Goal: Obtain resource: Download file/media

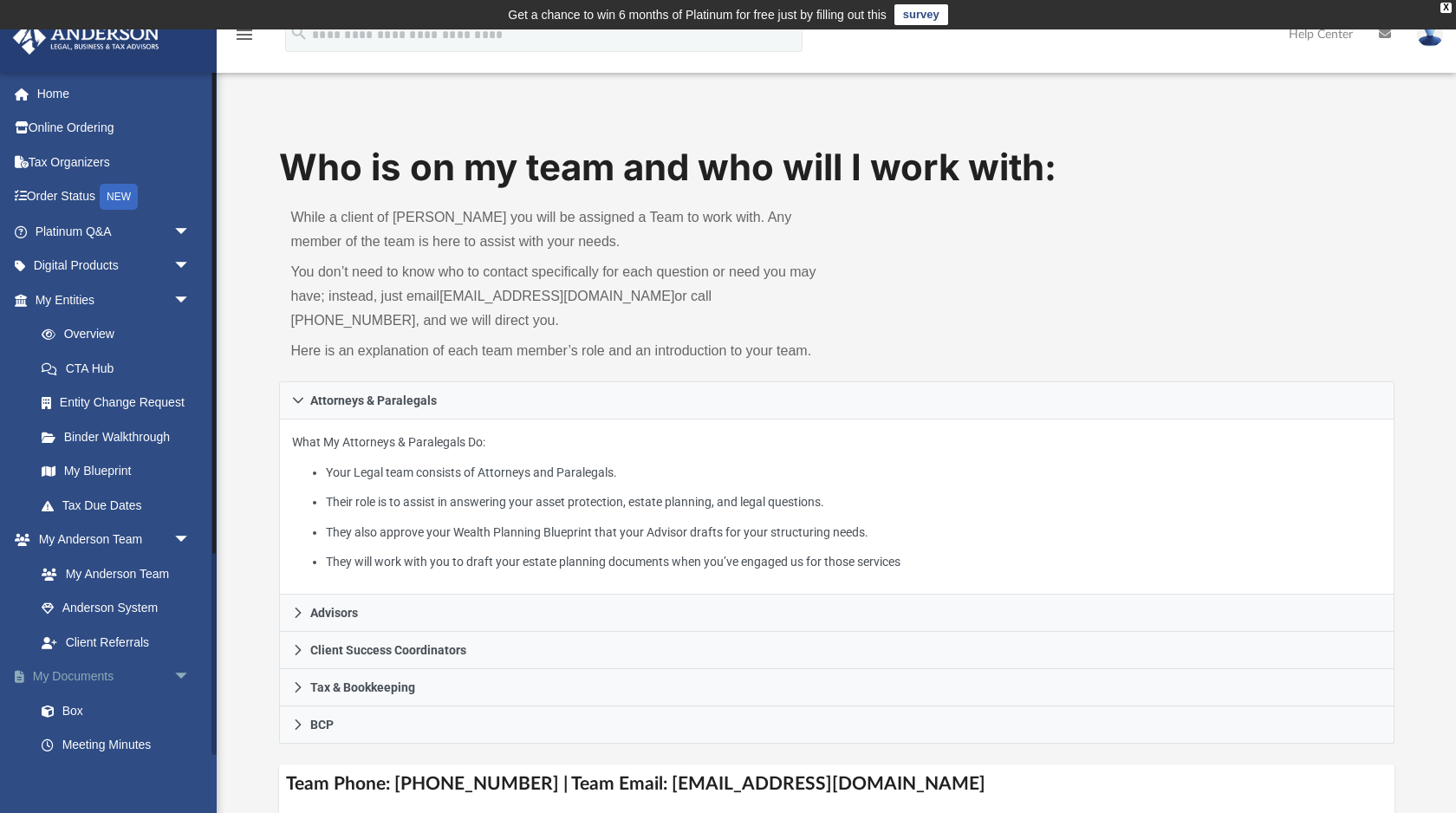
click at [186, 679] on span "arrow_drop_down" at bounding box center [190, 677] width 34 height 35
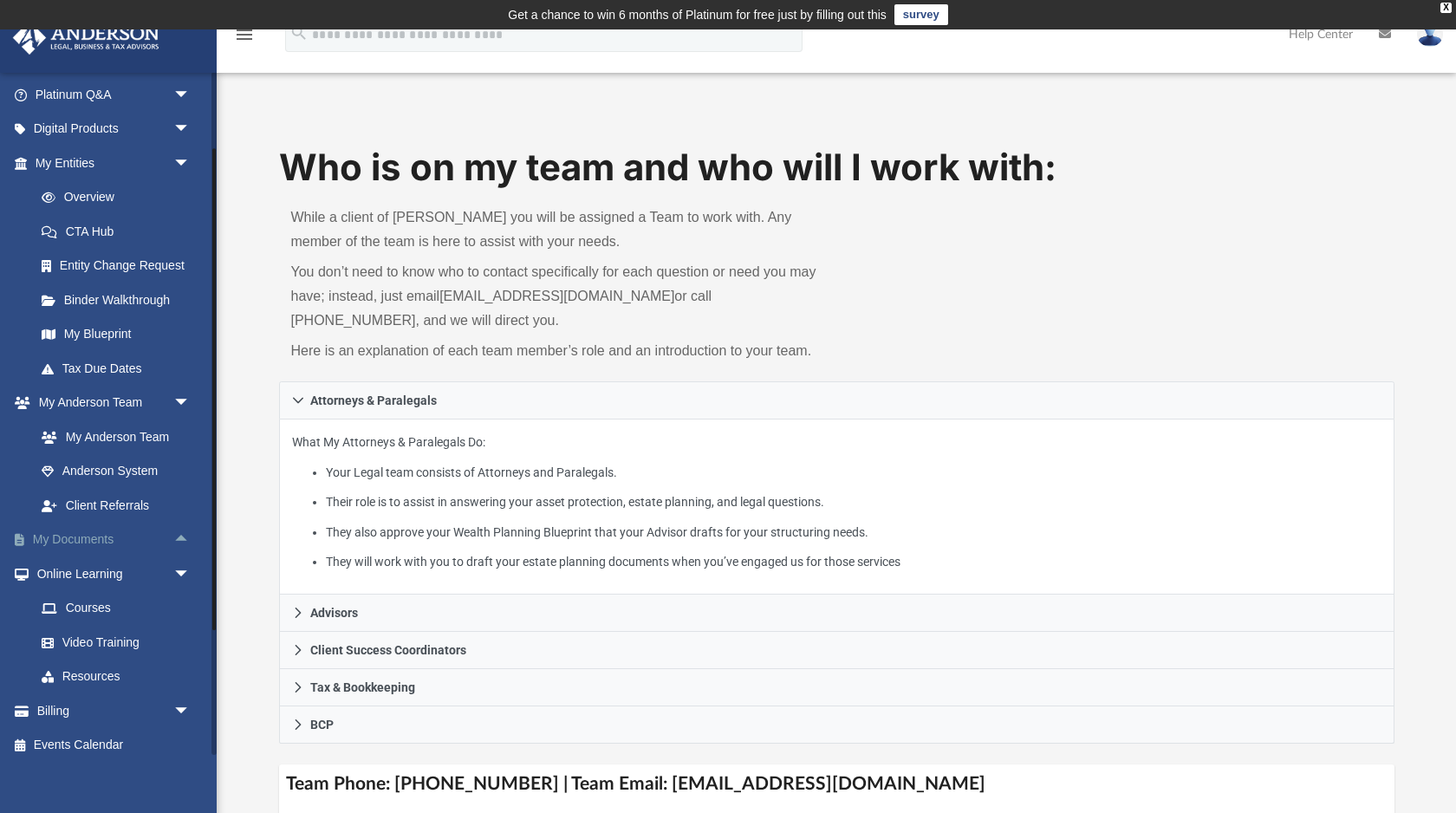
scroll to position [148, 0]
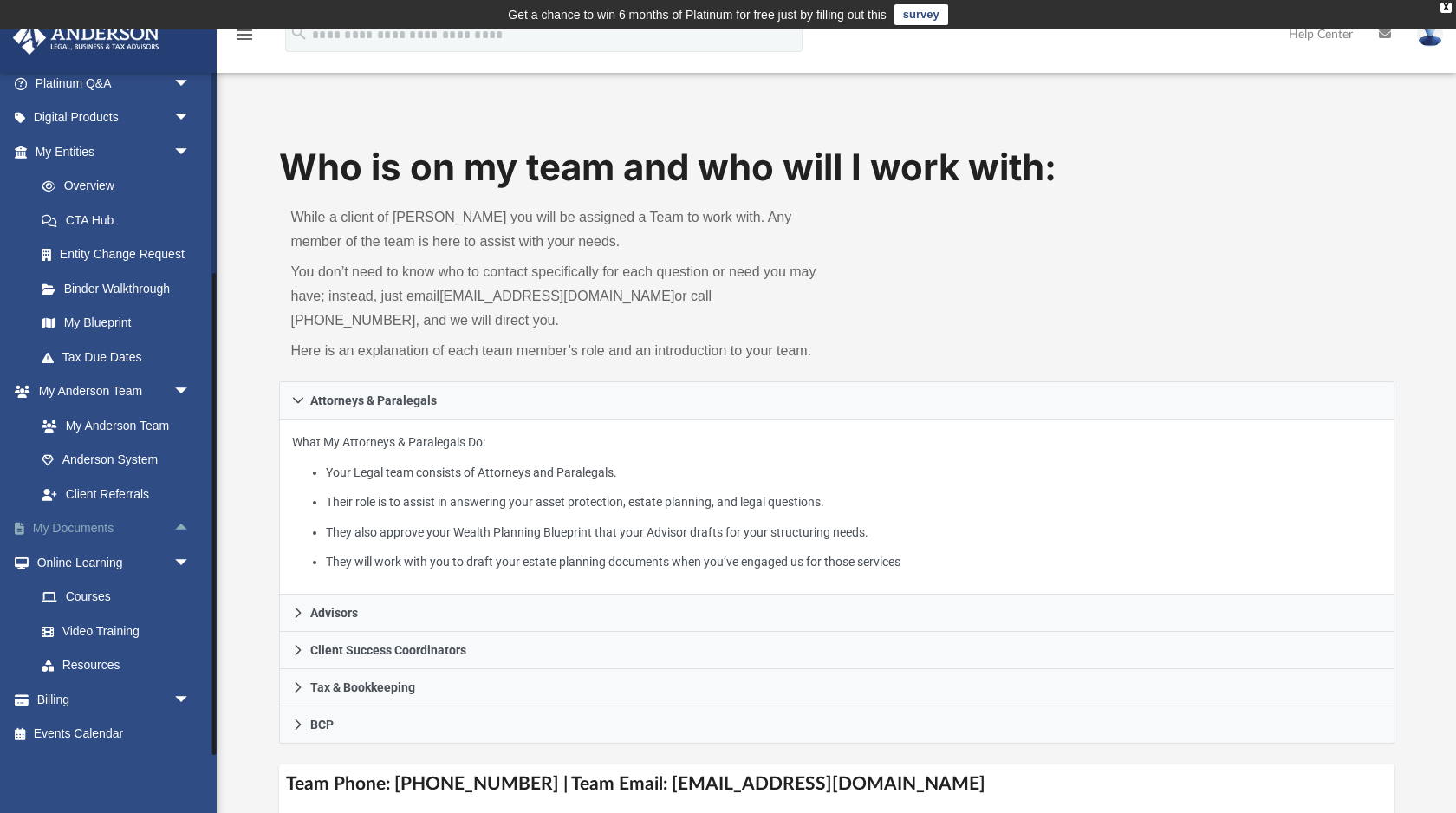
click at [176, 533] on span "arrow_drop_up" at bounding box center [190, 529] width 34 height 35
click at [101, 635] on link "Forms Library" at bounding box center [121, 631] width 192 height 34
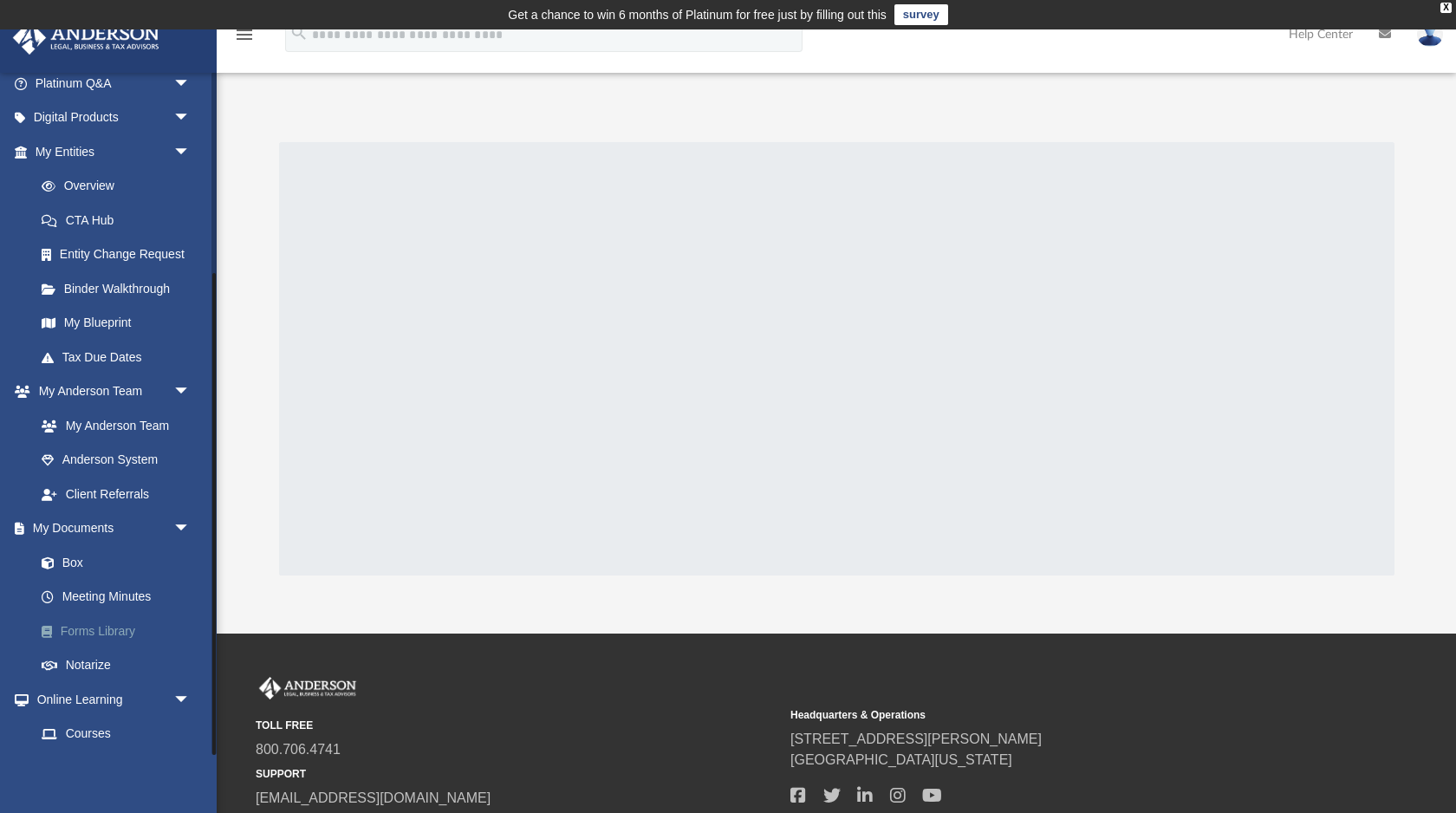
click at [125, 625] on link "Forms Library" at bounding box center [121, 631] width 192 height 34
click at [109, 188] on link "Overview" at bounding box center [121, 185] width 192 height 34
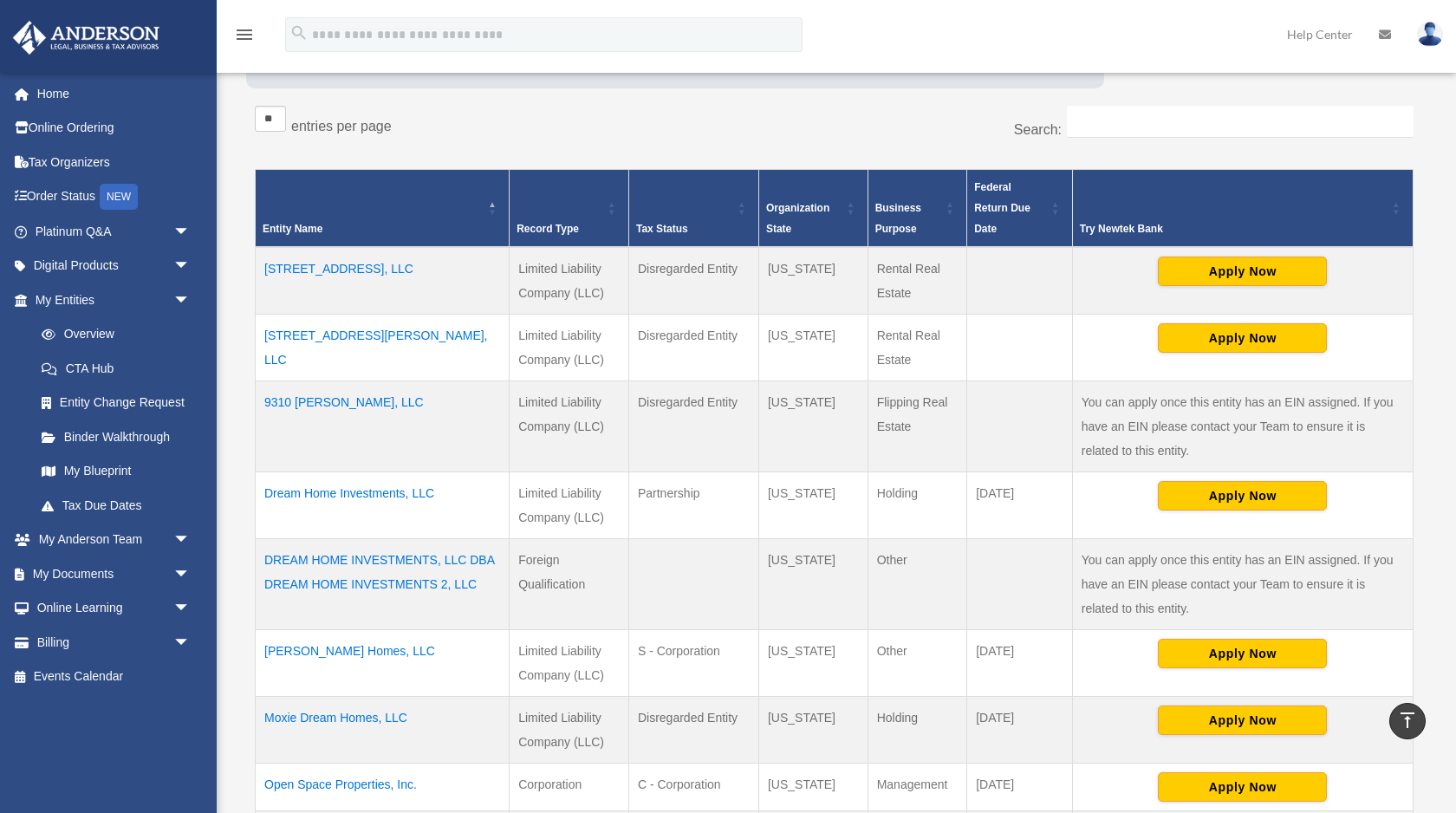
scroll to position [300, 0]
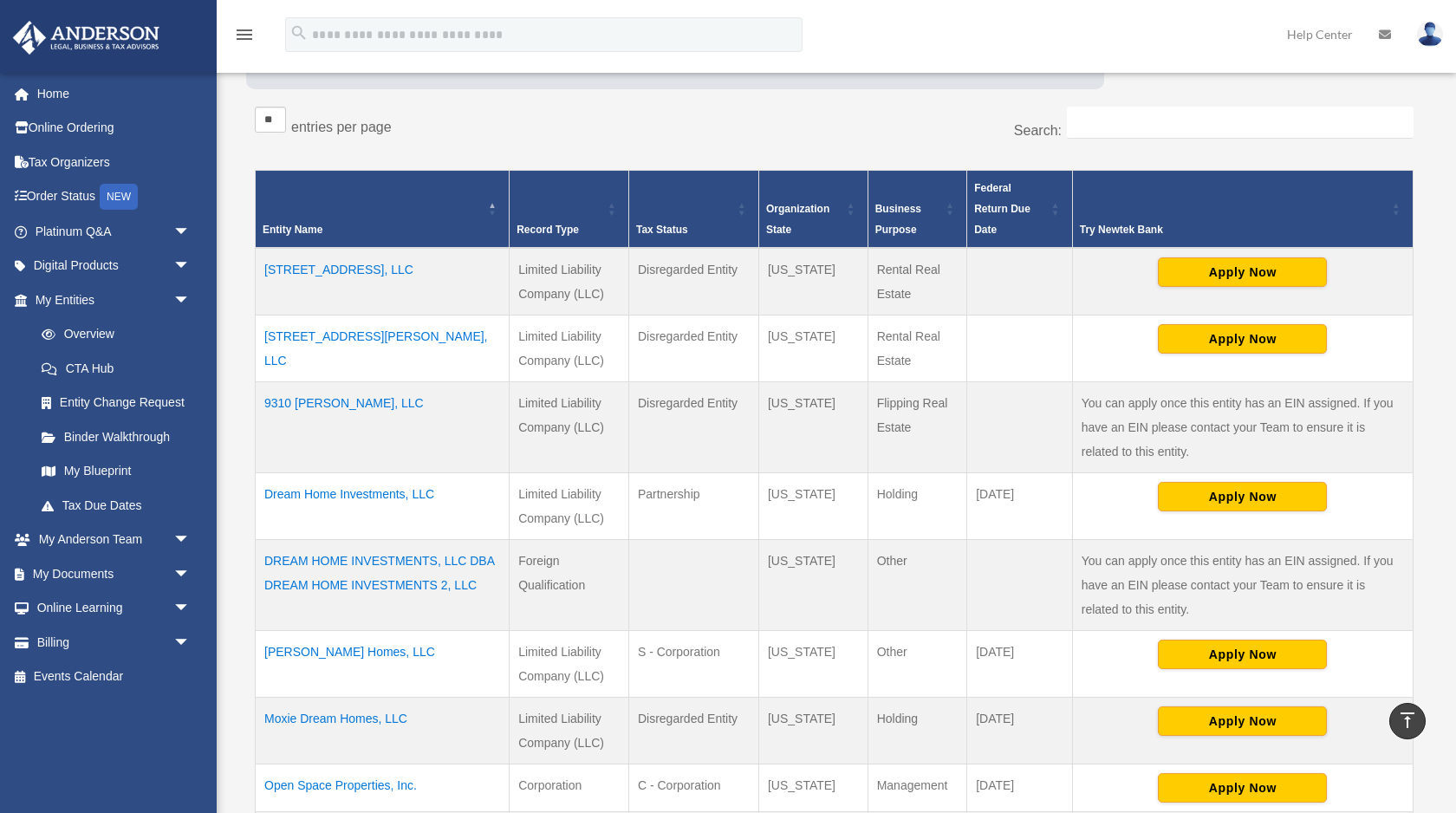
click at [319, 400] on td "9310 [PERSON_NAME], LLC" at bounding box center [383, 428] width 254 height 91
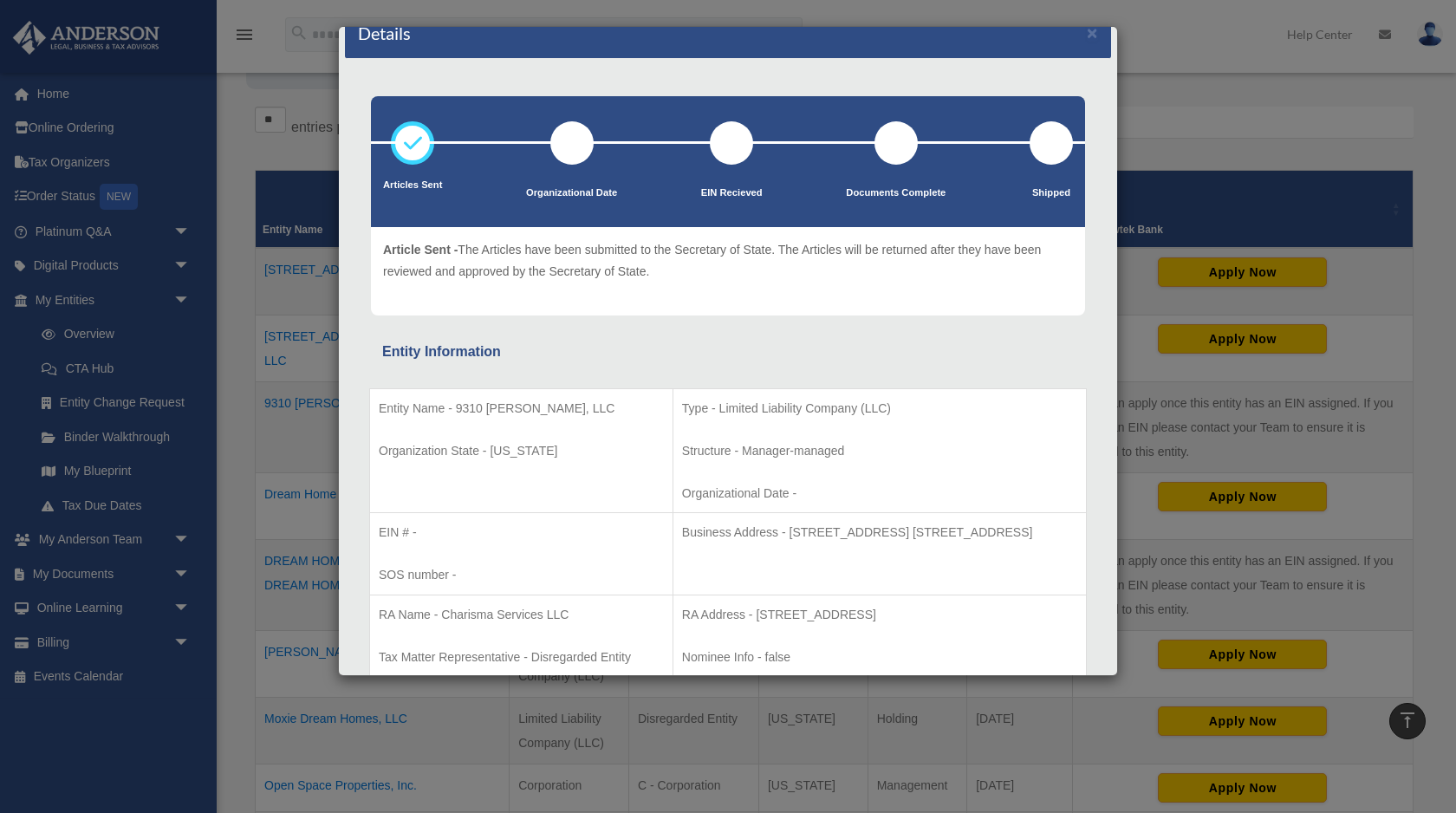
scroll to position [0, 0]
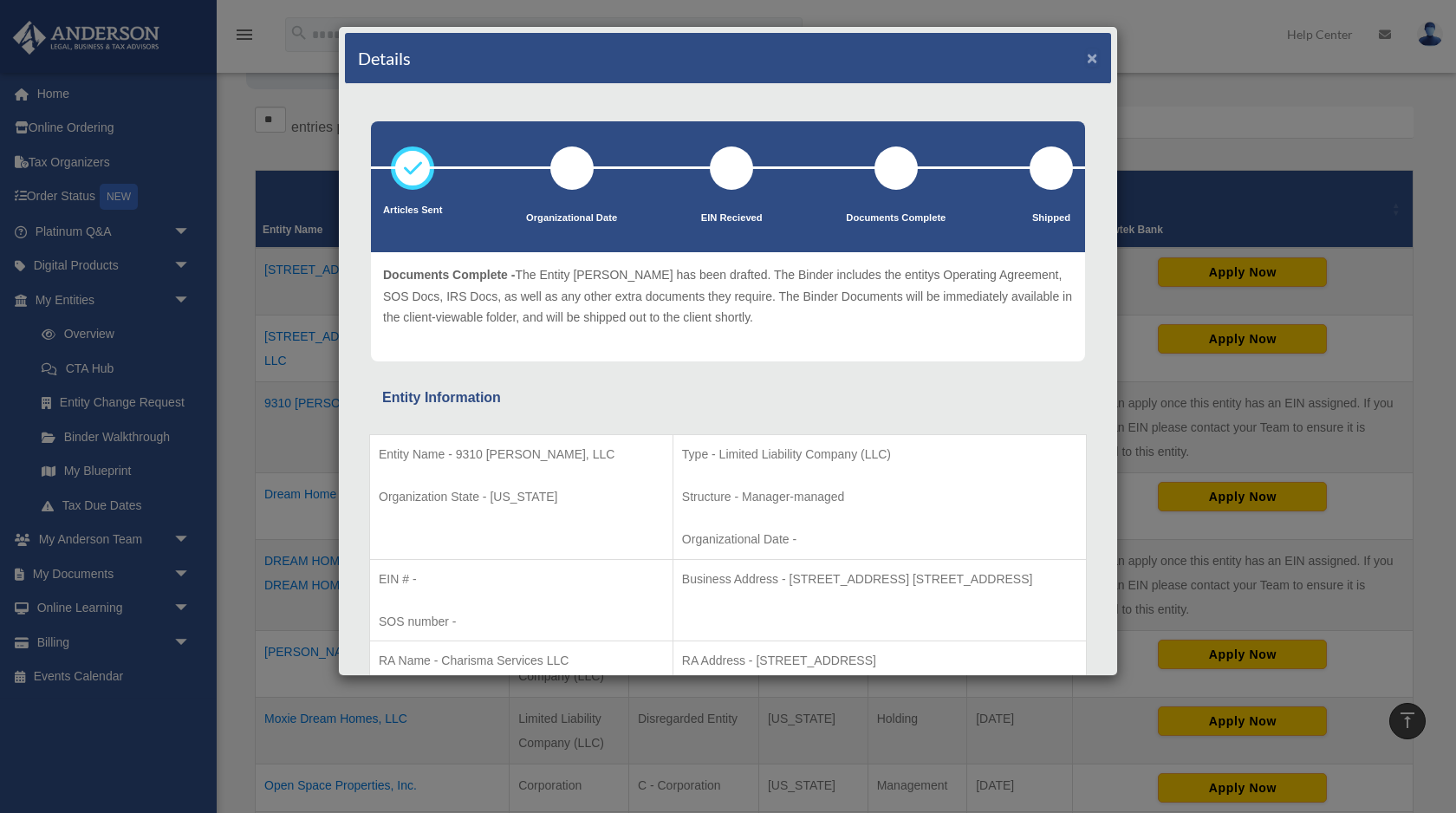
click at [1089, 58] on button "×" at bounding box center [1092, 57] width 11 height 19
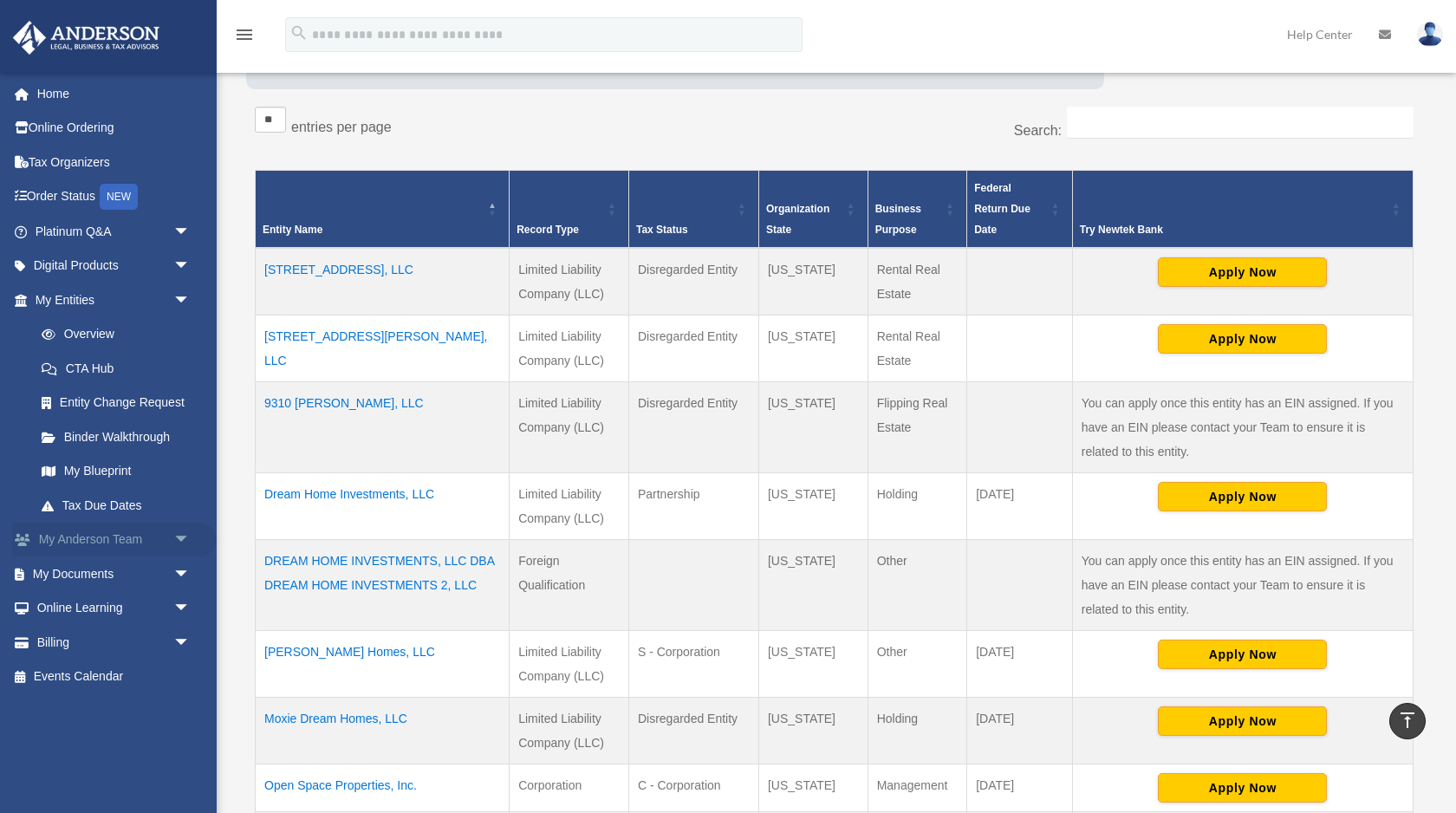
click at [150, 534] on link "My [PERSON_NAME] Team arrow_drop_down" at bounding box center [114, 539] width 205 height 34
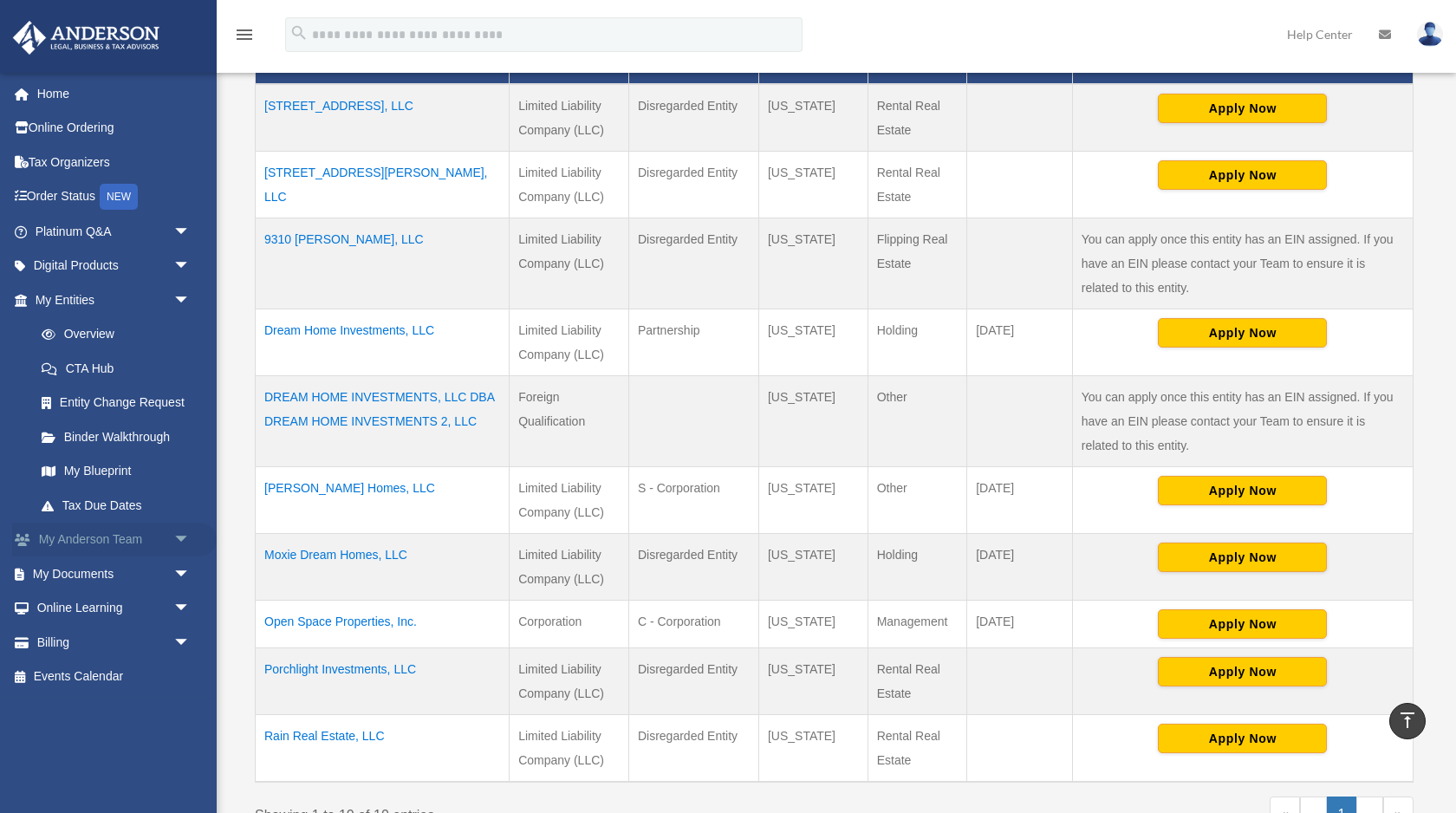
scroll to position [479, 0]
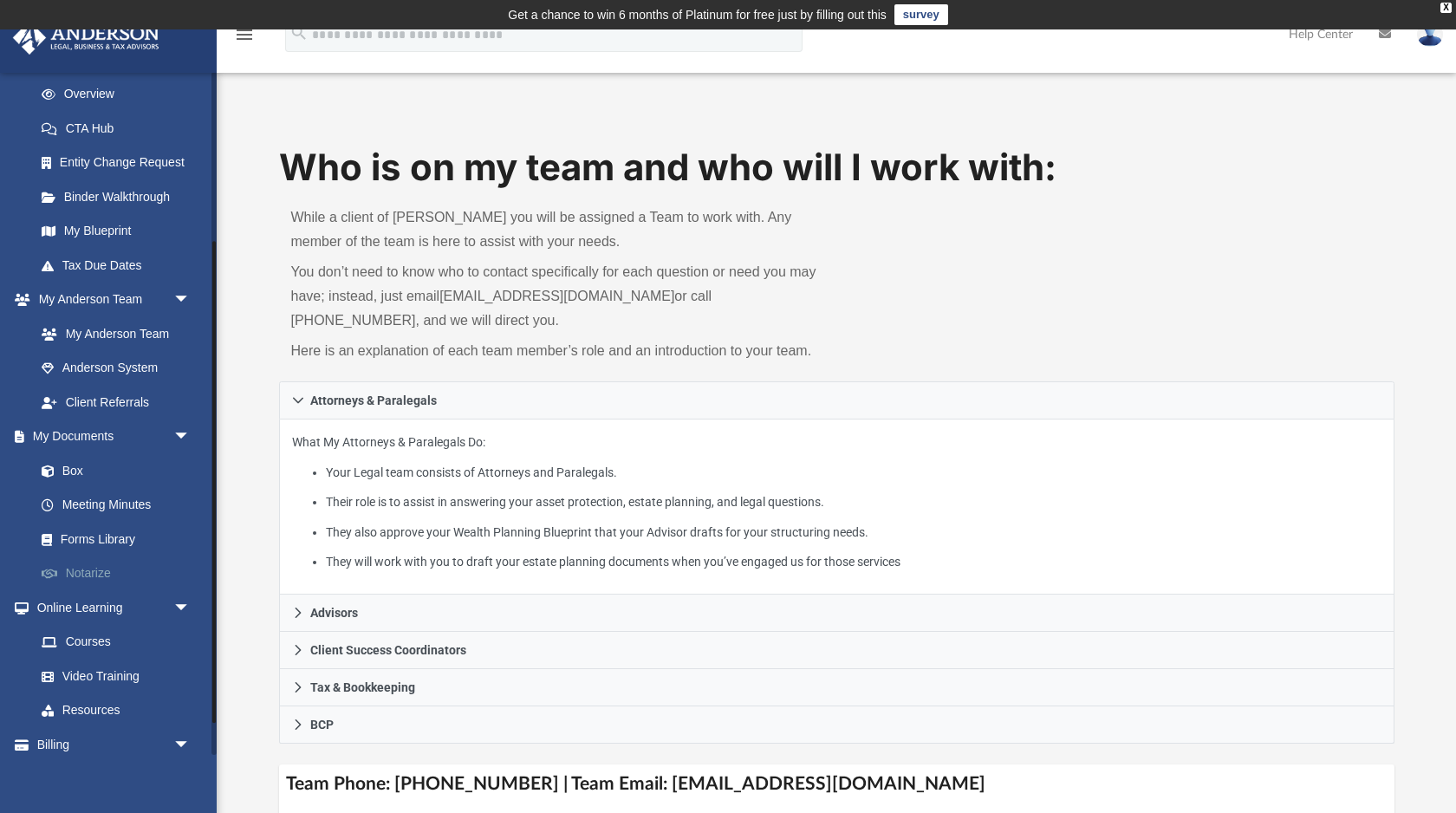
scroll to position [241, 0]
click at [108, 542] on link "Forms Library" at bounding box center [121, 537] width 192 height 34
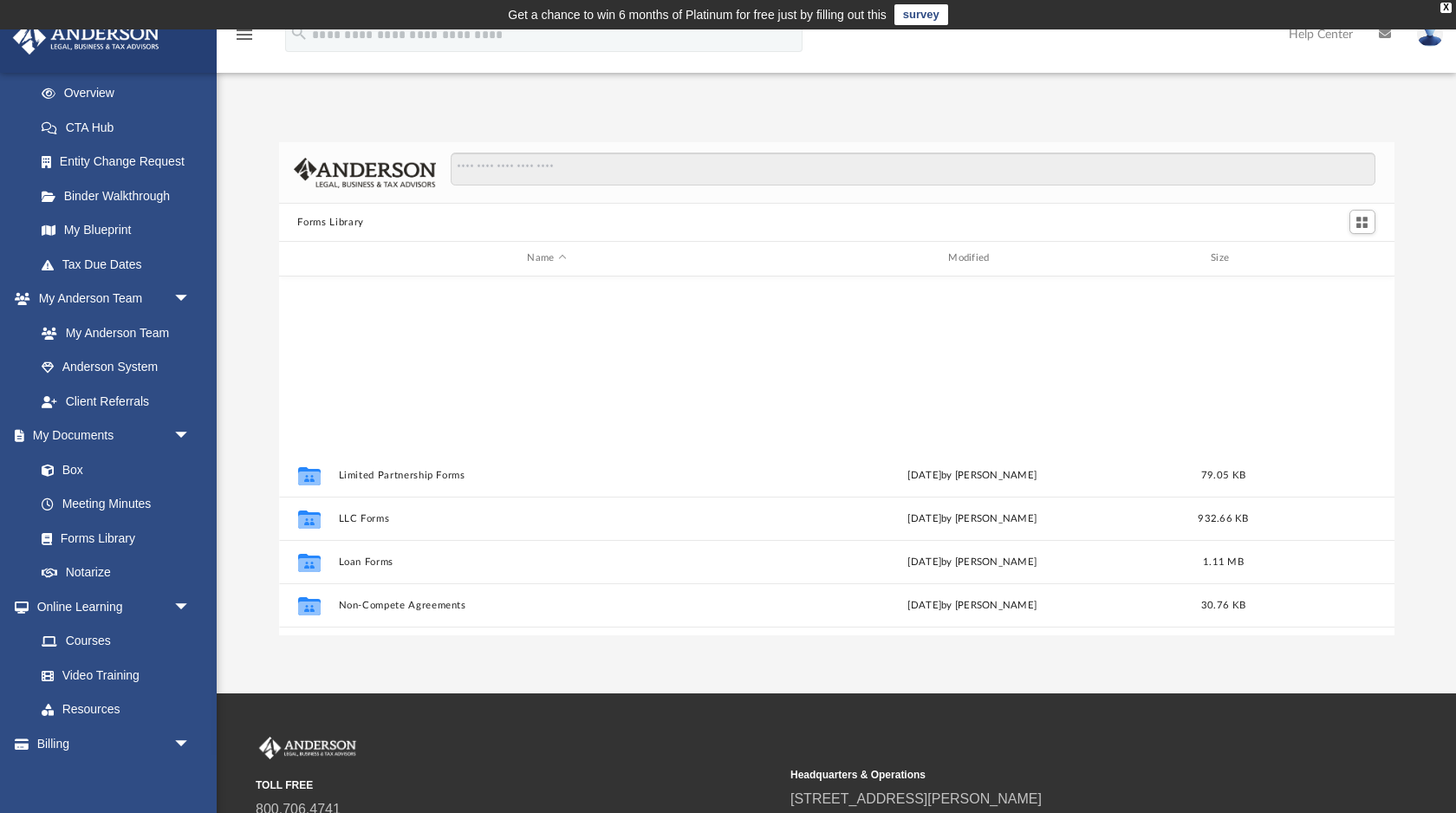
scroll to position [940, 0]
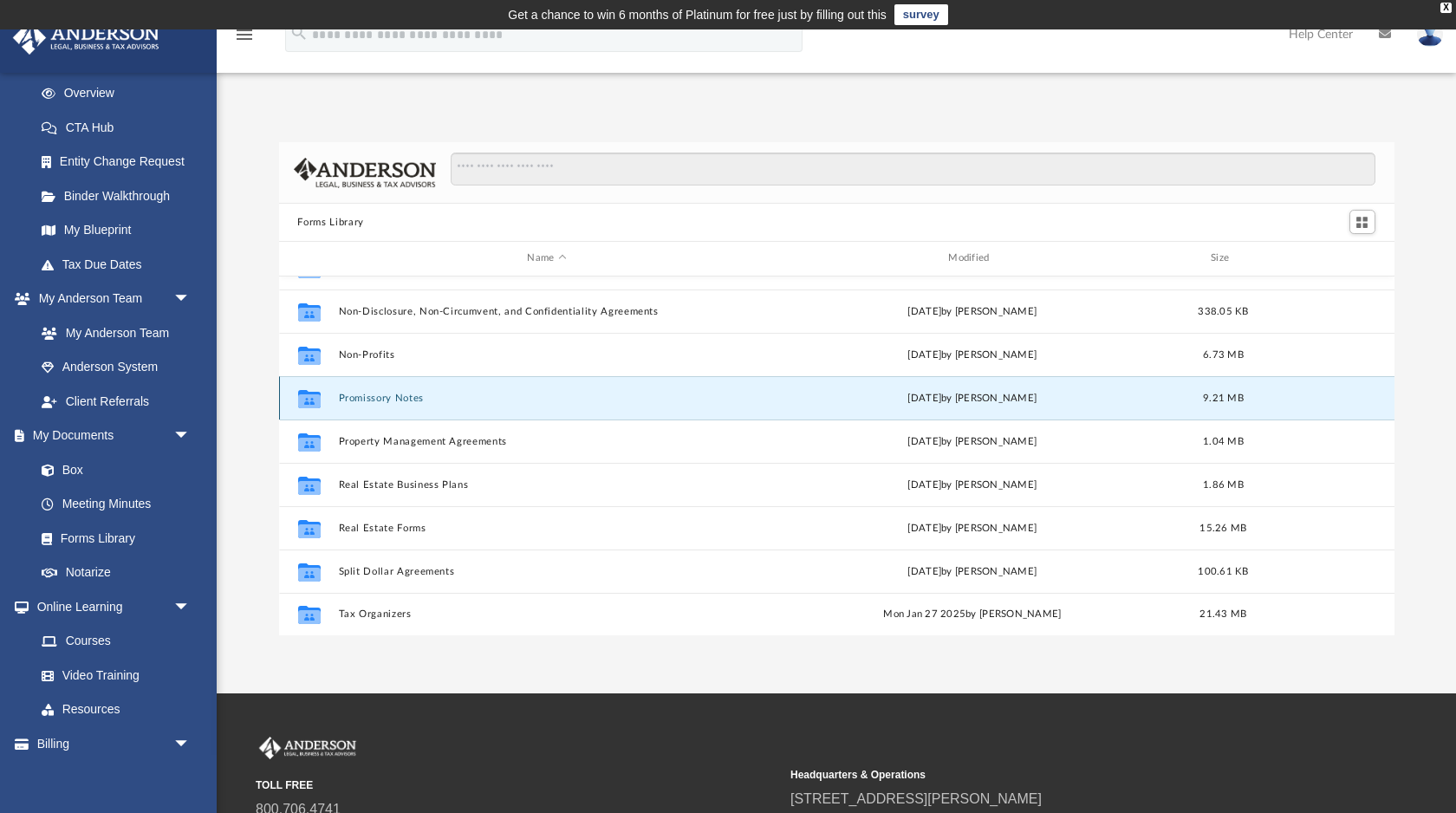
click at [421, 392] on button "Promissory Notes" at bounding box center [547, 397] width 418 height 11
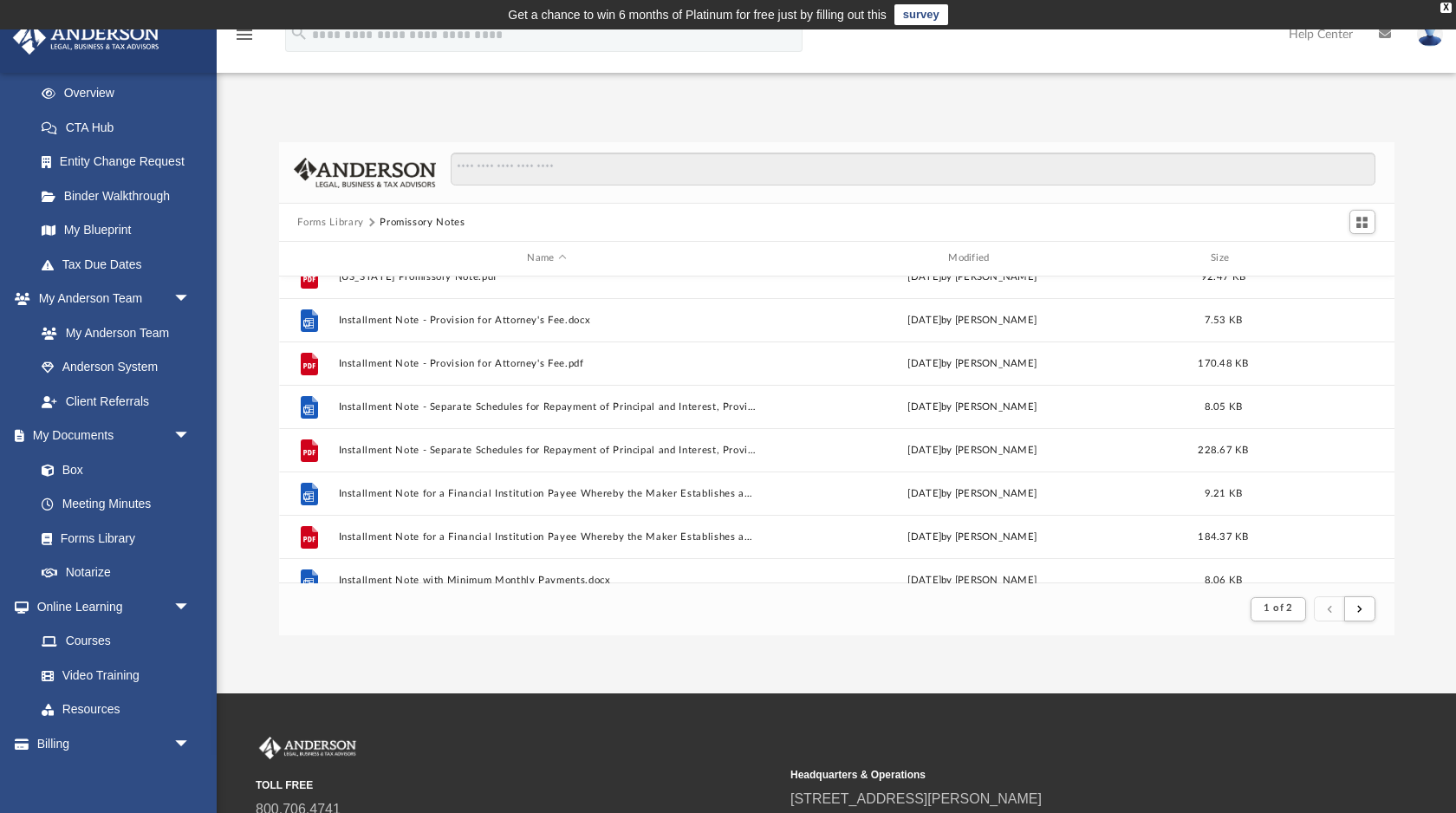
scroll to position [752, 0]
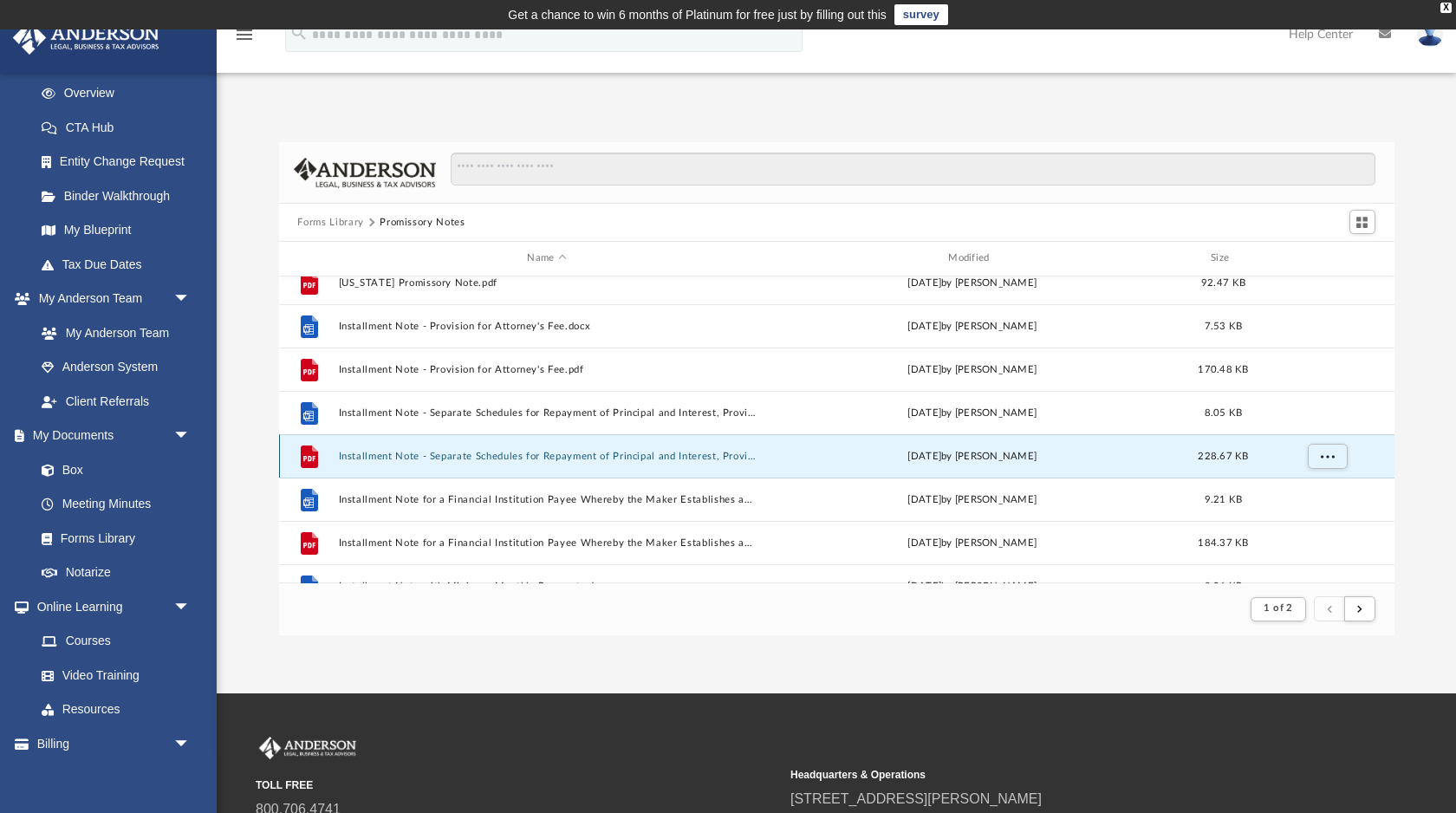
click at [557, 456] on button "Installment Note - Separate Schedules for Repayment of Principal and Interest, …" at bounding box center [547, 455] width 418 height 11
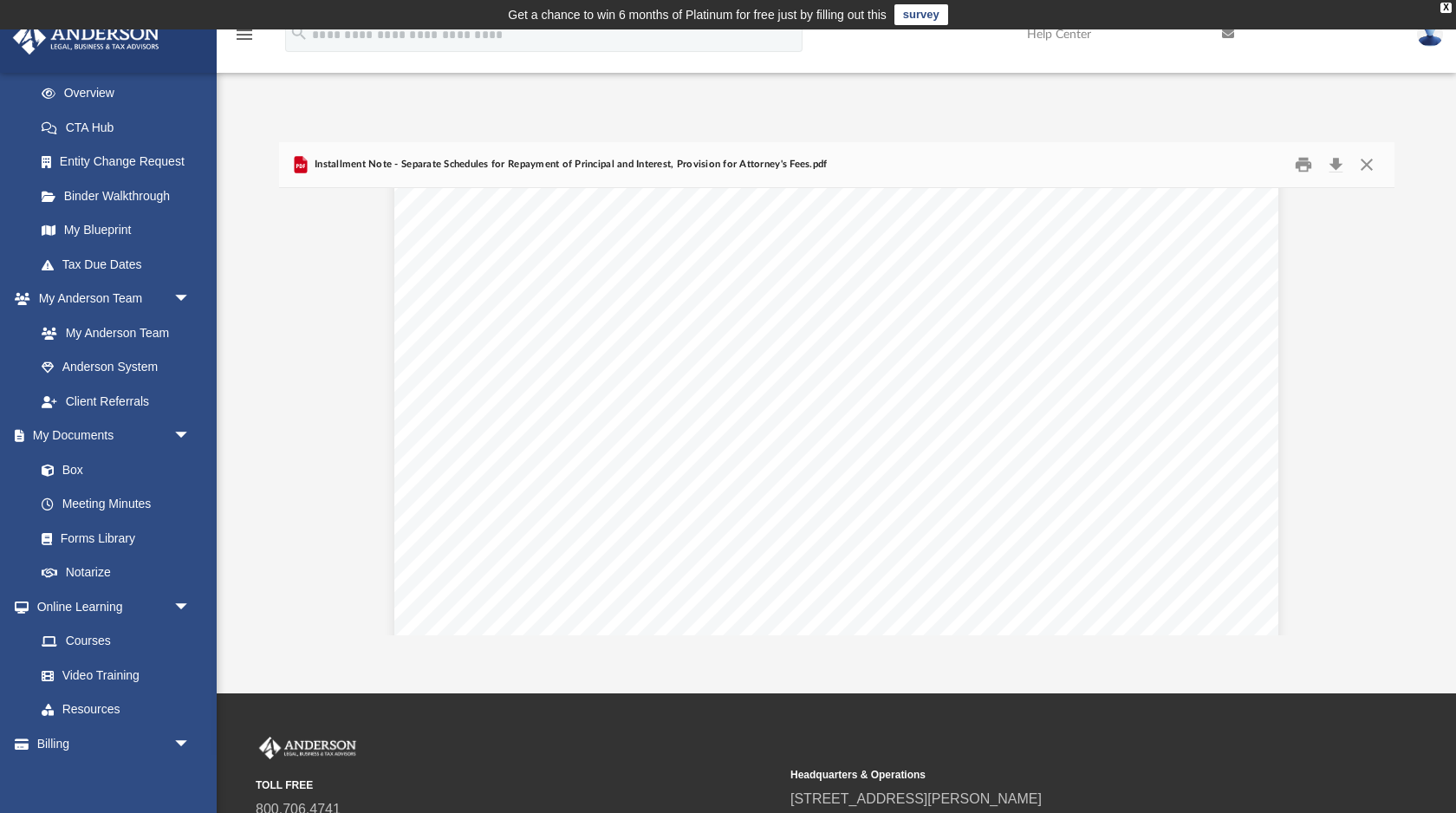
scroll to position [0, 0]
click at [1370, 169] on button "Close" at bounding box center [1367, 165] width 31 height 26
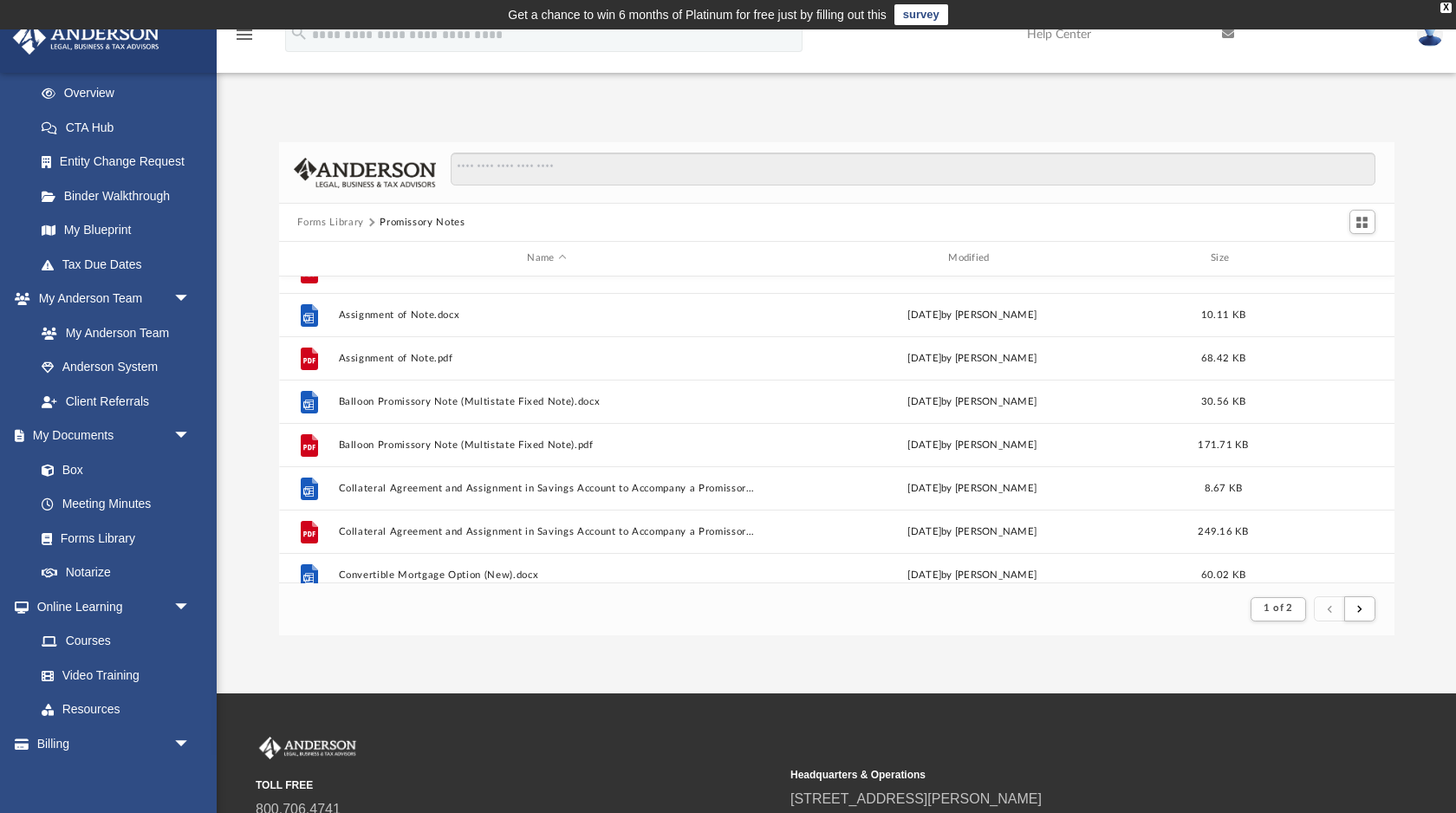
scroll to position [72, 0]
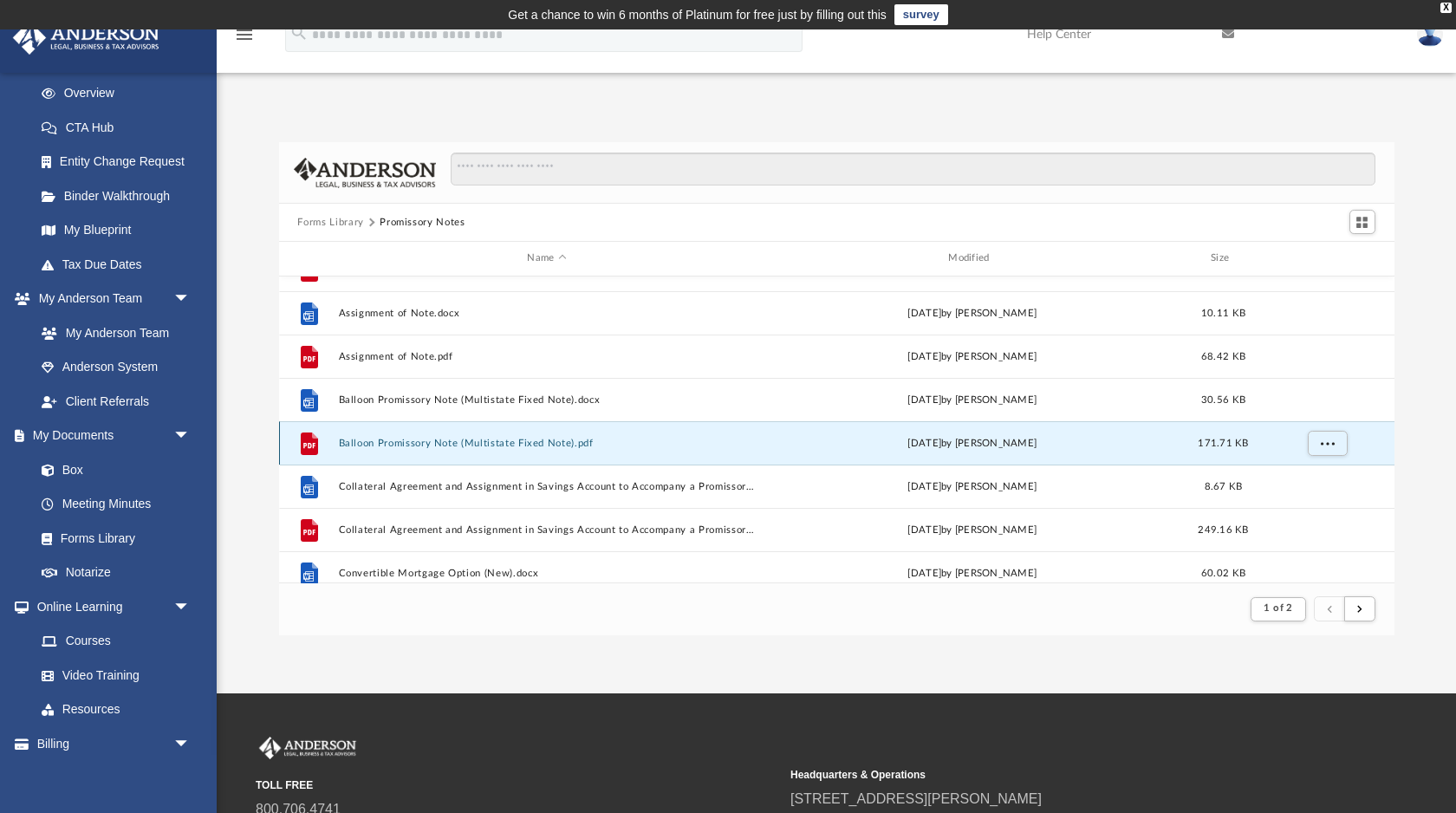
click at [518, 442] on button "Balloon Promissory Note (Multistate Fixed Note).pdf" at bounding box center [547, 442] width 418 height 11
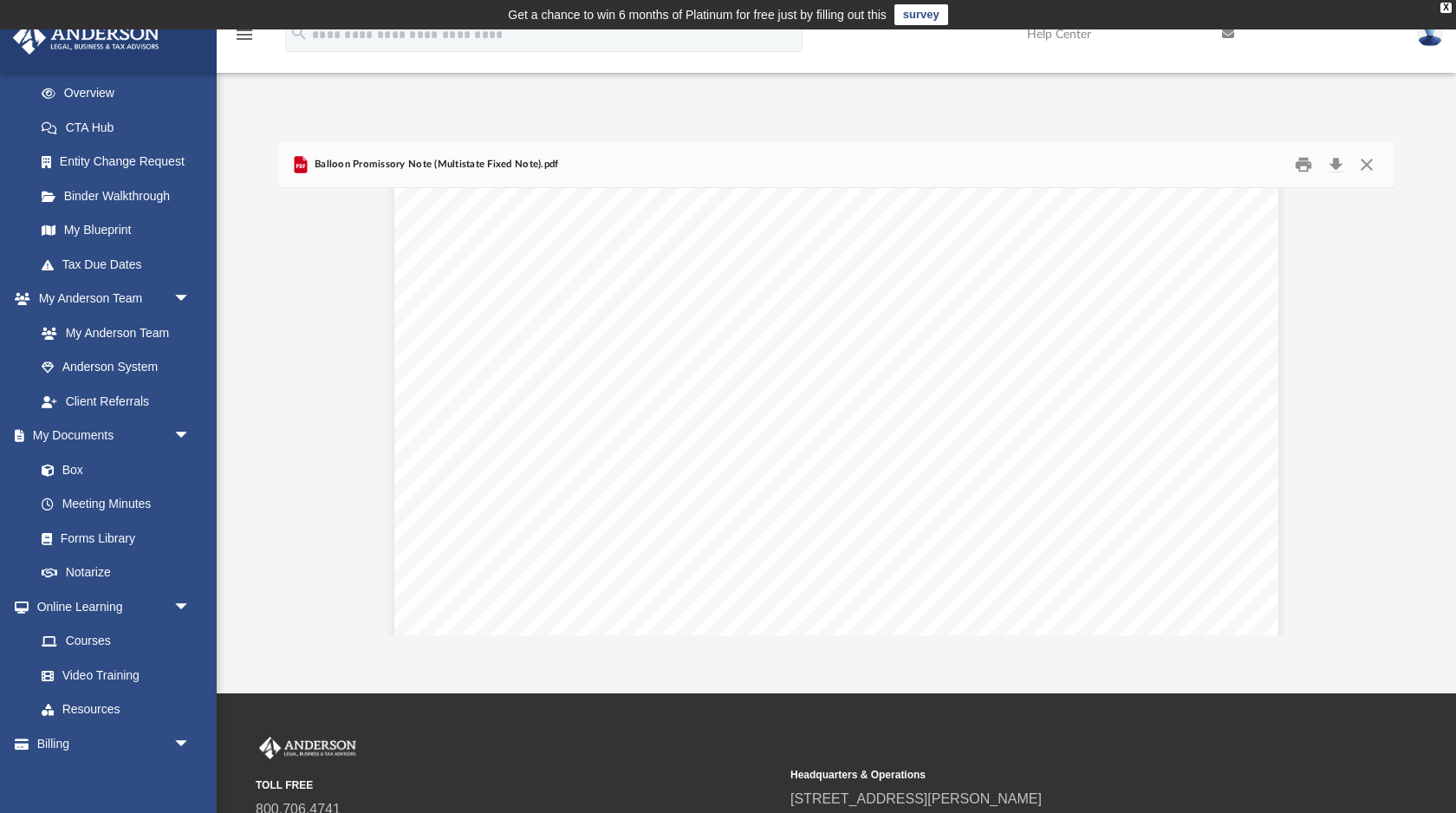
scroll to position [1279, 0]
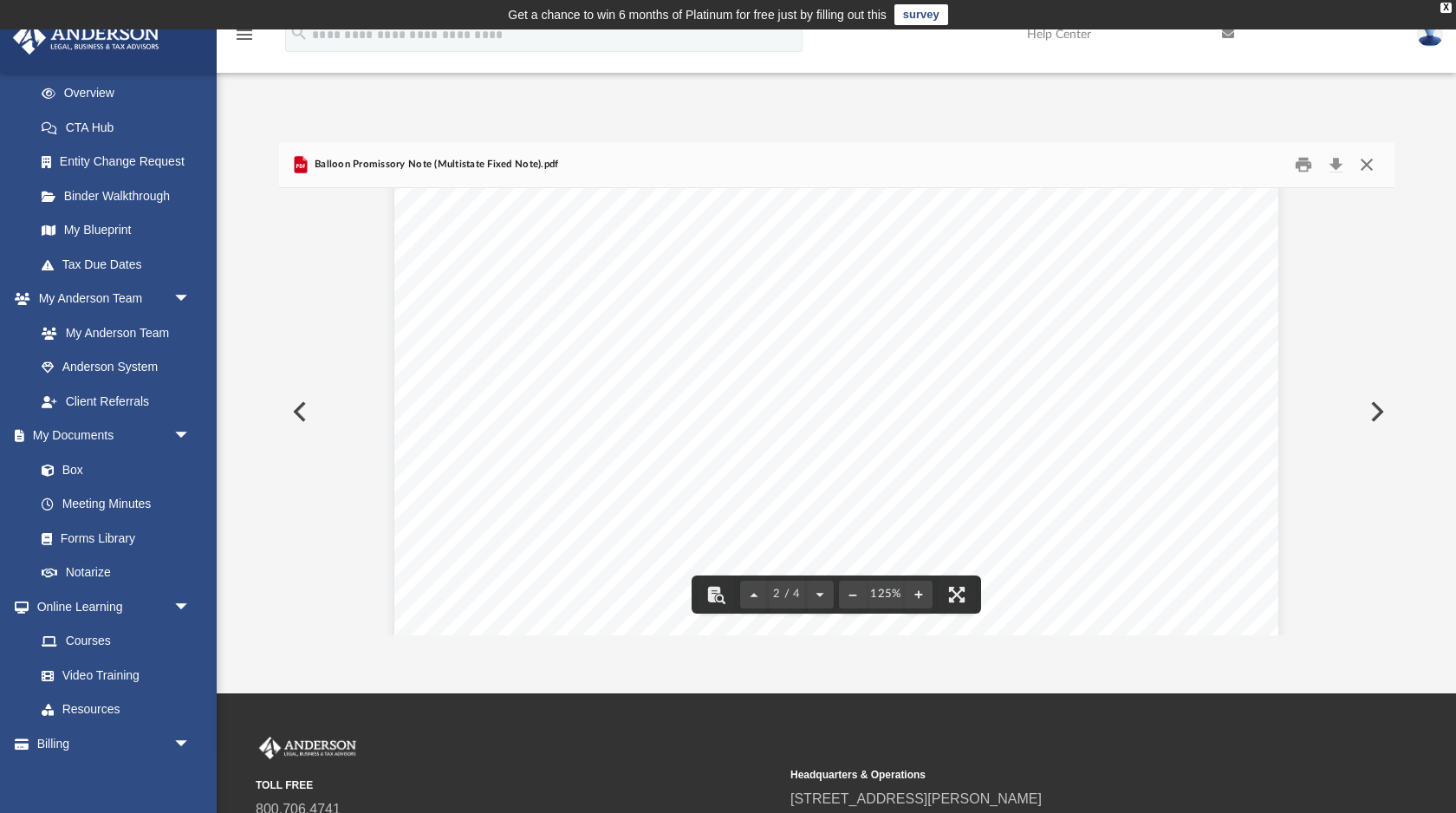
click at [1370, 168] on button "Close" at bounding box center [1367, 165] width 31 height 26
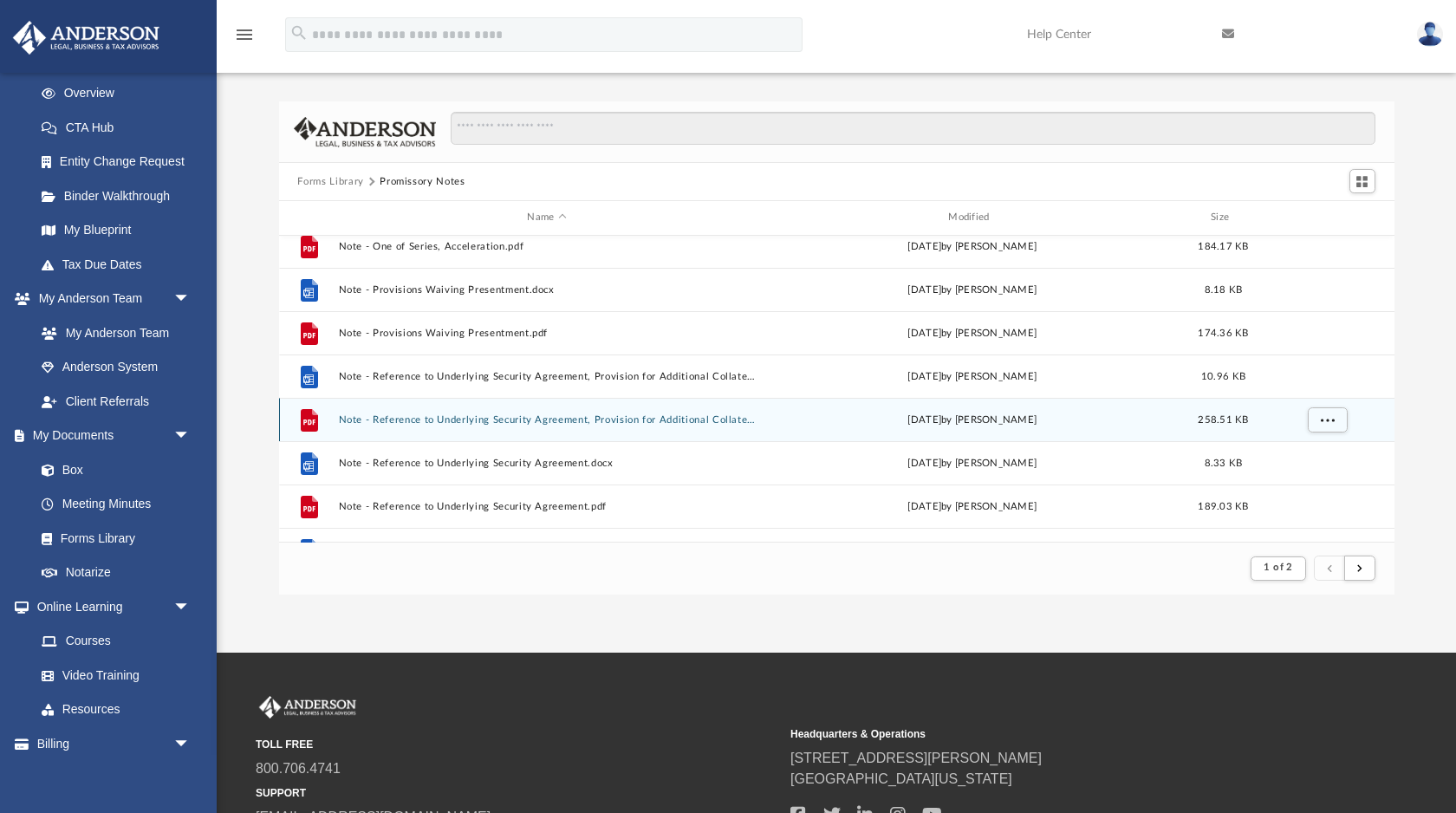
scroll to position [1527, 0]
click at [647, 425] on div "File Note - Reference to Underlying Security Agreement, Provision for Additiona…" at bounding box center [836, 420] width 1116 height 43
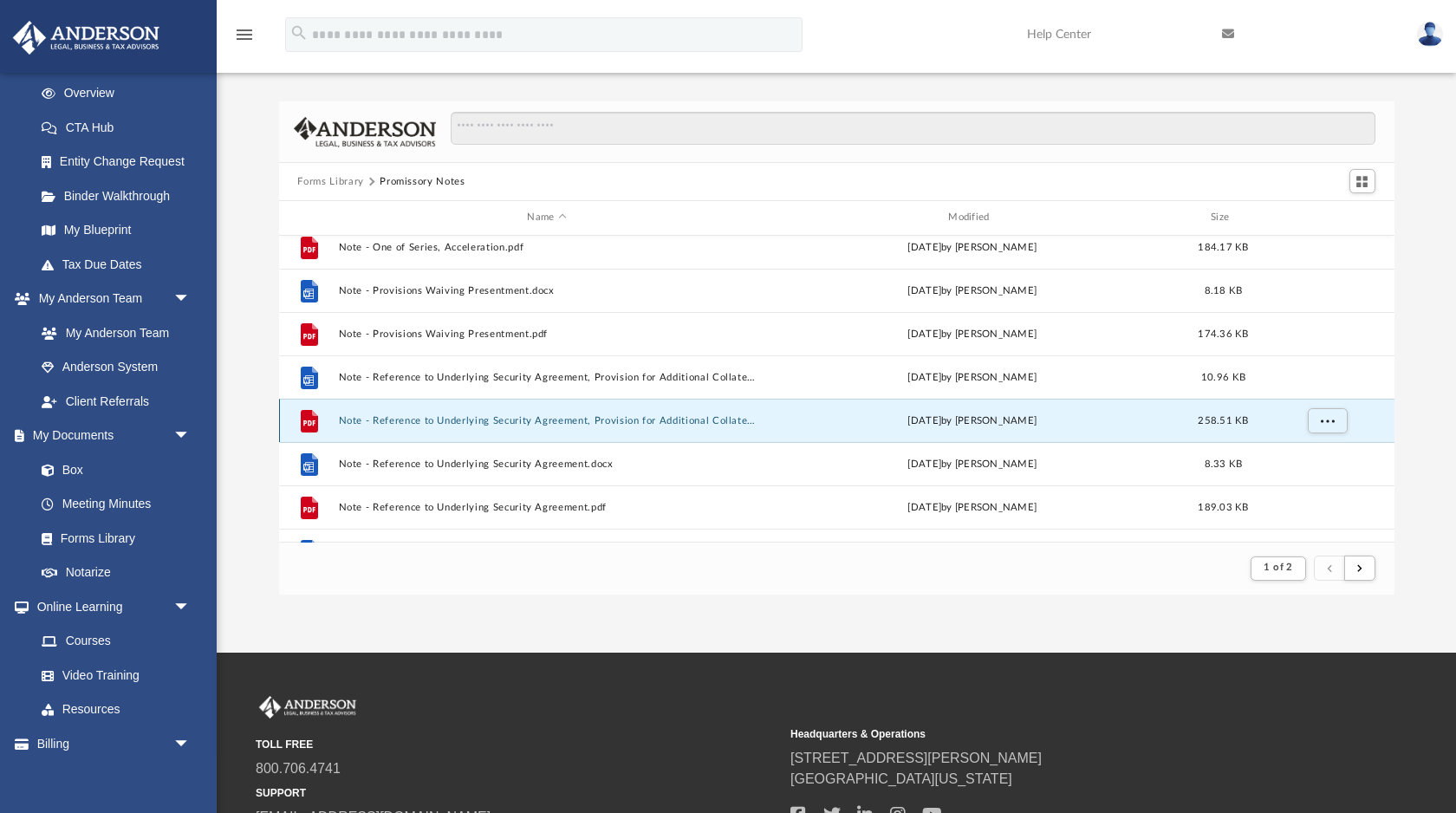
click at [647, 416] on button "Note - Reference to Underlying Security Agreement, Provision for Additional Col…" at bounding box center [547, 420] width 418 height 11
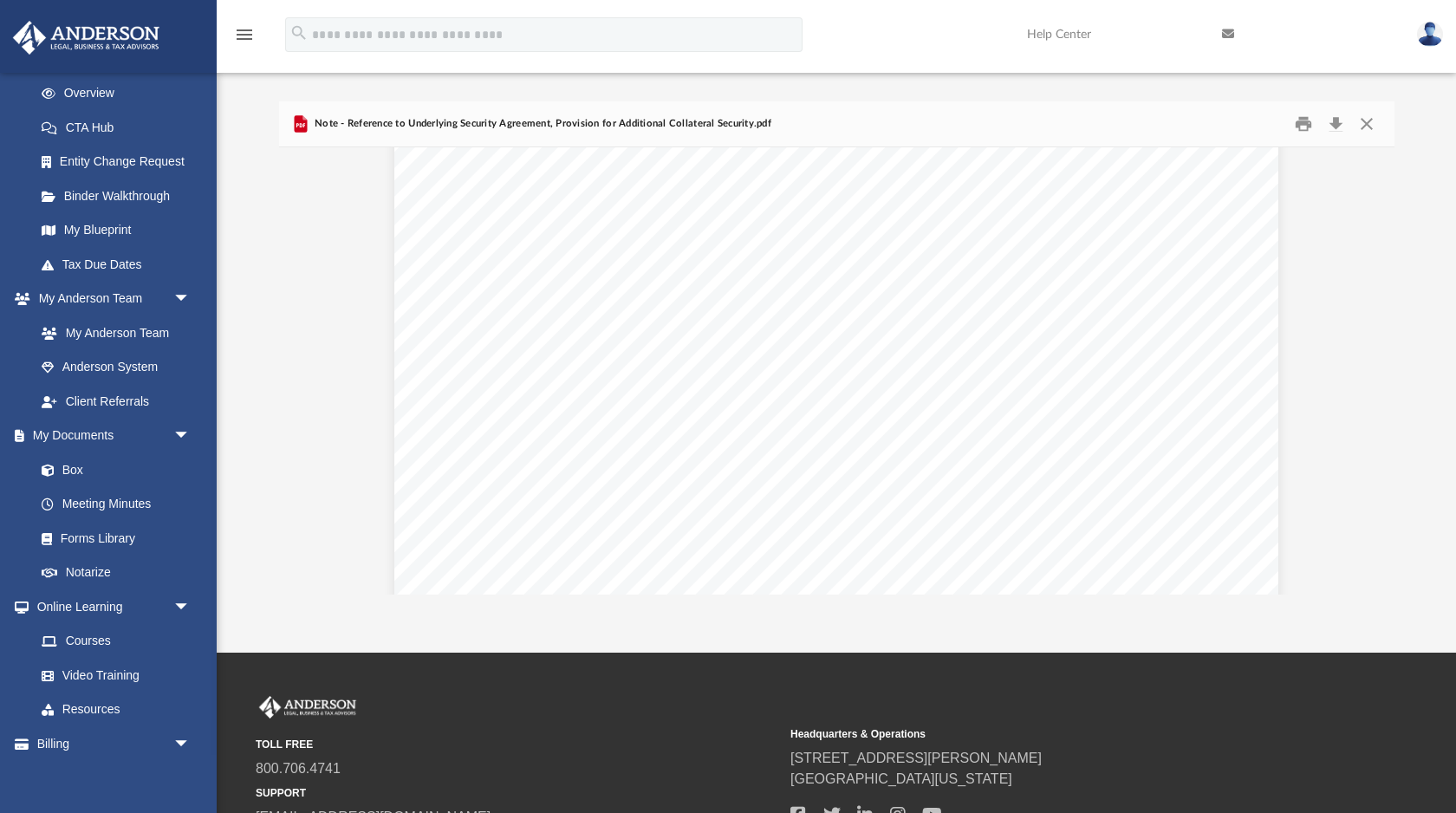
scroll to position [469, 0]
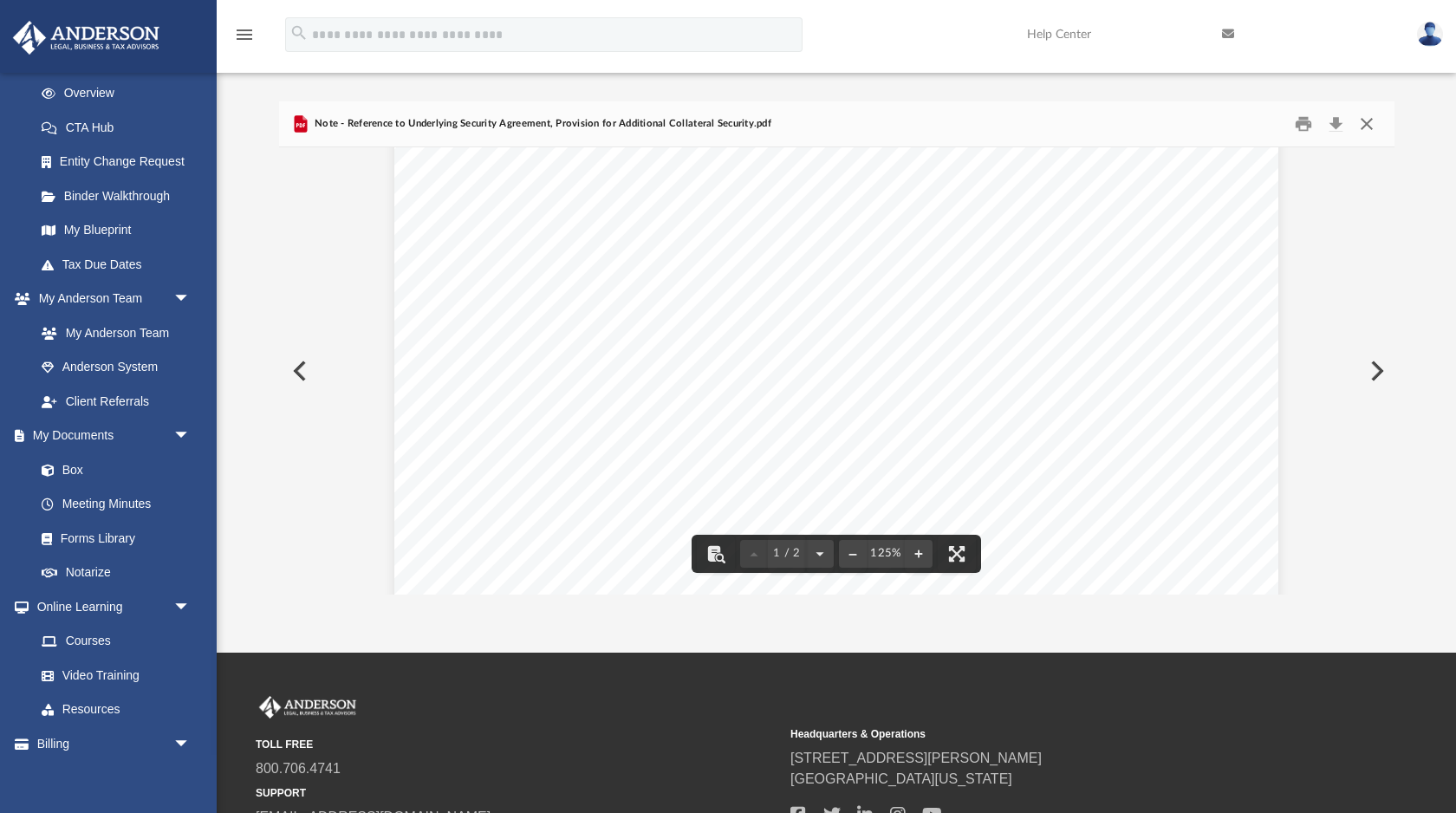
click at [1366, 124] on button "Close" at bounding box center [1367, 124] width 31 height 26
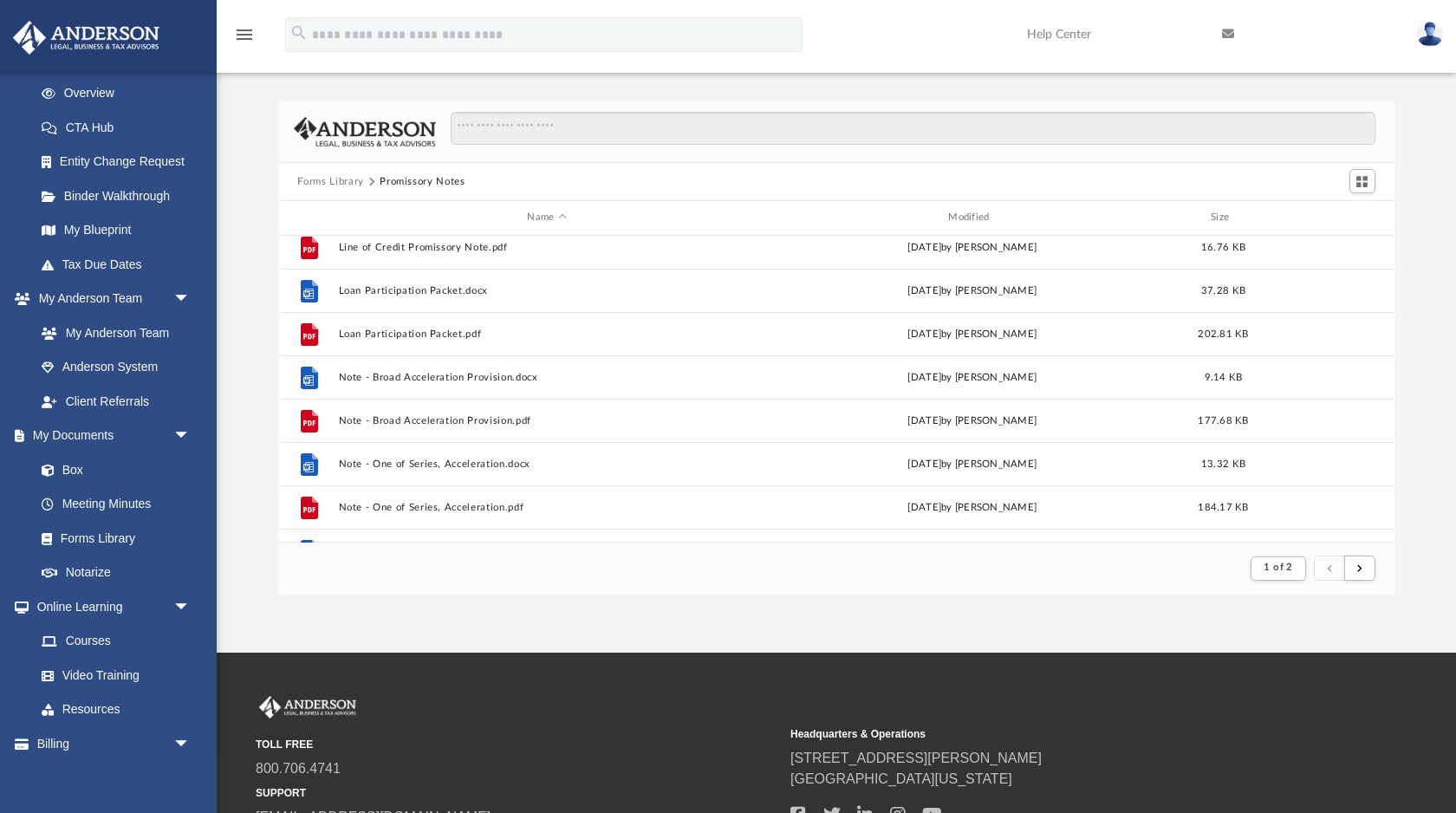
scroll to position [1266, 0]
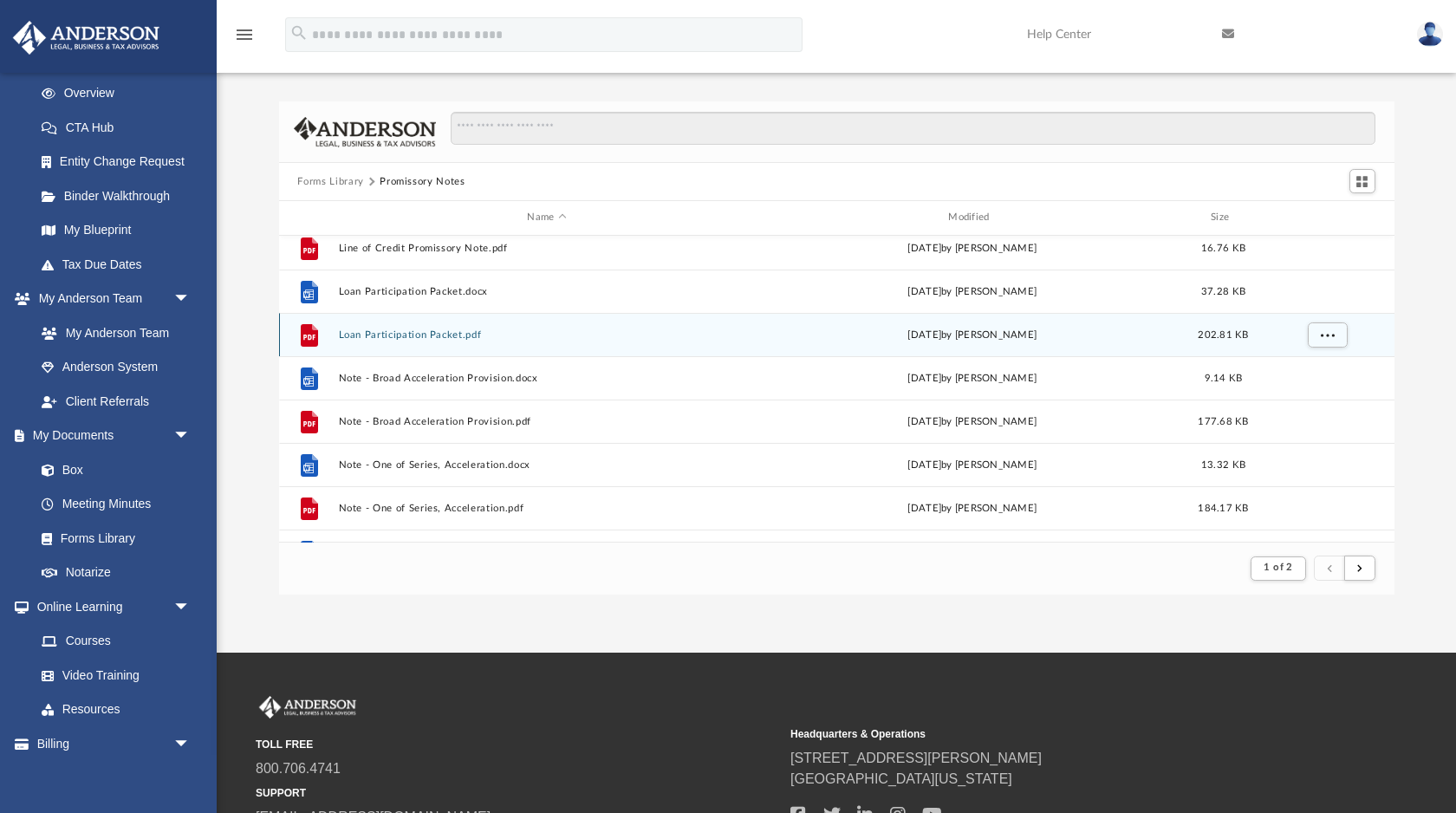
click at [450, 330] on button "Loan Participation Packet.pdf" at bounding box center [547, 334] width 418 height 11
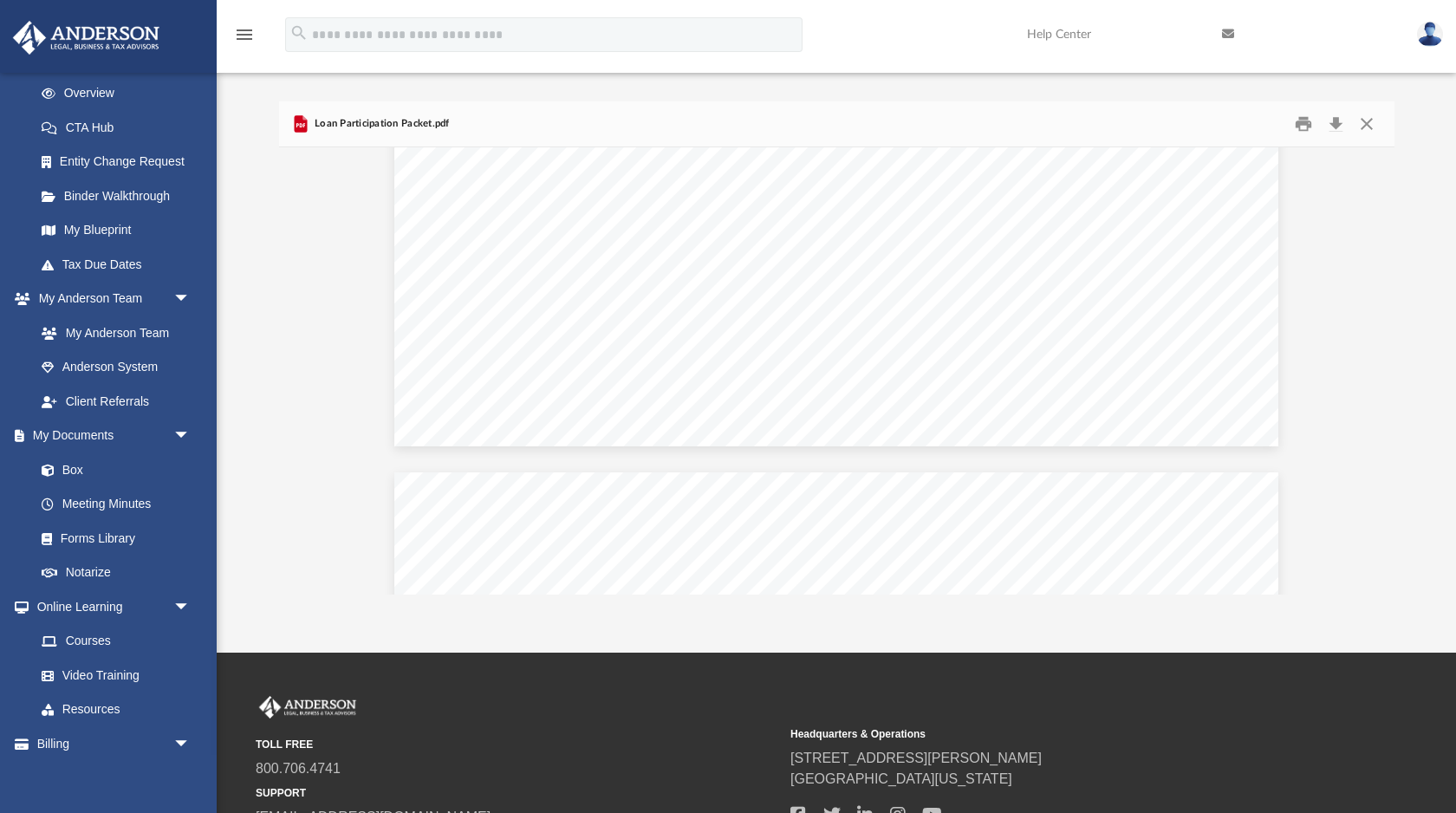
scroll to position [4408, 0]
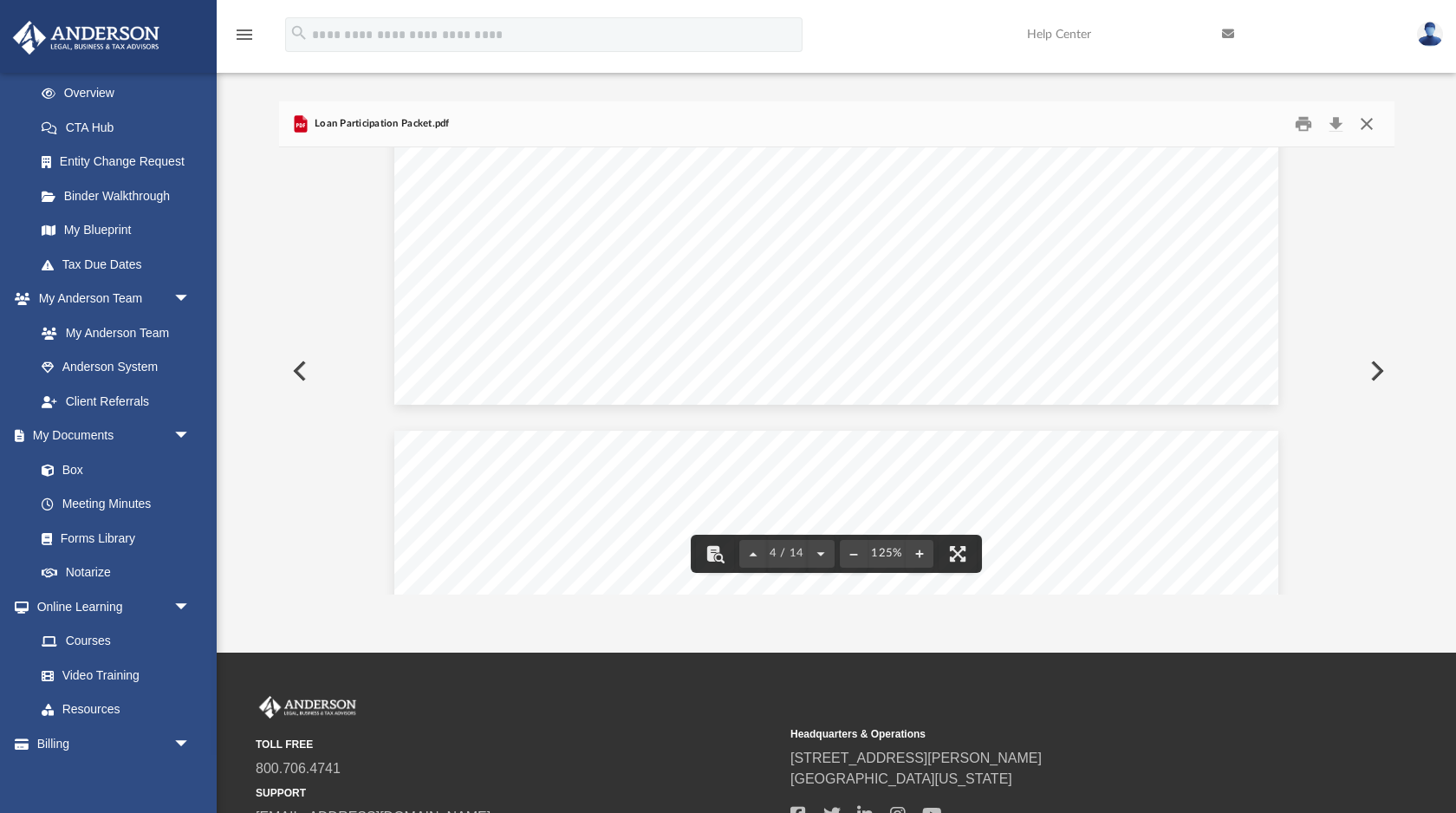
click at [1368, 128] on button "Close" at bounding box center [1367, 124] width 31 height 26
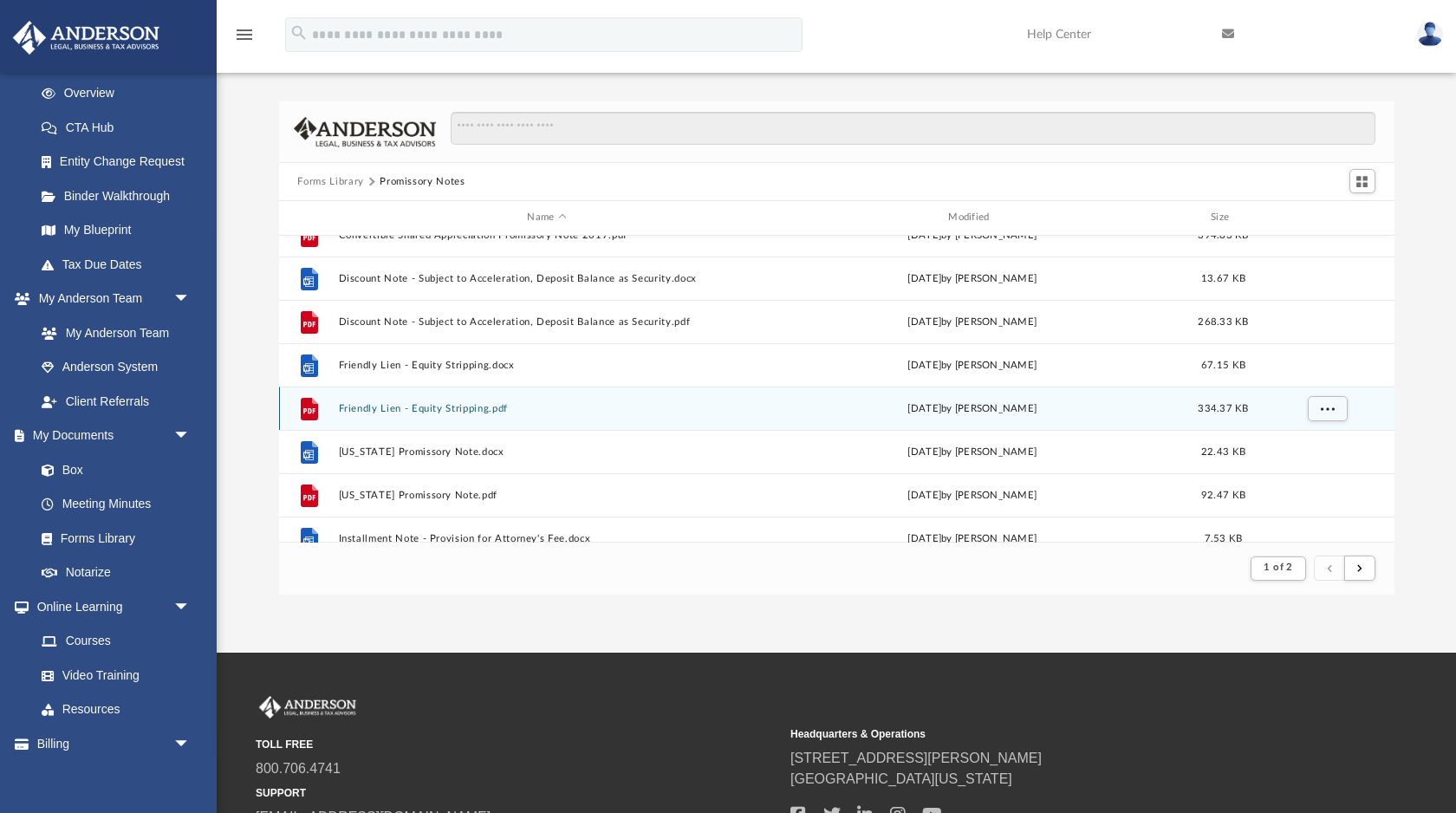
scroll to position [492, 0]
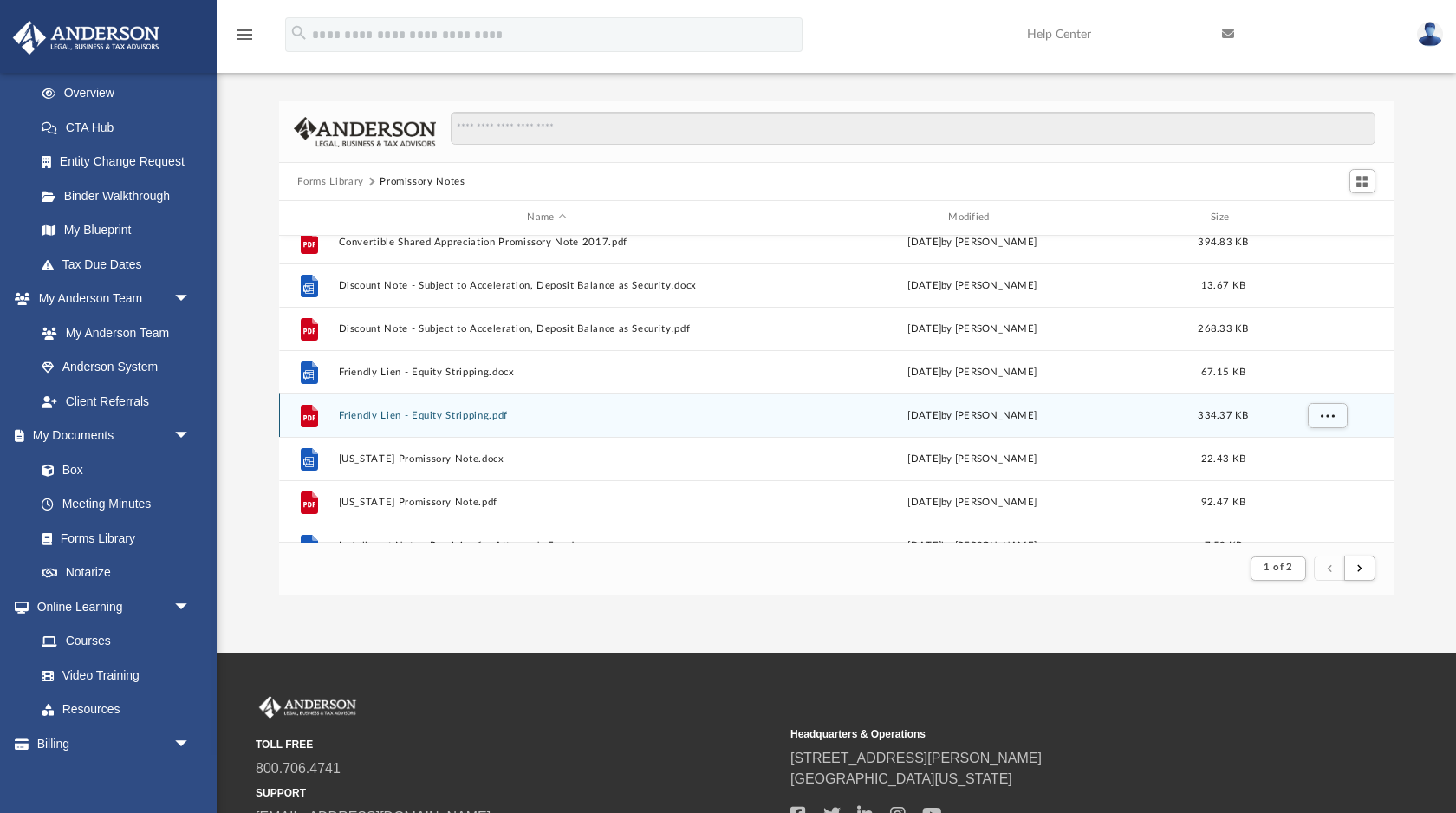
click at [447, 410] on button "Friendly Lien - Equity Stripping.pdf" at bounding box center [547, 415] width 418 height 11
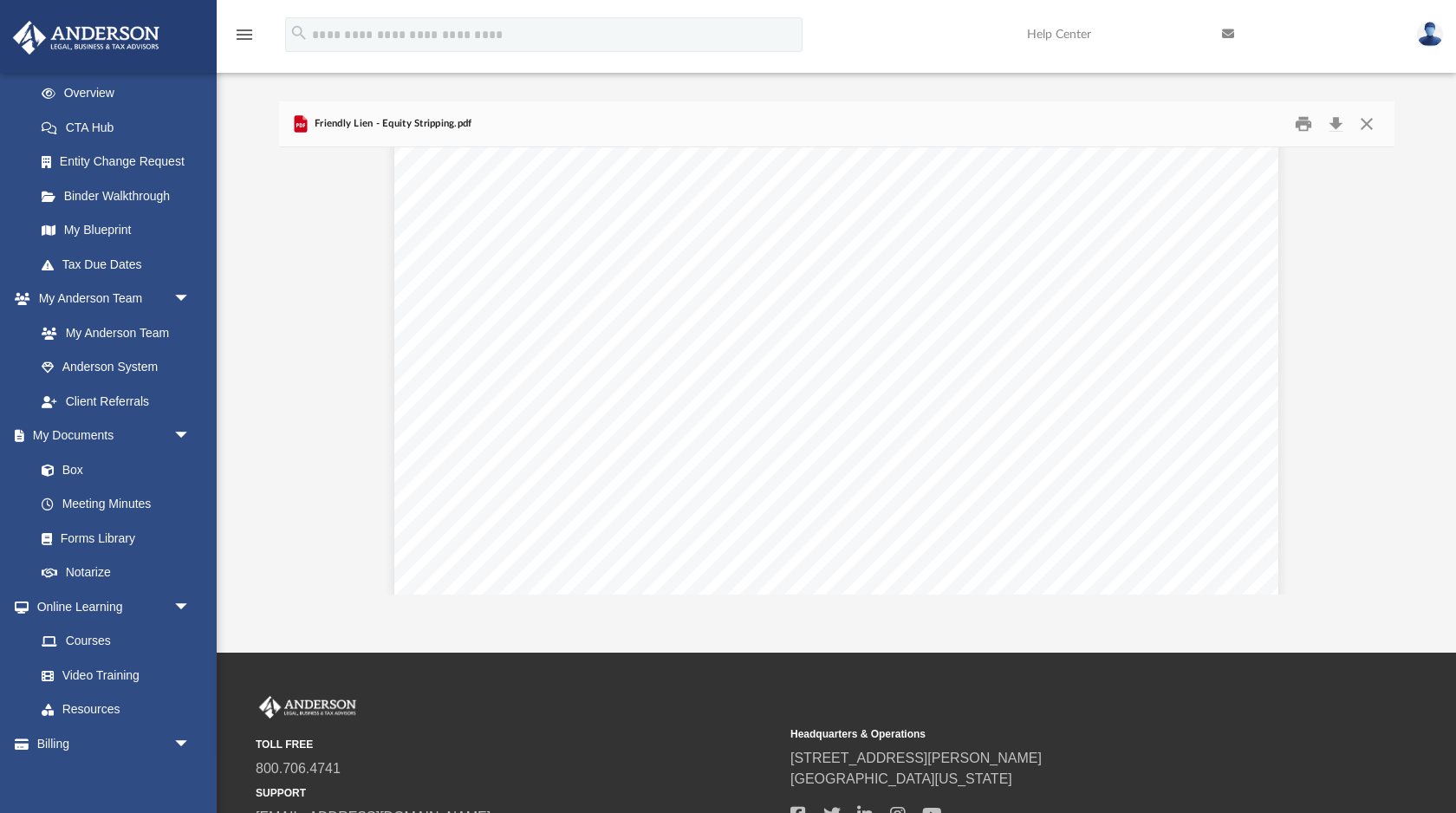
scroll to position [1354, 0]
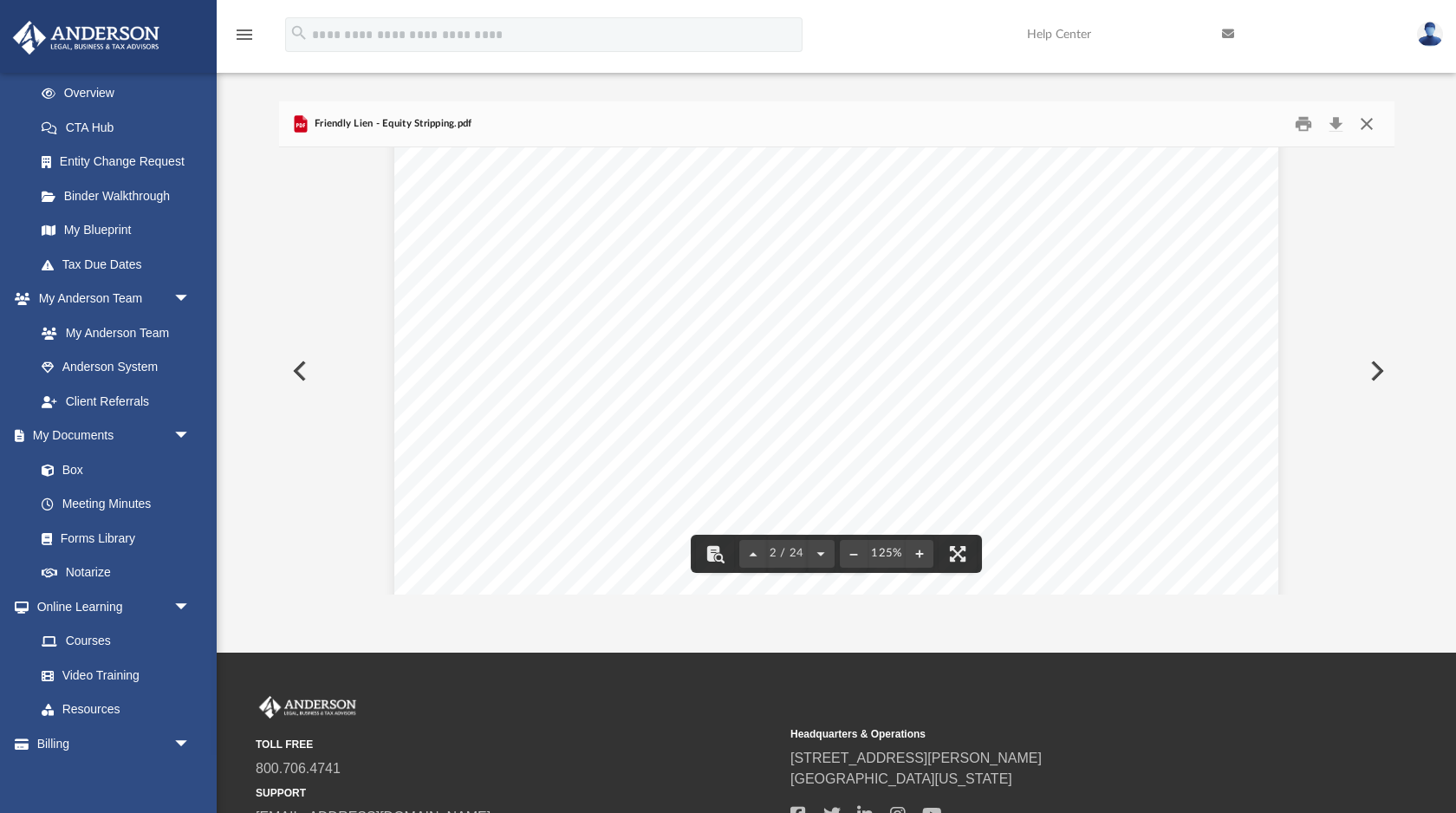
click at [1369, 124] on button "Close" at bounding box center [1367, 124] width 31 height 26
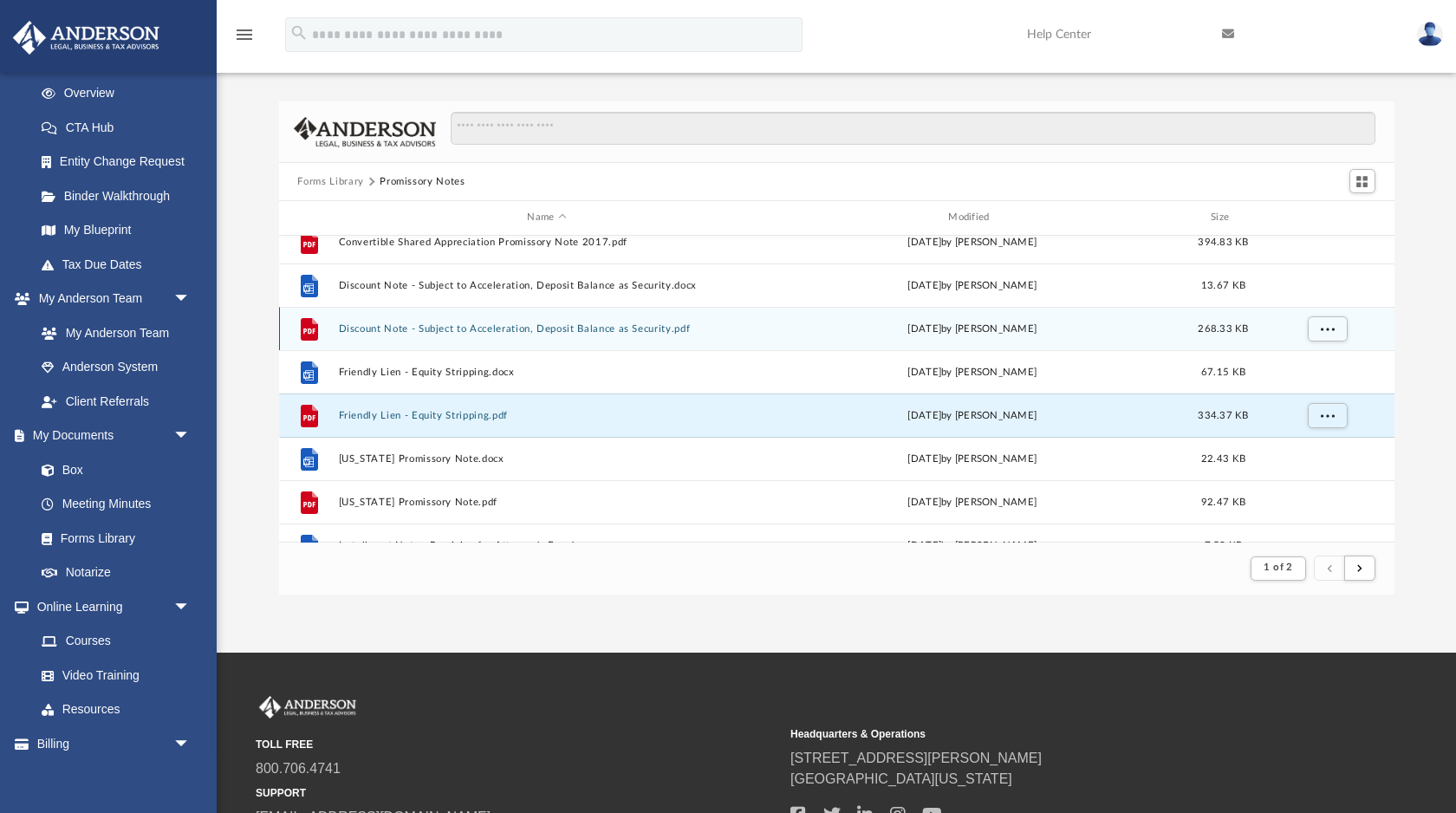
click at [707, 320] on div "File Discount Note - Subject to Acceleration, Deposit Balance as Security.pdf W…" at bounding box center [836, 329] width 1116 height 43
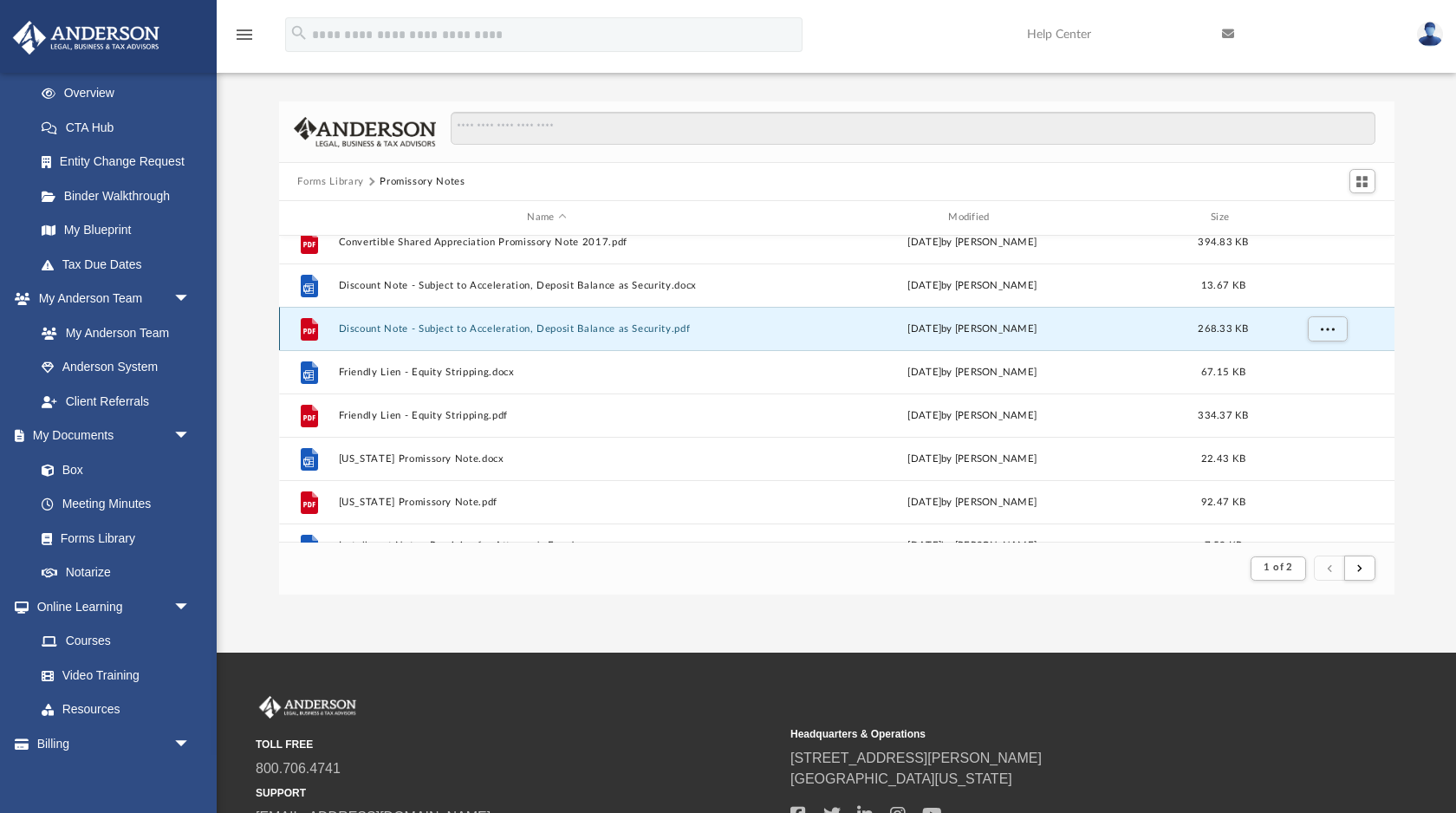
click at [665, 327] on button "Discount Note - Subject to Acceleration, Deposit Balance as Security.pdf" at bounding box center [547, 329] width 418 height 11
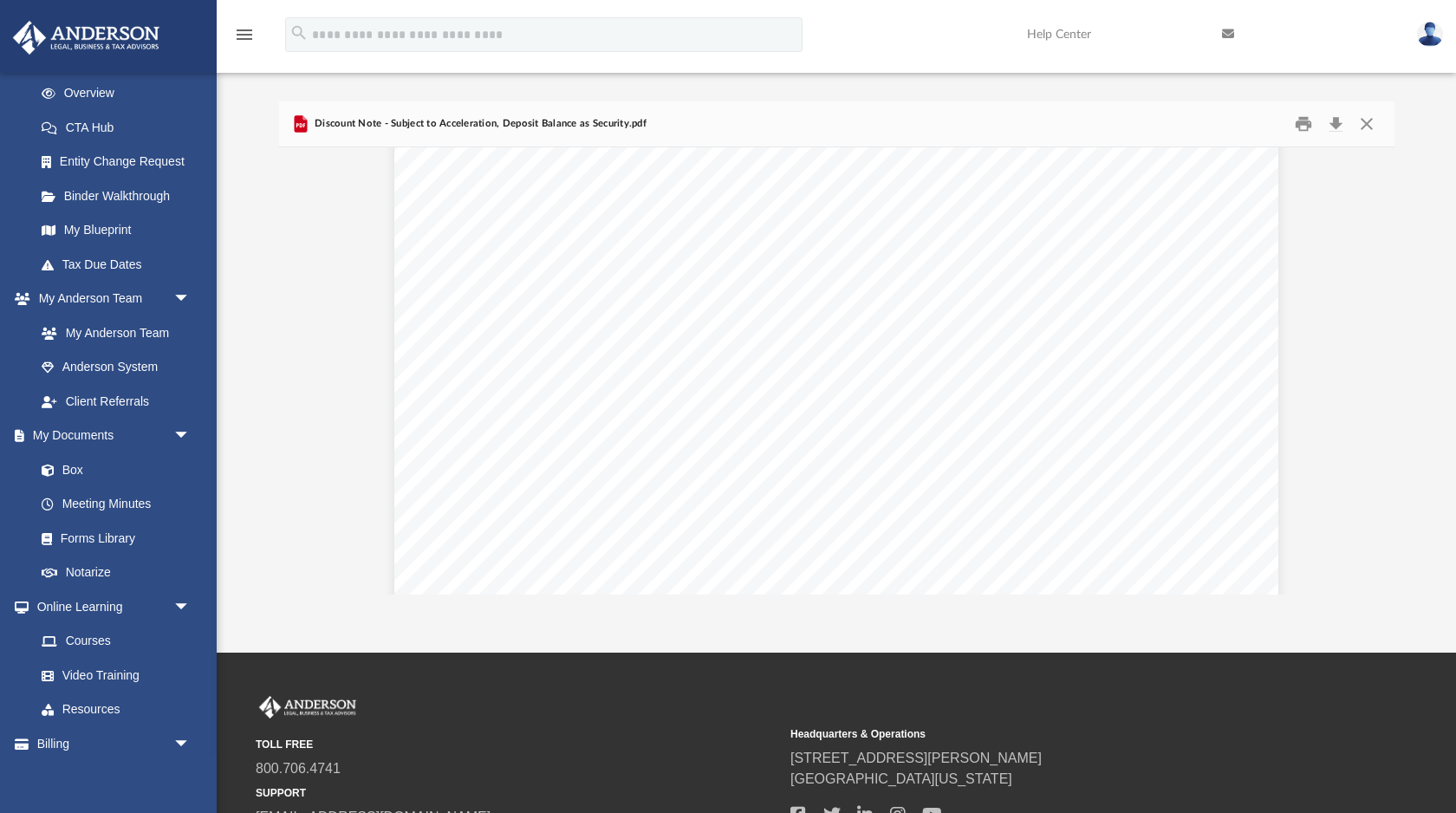
scroll to position [227, 0]
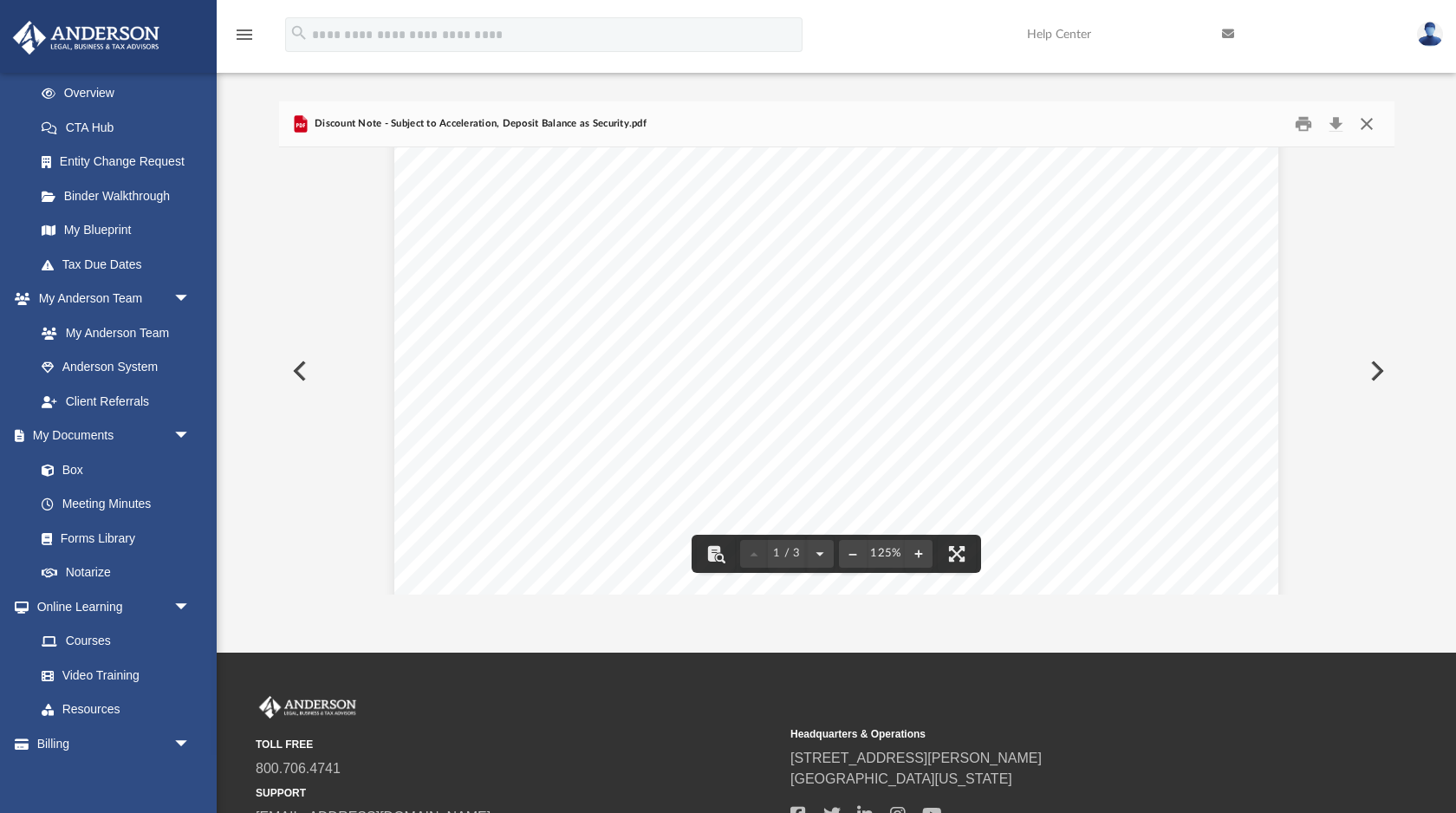
click at [1371, 122] on button "Close" at bounding box center [1367, 124] width 31 height 26
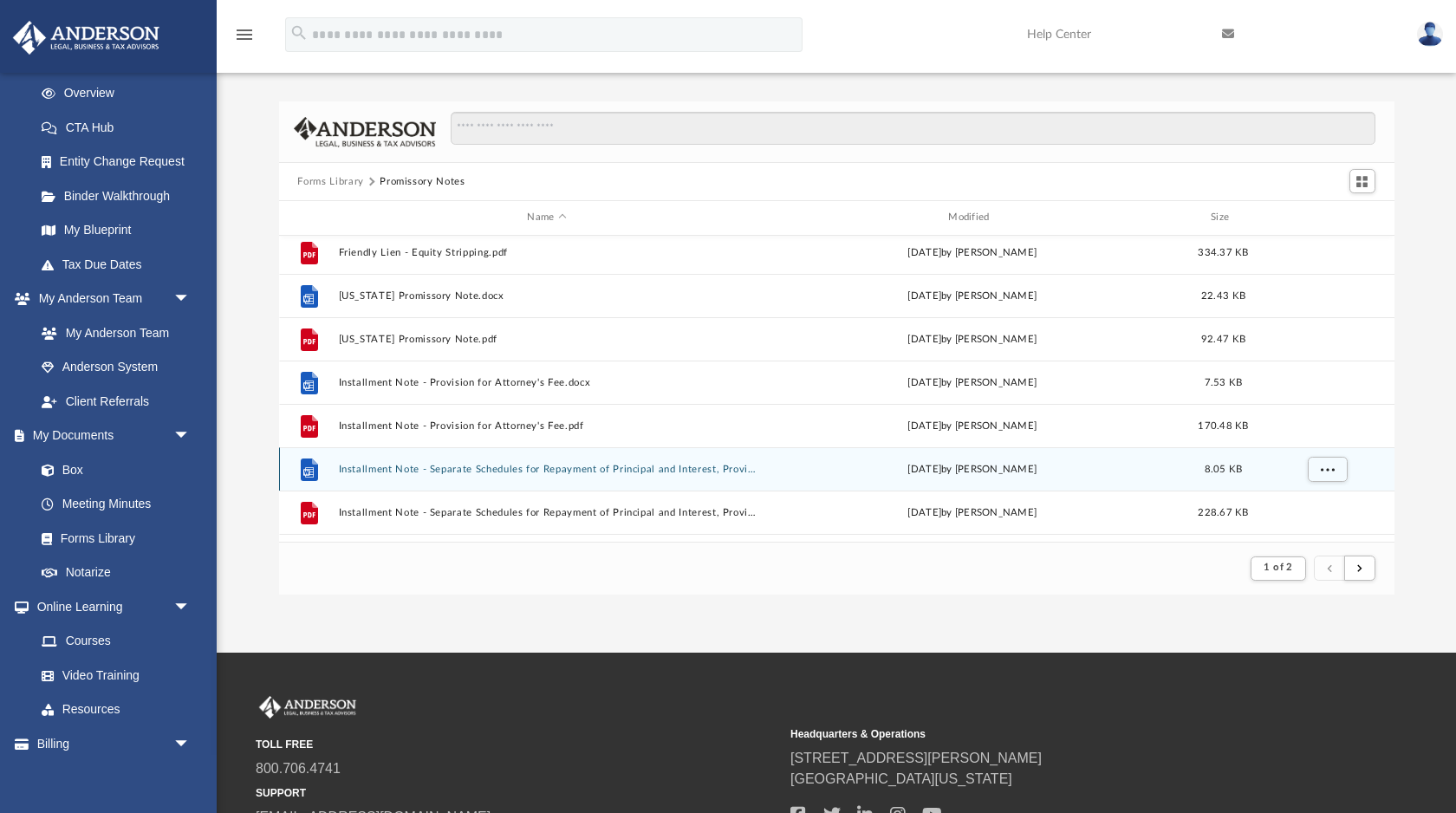
scroll to position [662, 0]
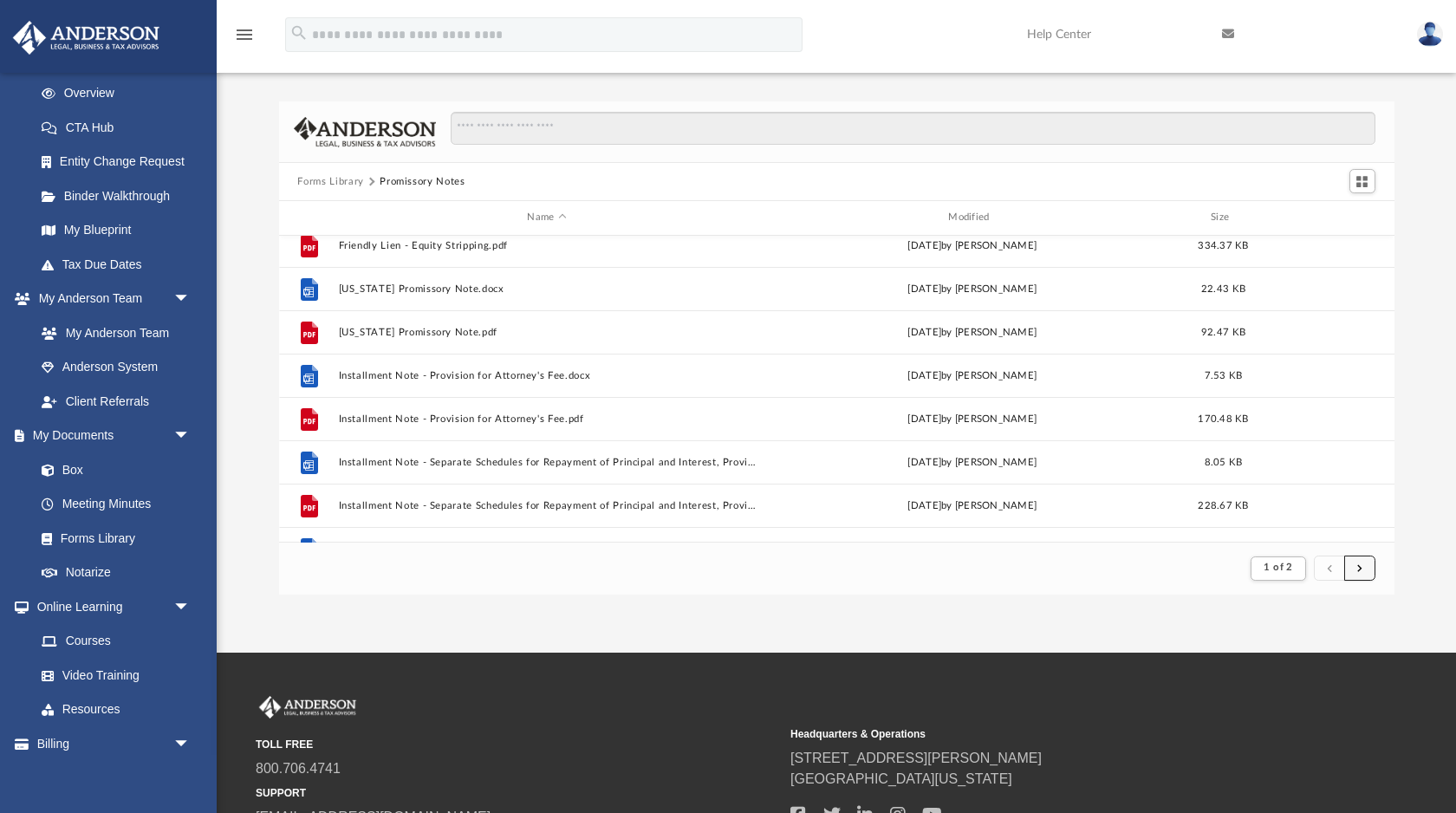
click at [1354, 568] on button "submit" at bounding box center [1360, 568] width 31 height 25
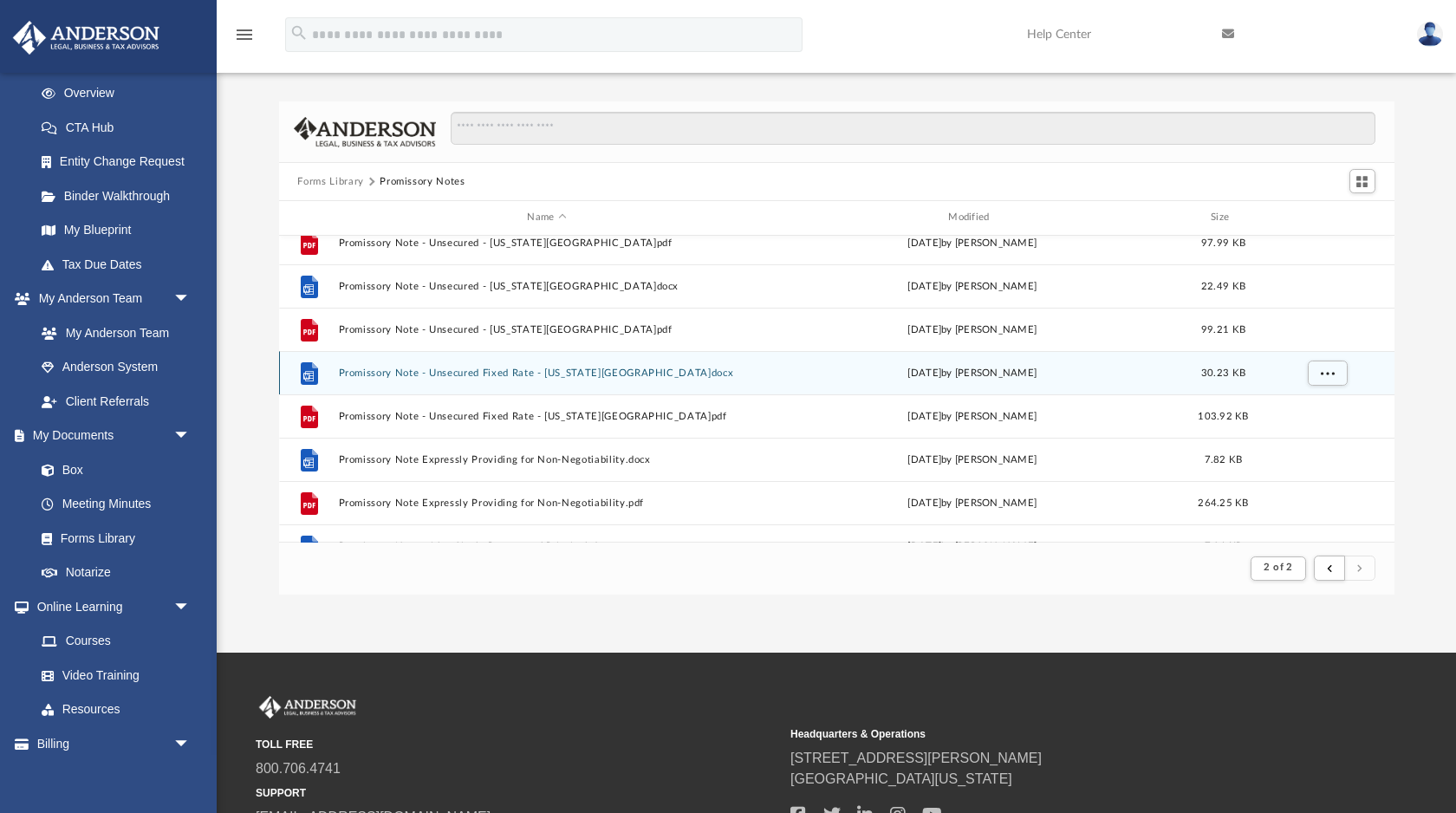
scroll to position [582, 0]
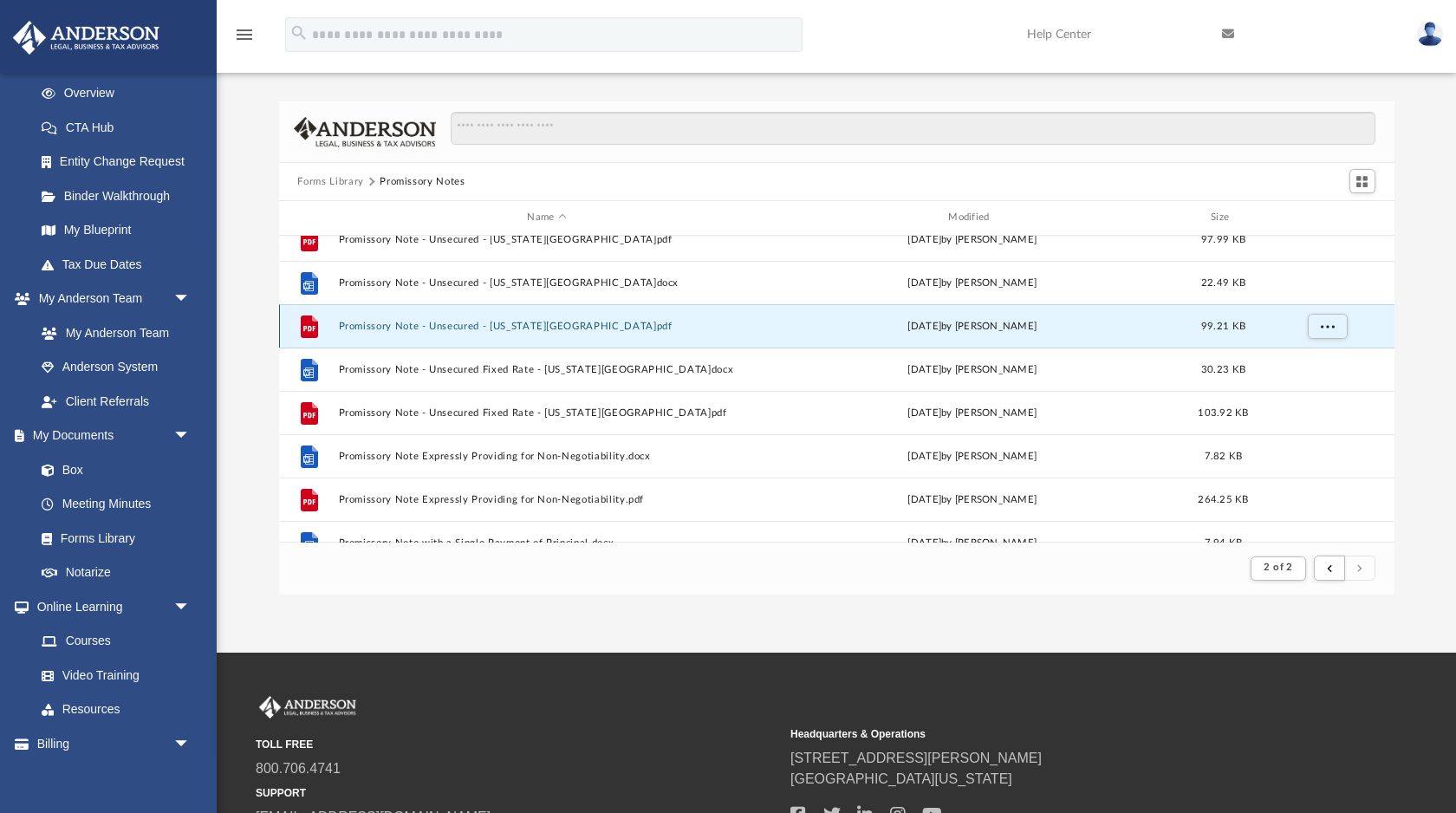
click at [449, 323] on button "Promissory Note - Unsecured - Washington.pdf" at bounding box center [547, 326] width 418 height 11
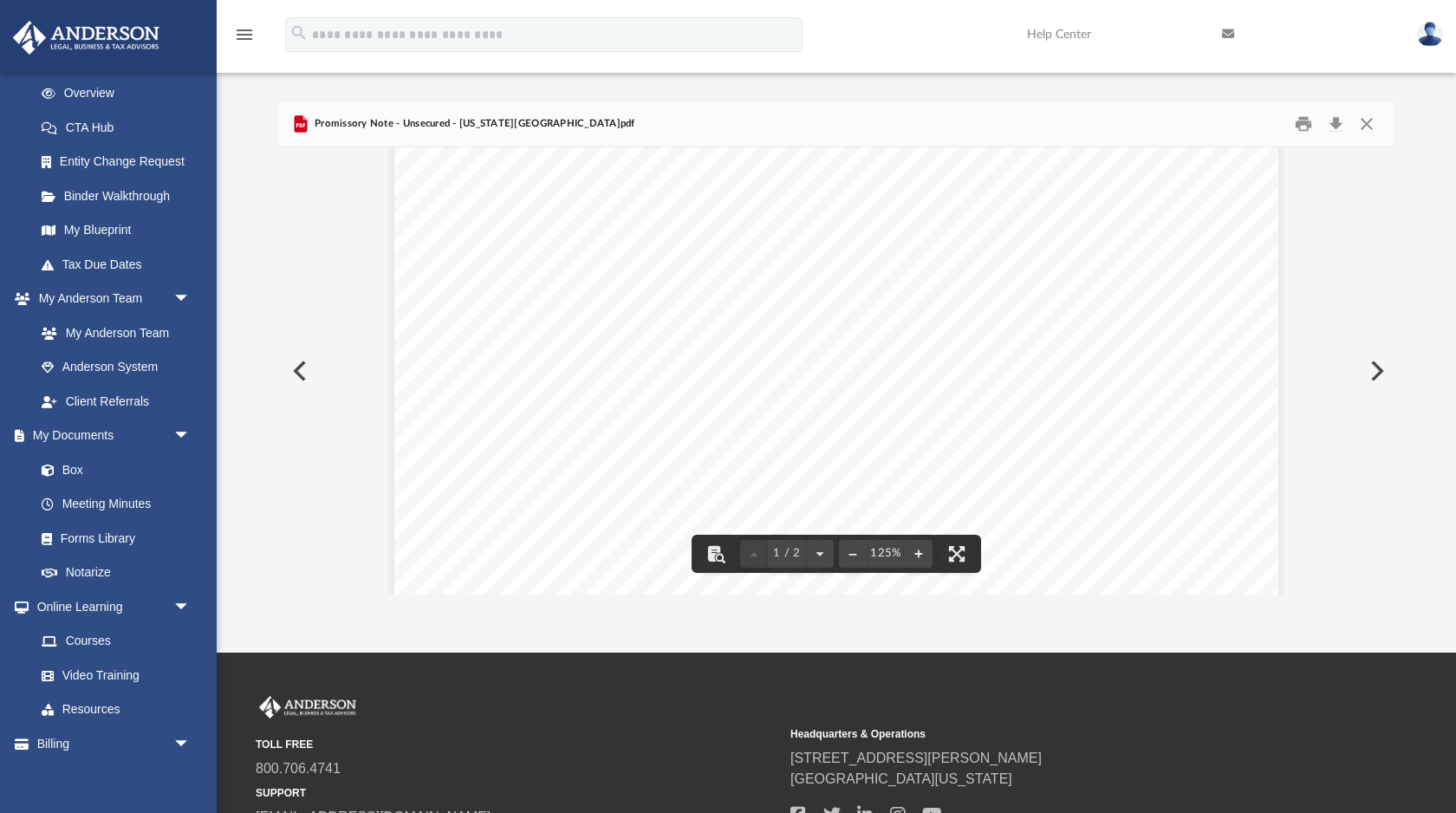
scroll to position [220, 0]
click at [1372, 130] on button "Close" at bounding box center [1367, 124] width 31 height 26
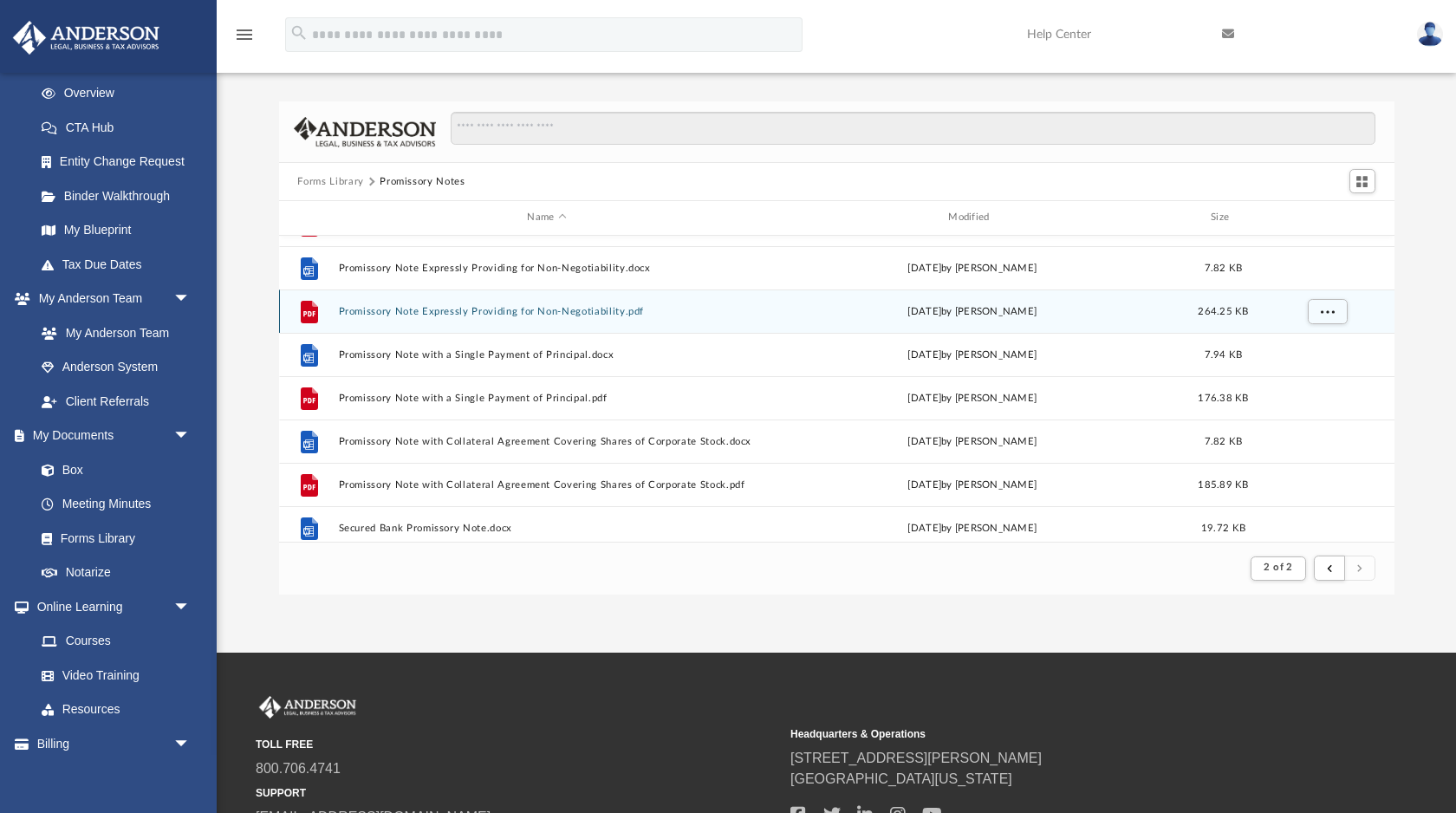
scroll to position [773, 0]
click at [587, 304] on button "Promissory Note Expressly Providing for Non-Negotiability.pdf" at bounding box center [547, 307] width 418 height 11
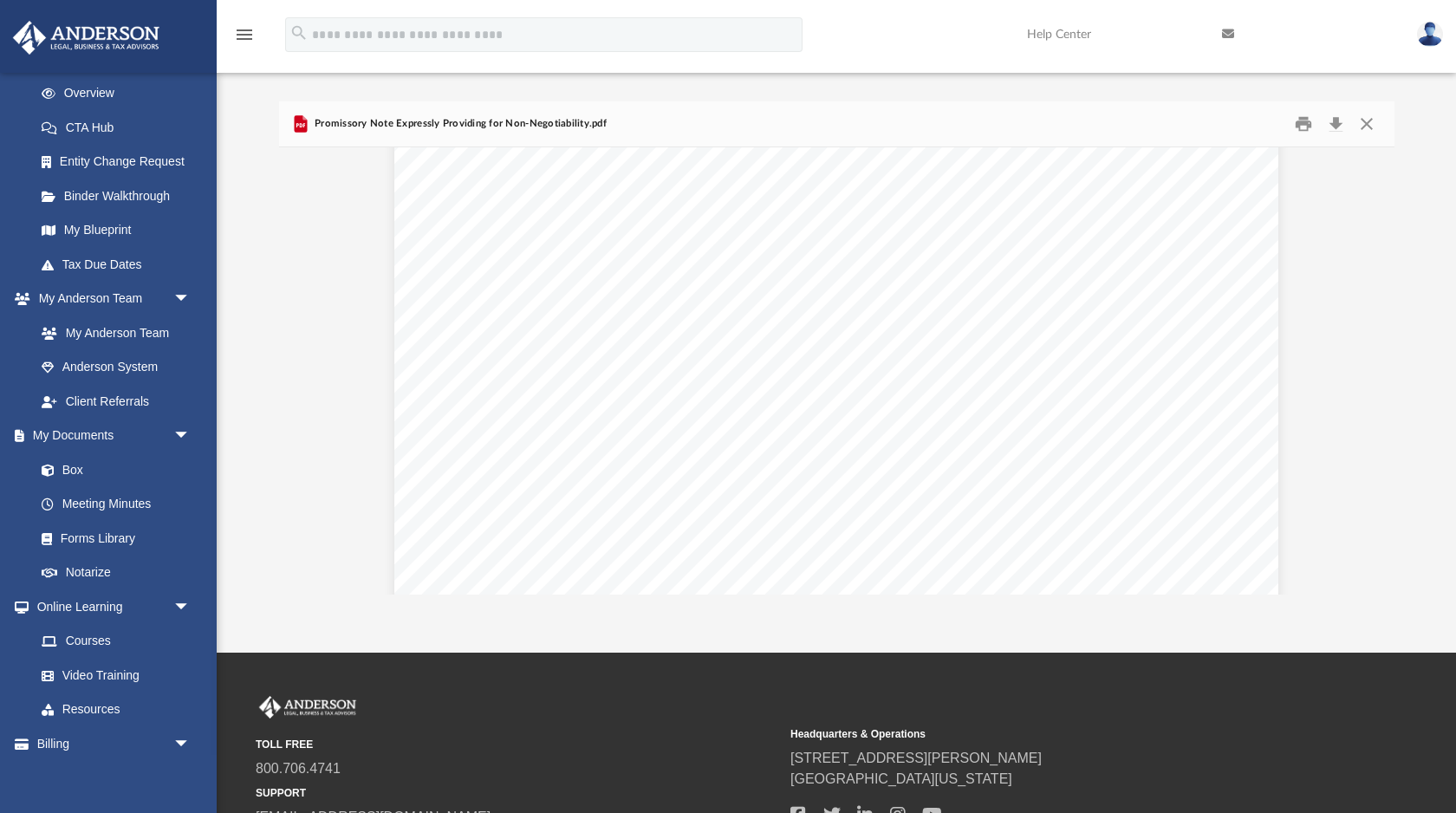
scroll to position [400, 0]
click at [1373, 120] on button "Close" at bounding box center [1367, 124] width 31 height 26
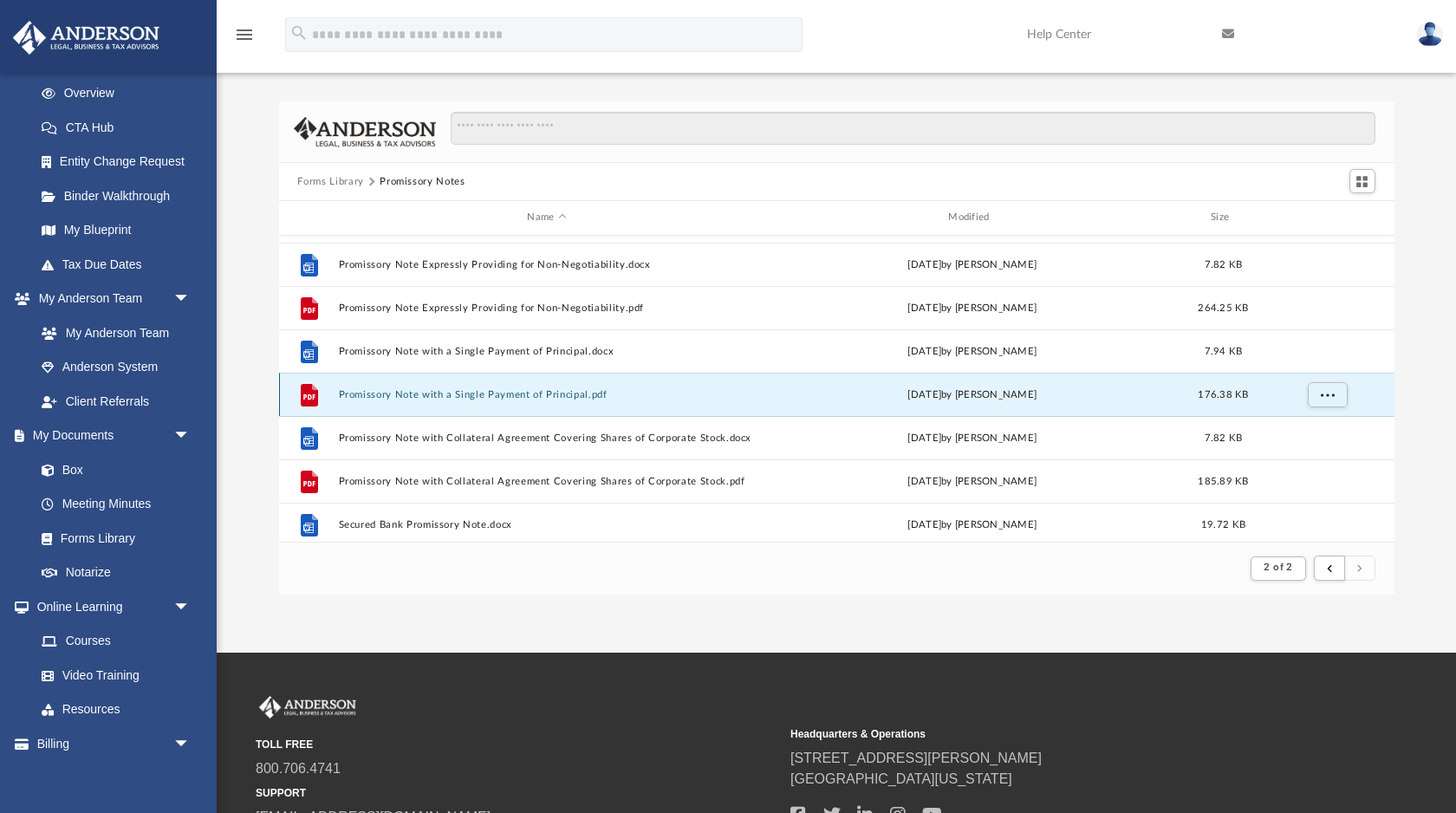
click at [597, 389] on button "Promissory Note with a Single Payment of Principal.pdf" at bounding box center [547, 394] width 418 height 11
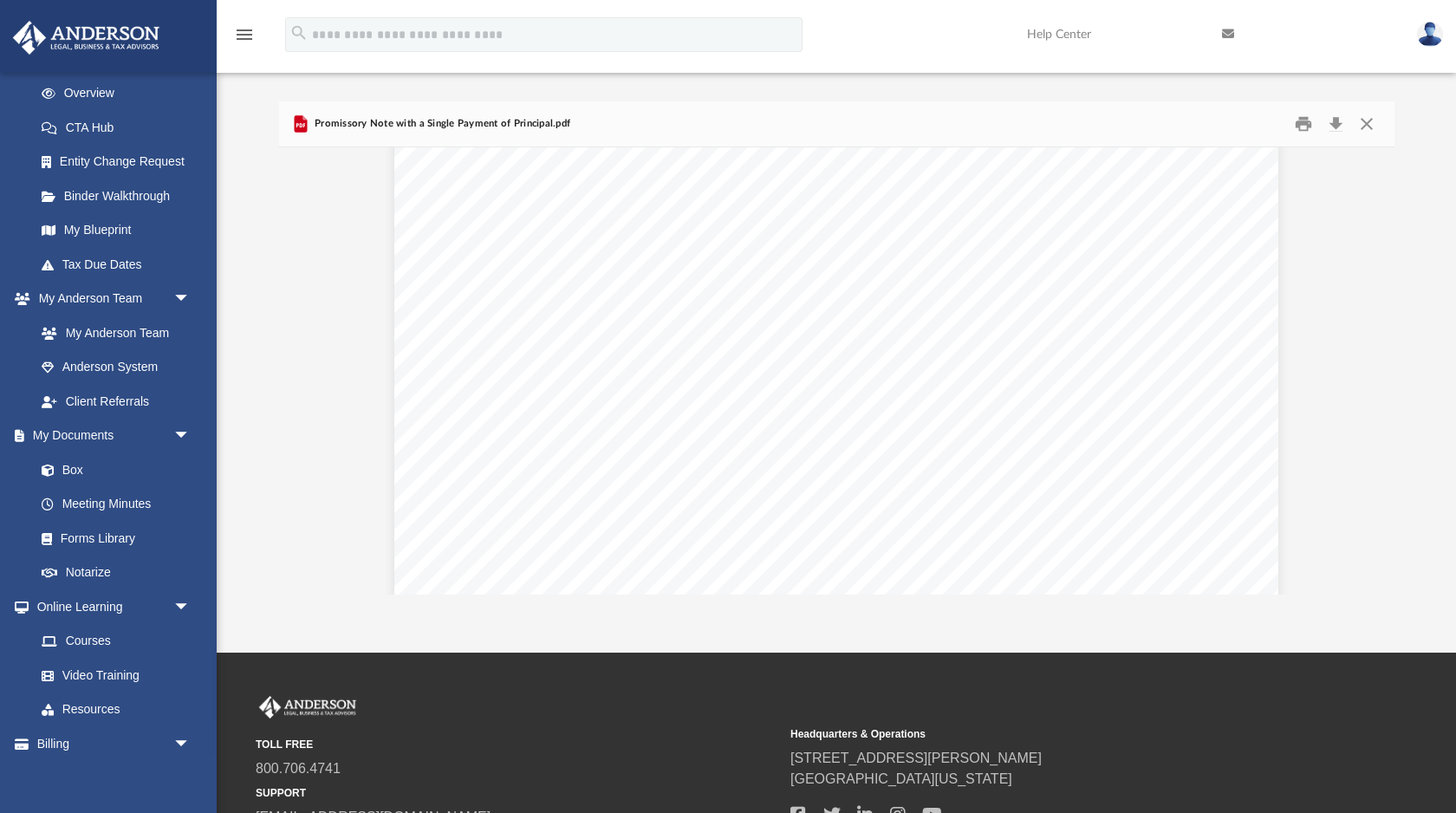
scroll to position [599, 0]
click at [1370, 129] on button "Close" at bounding box center [1367, 124] width 31 height 26
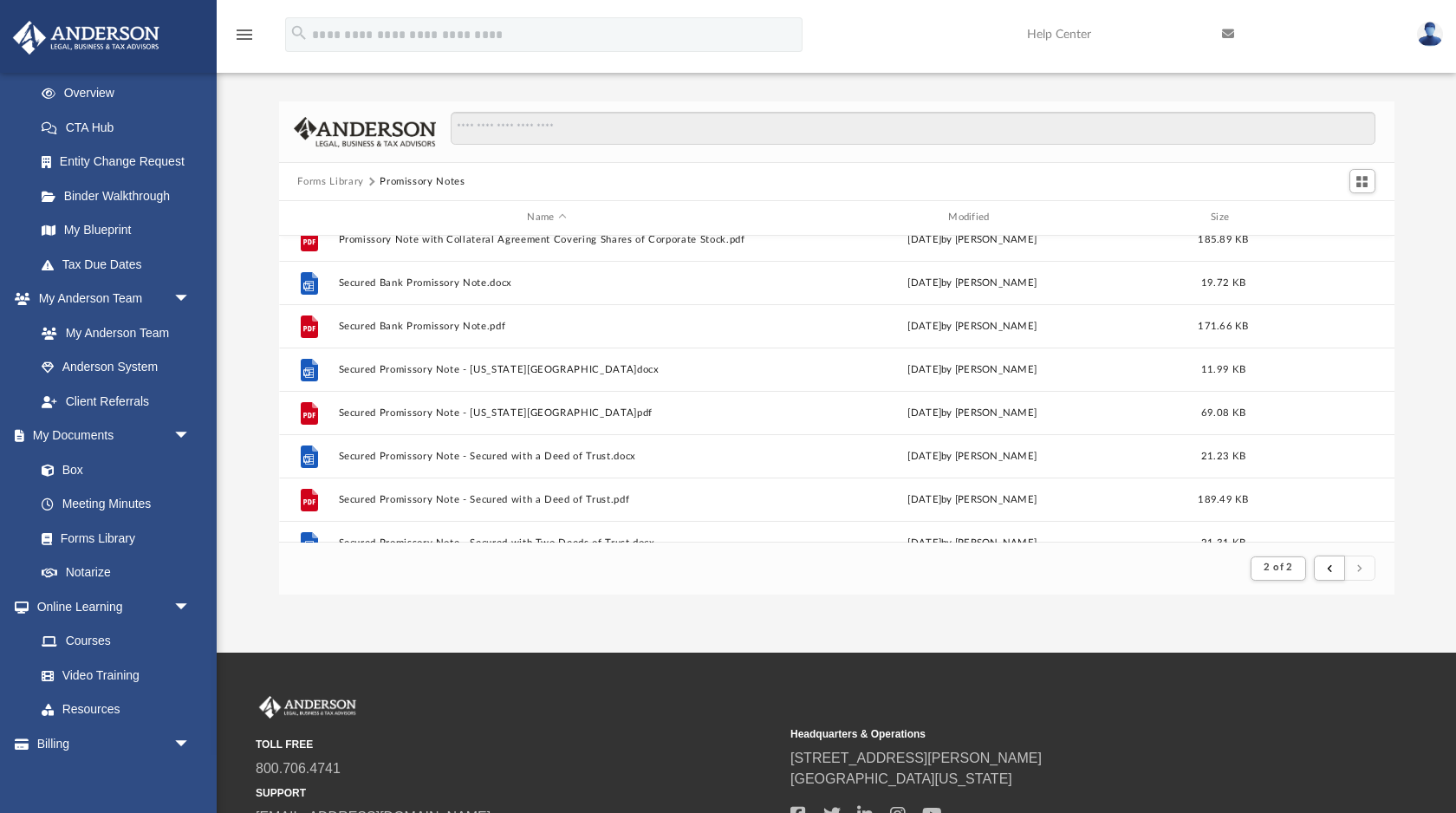
scroll to position [1017, 0]
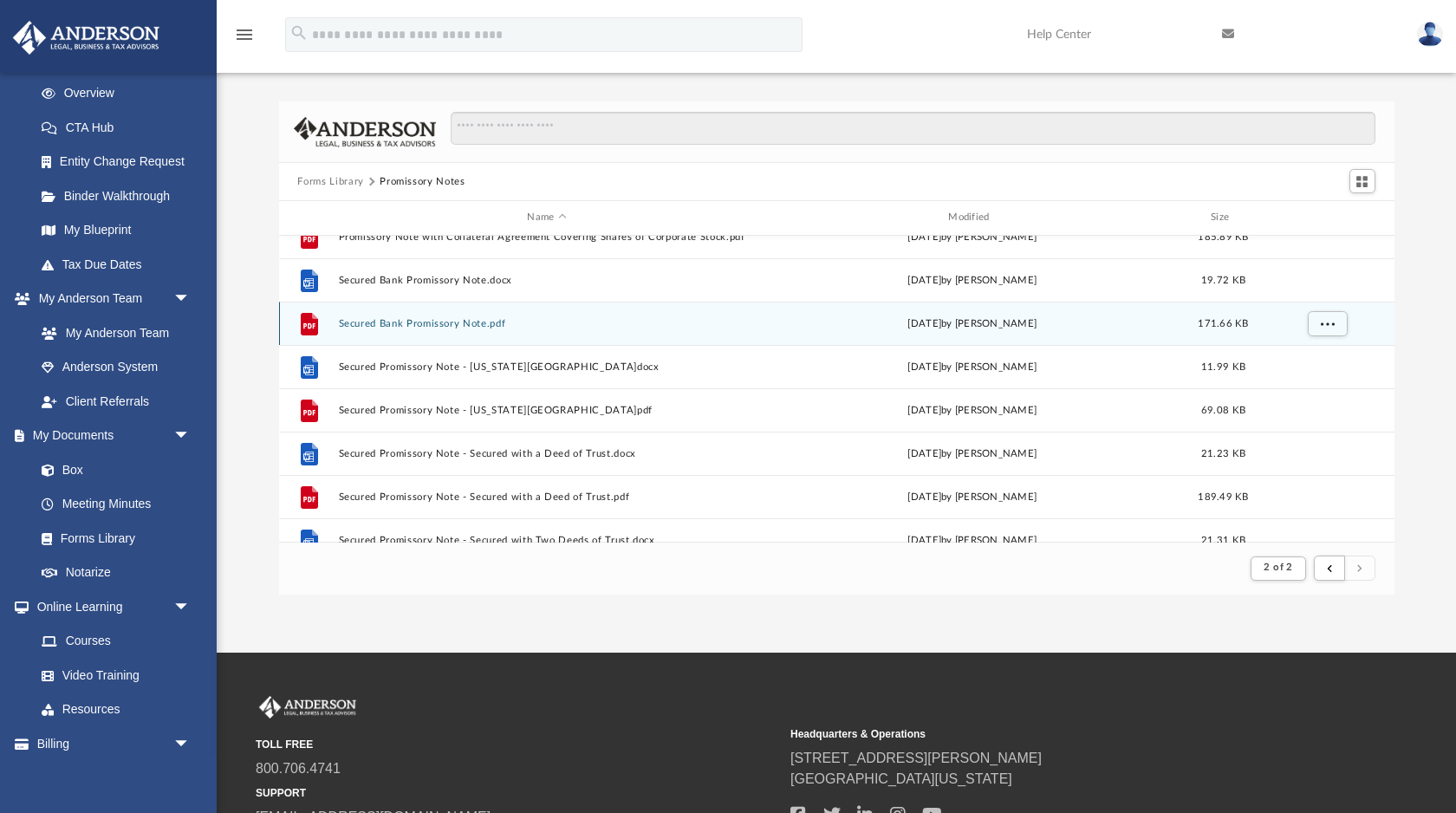
click at [478, 328] on button "Secured Bank Promissory Note.pdf" at bounding box center [547, 323] width 418 height 11
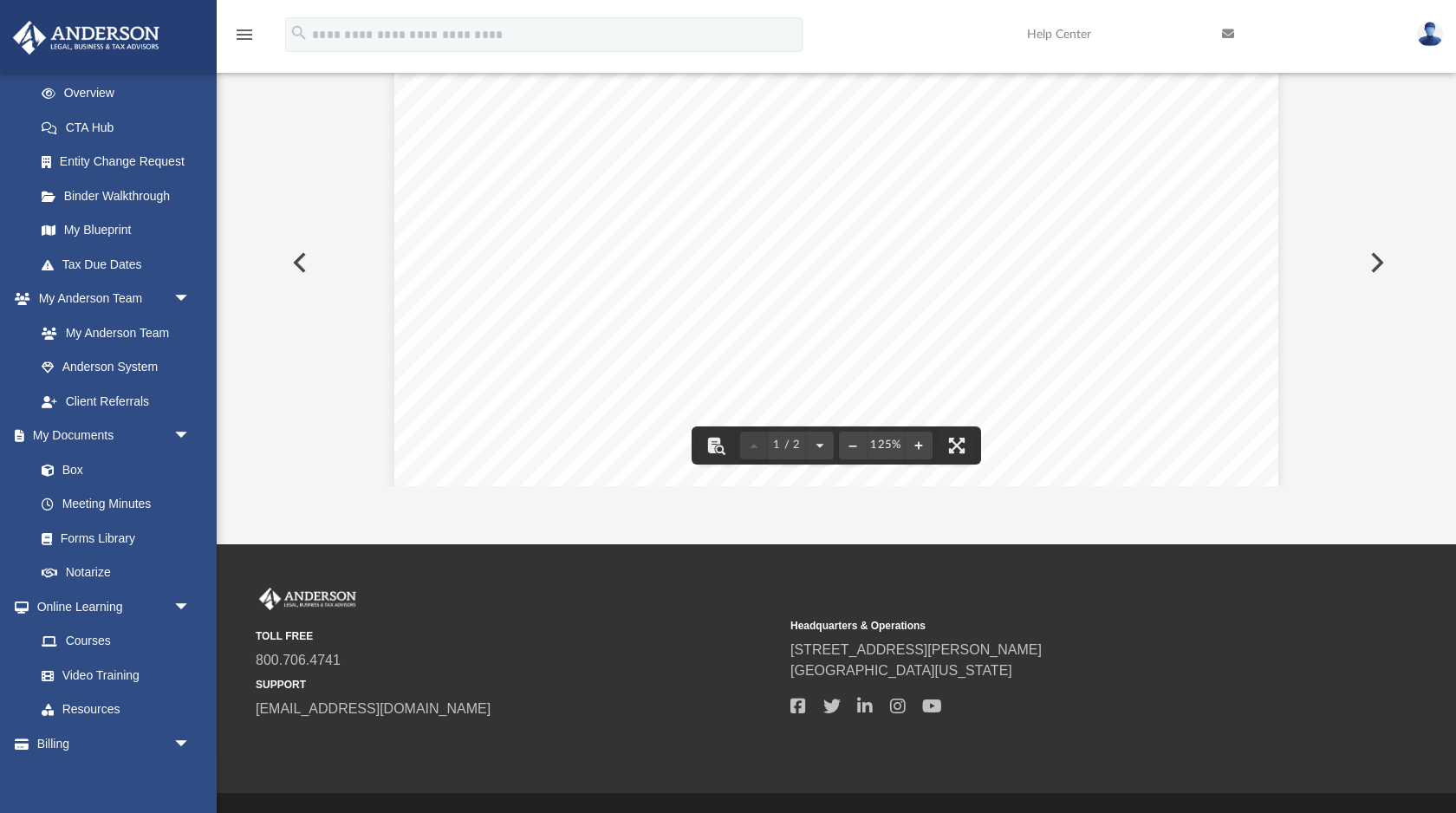
scroll to position [0, 0]
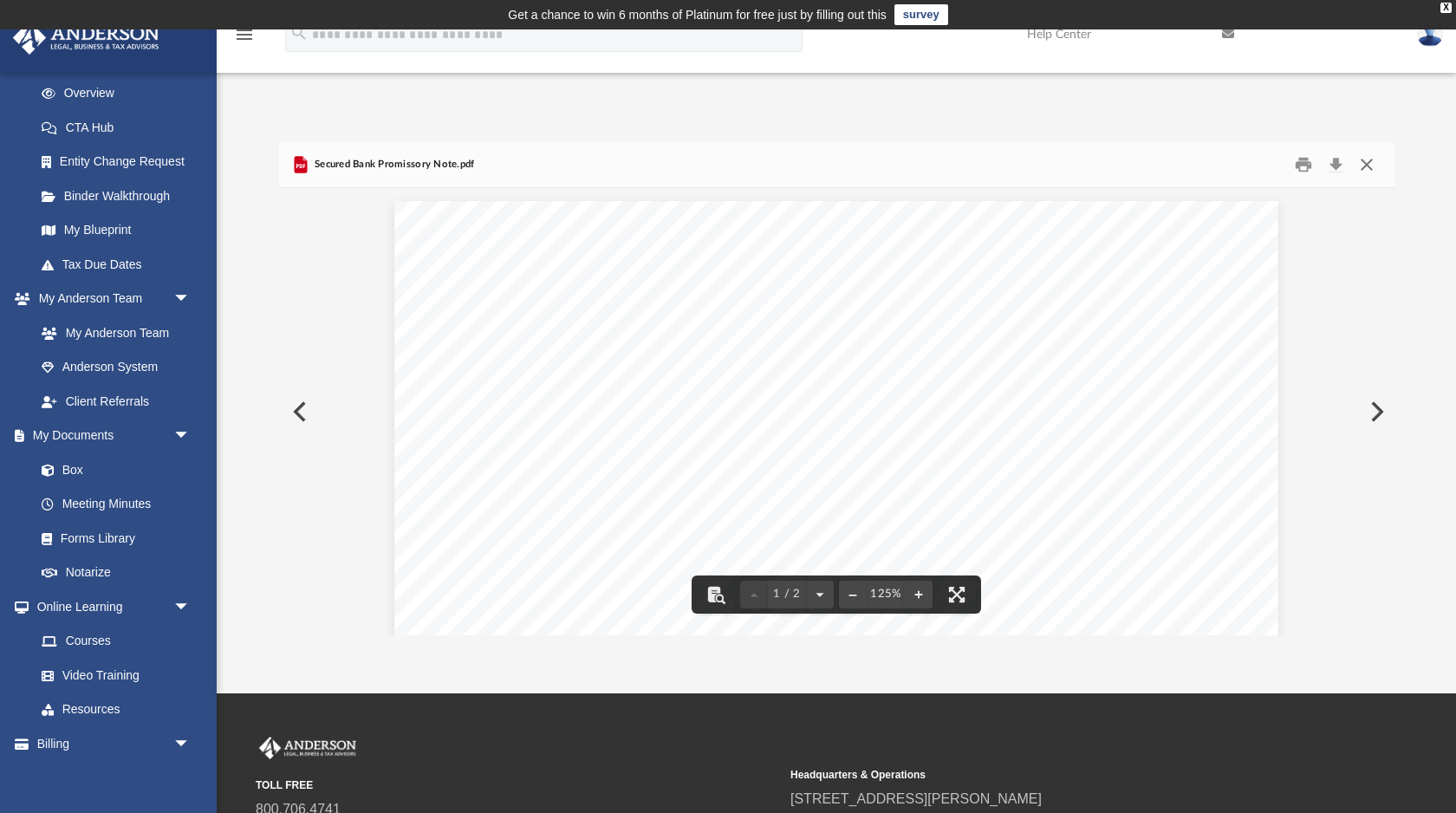
click at [1370, 169] on button "Close" at bounding box center [1367, 165] width 31 height 26
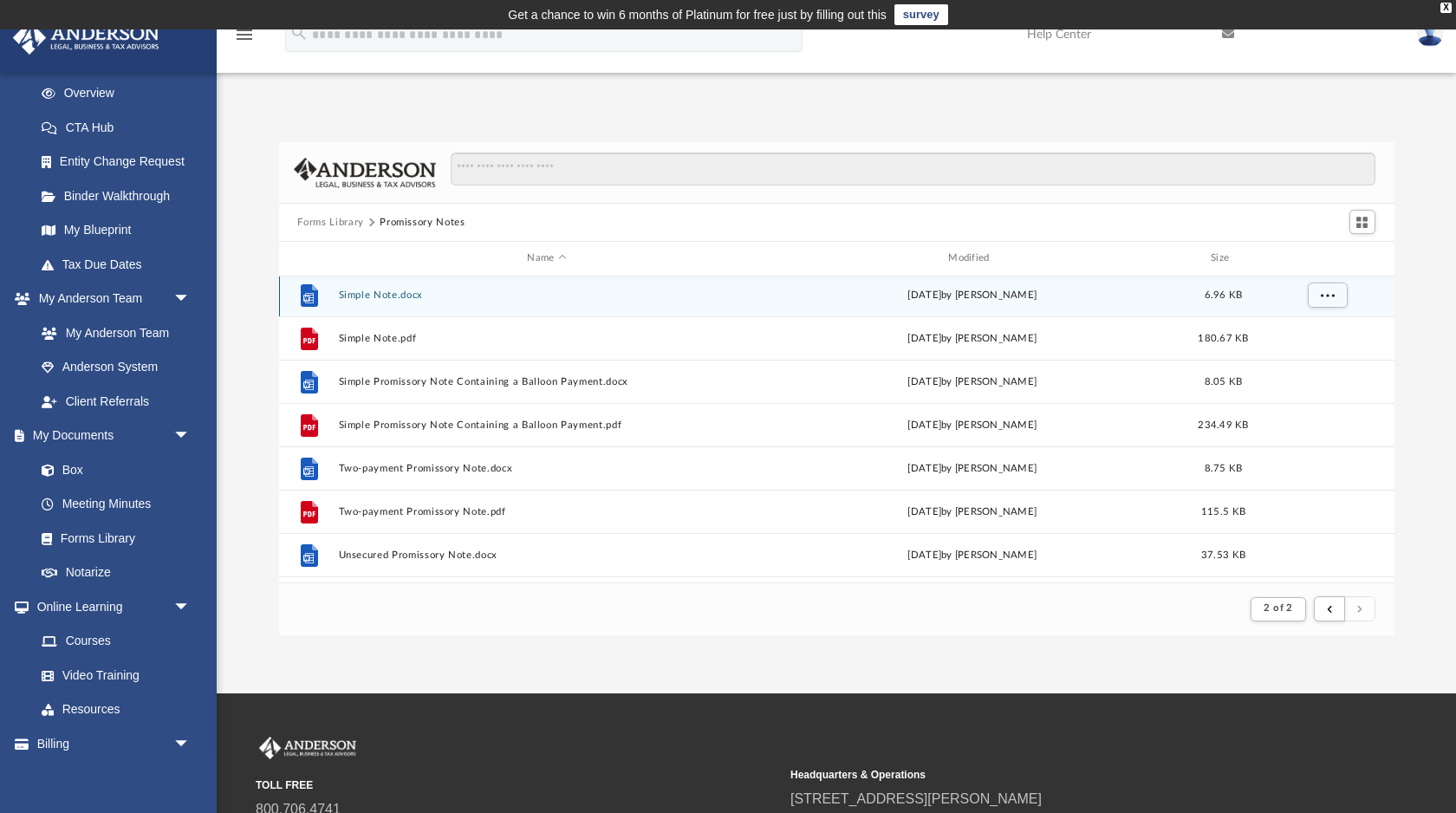
scroll to position [1651, 0]
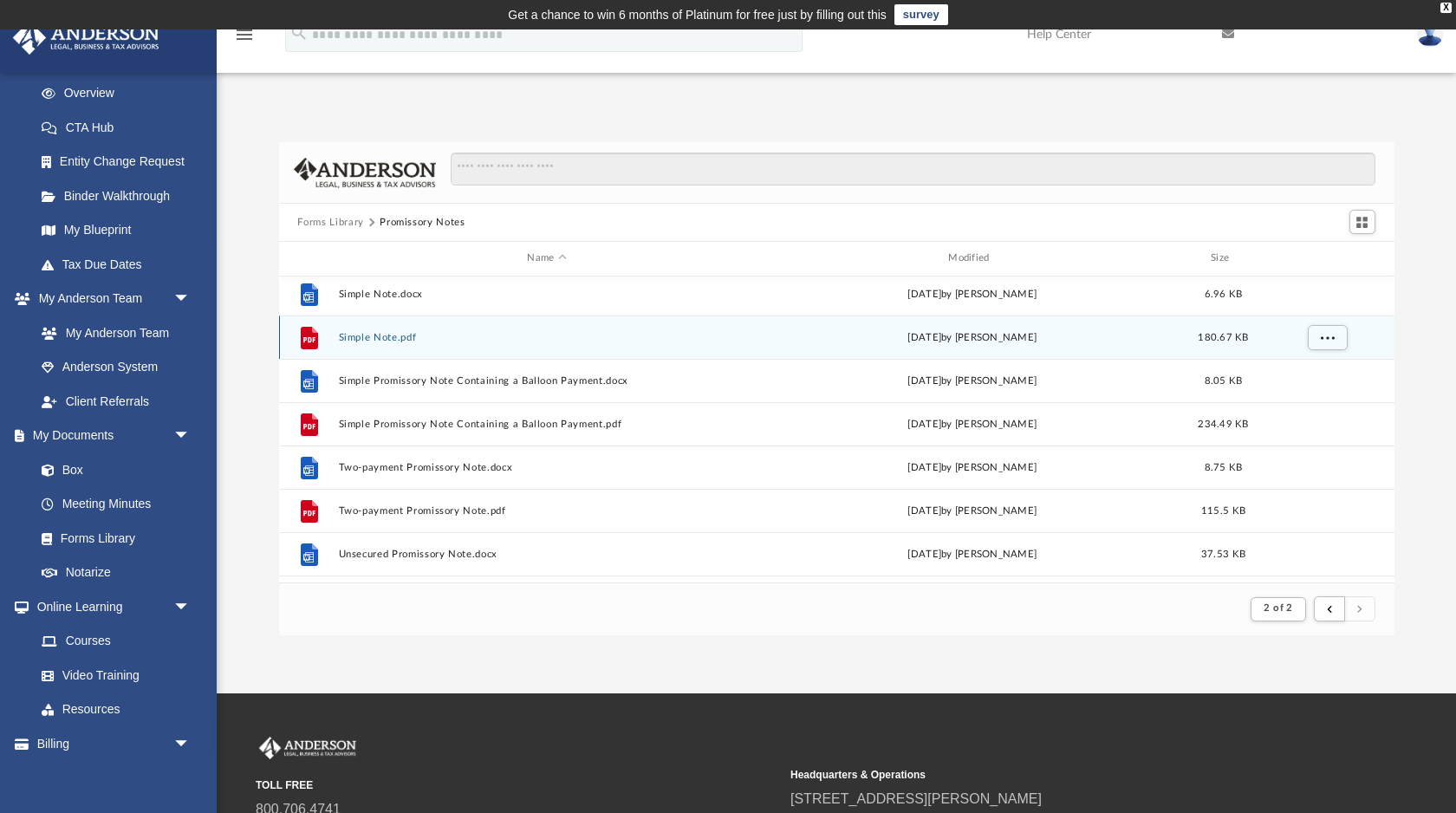
click at [355, 335] on button "Simple Note.pdf" at bounding box center [547, 336] width 418 height 11
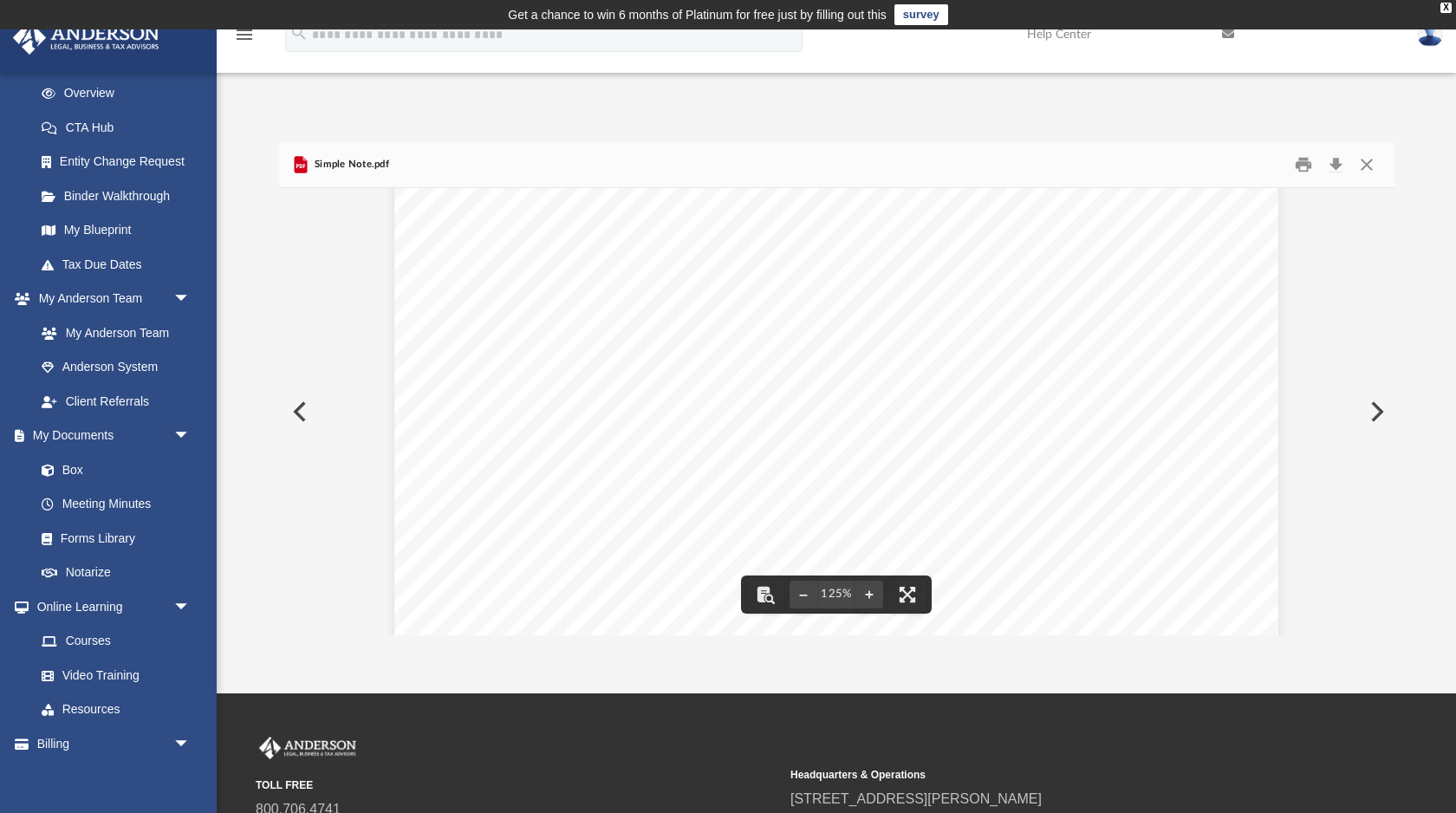
scroll to position [28, 0]
click at [1333, 171] on button "Download" at bounding box center [1337, 165] width 31 height 26
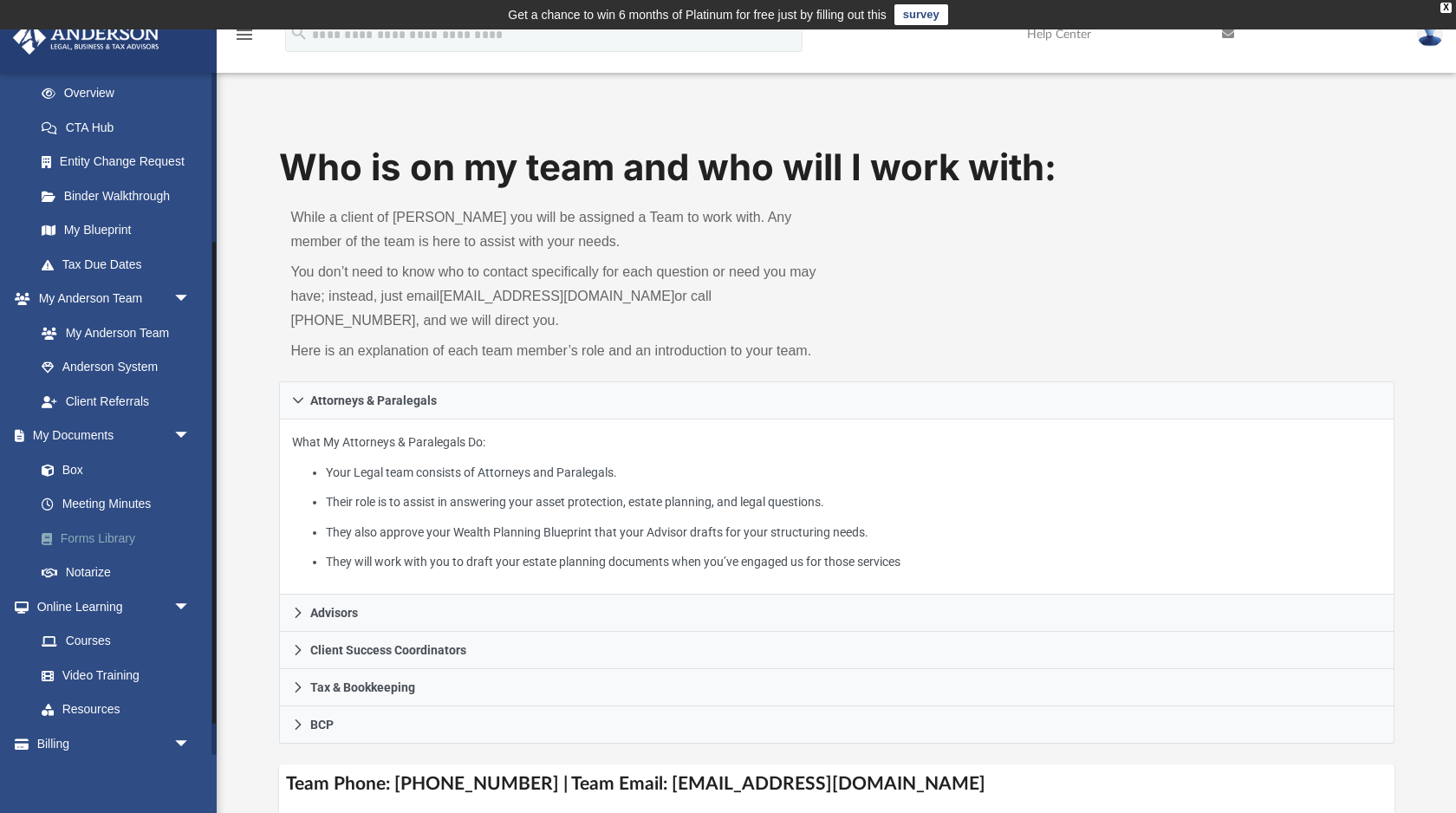
click at [119, 543] on link "Forms Library" at bounding box center [121, 537] width 192 height 34
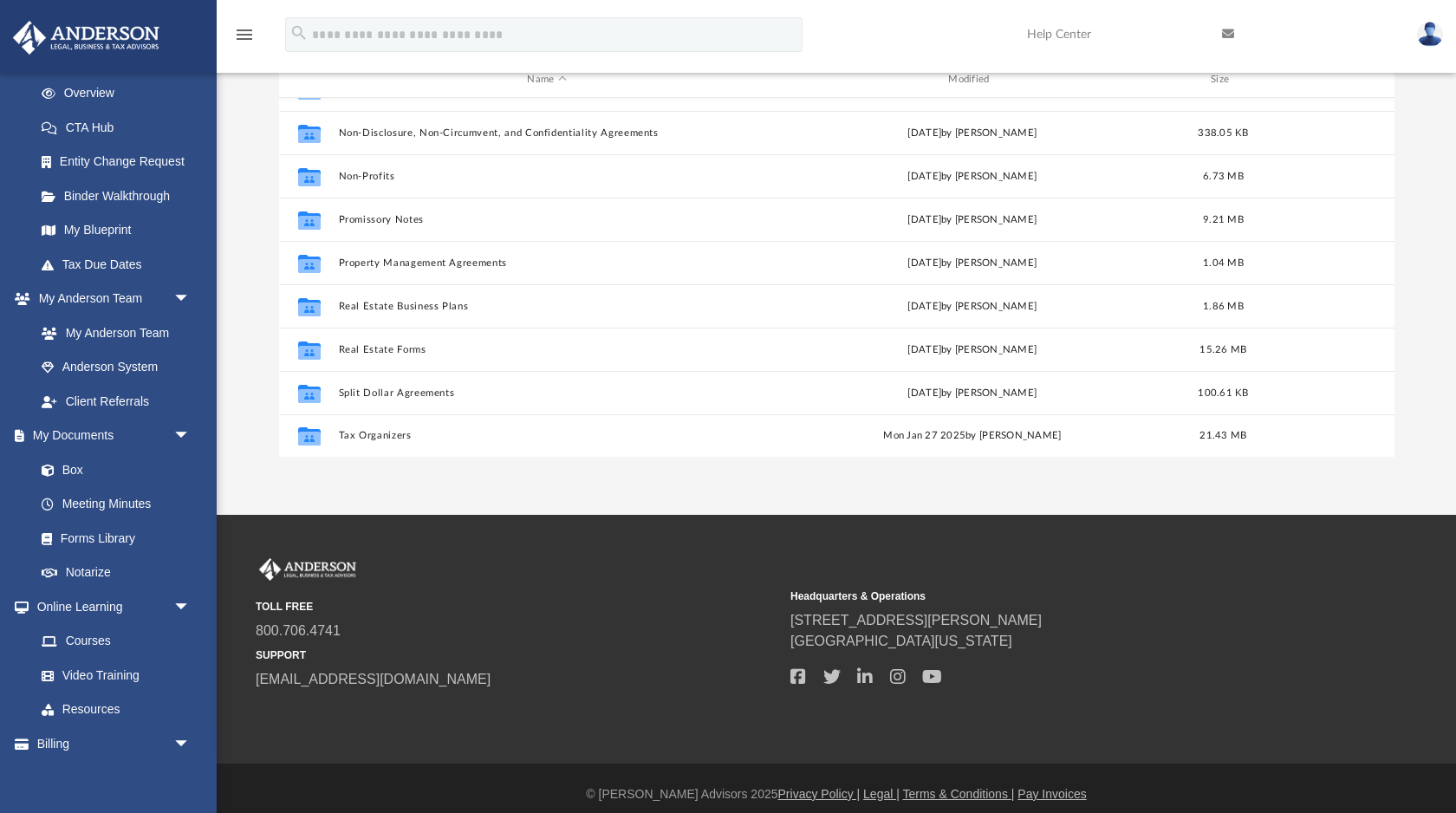
scroll to position [190, 0]
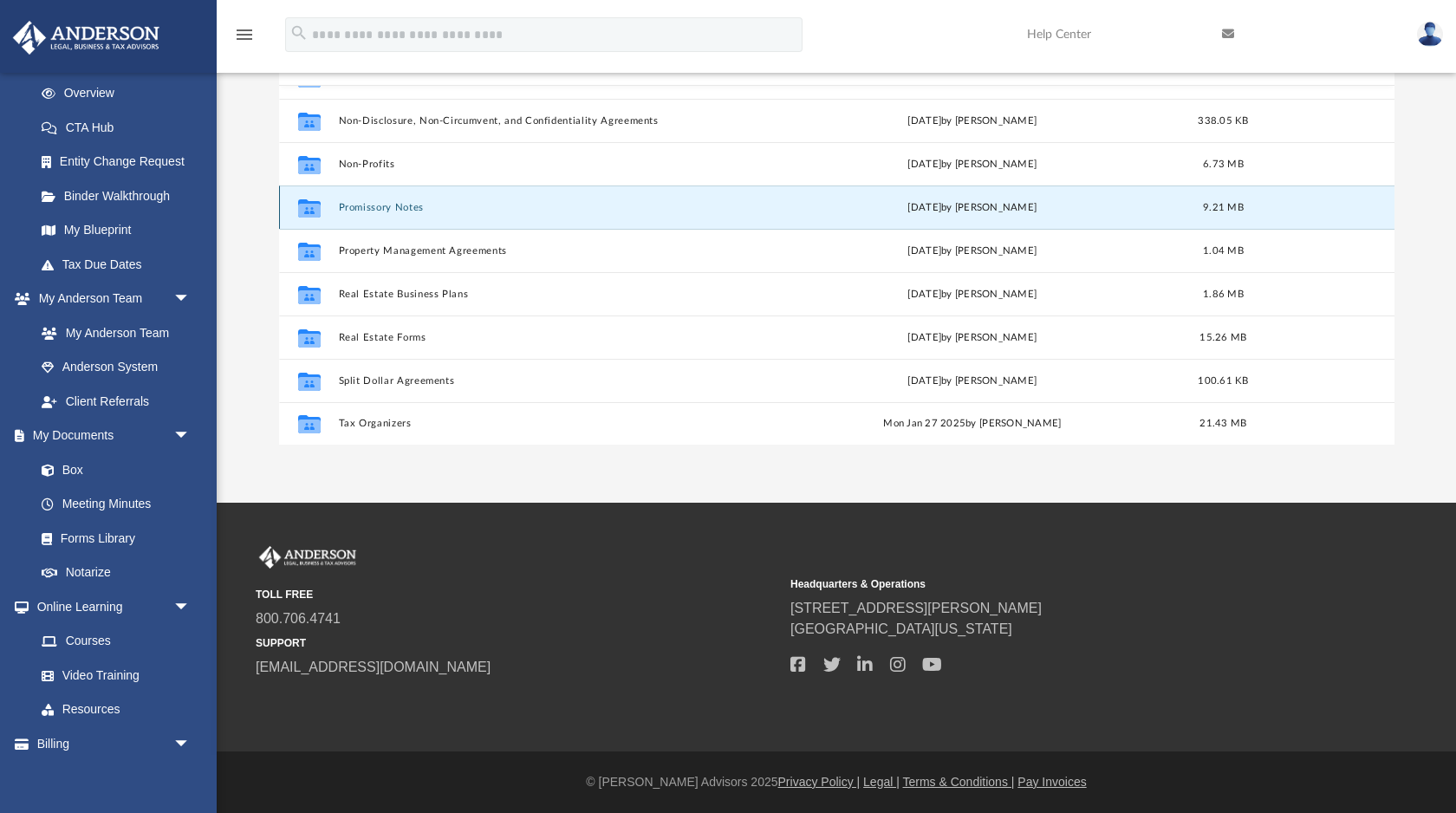
click at [424, 203] on button "Promissory Notes" at bounding box center [547, 207] width 418 height 11
click at [380, 211] on button "Promissory Notes" at bounding box center [547, 207] width 418 height 11
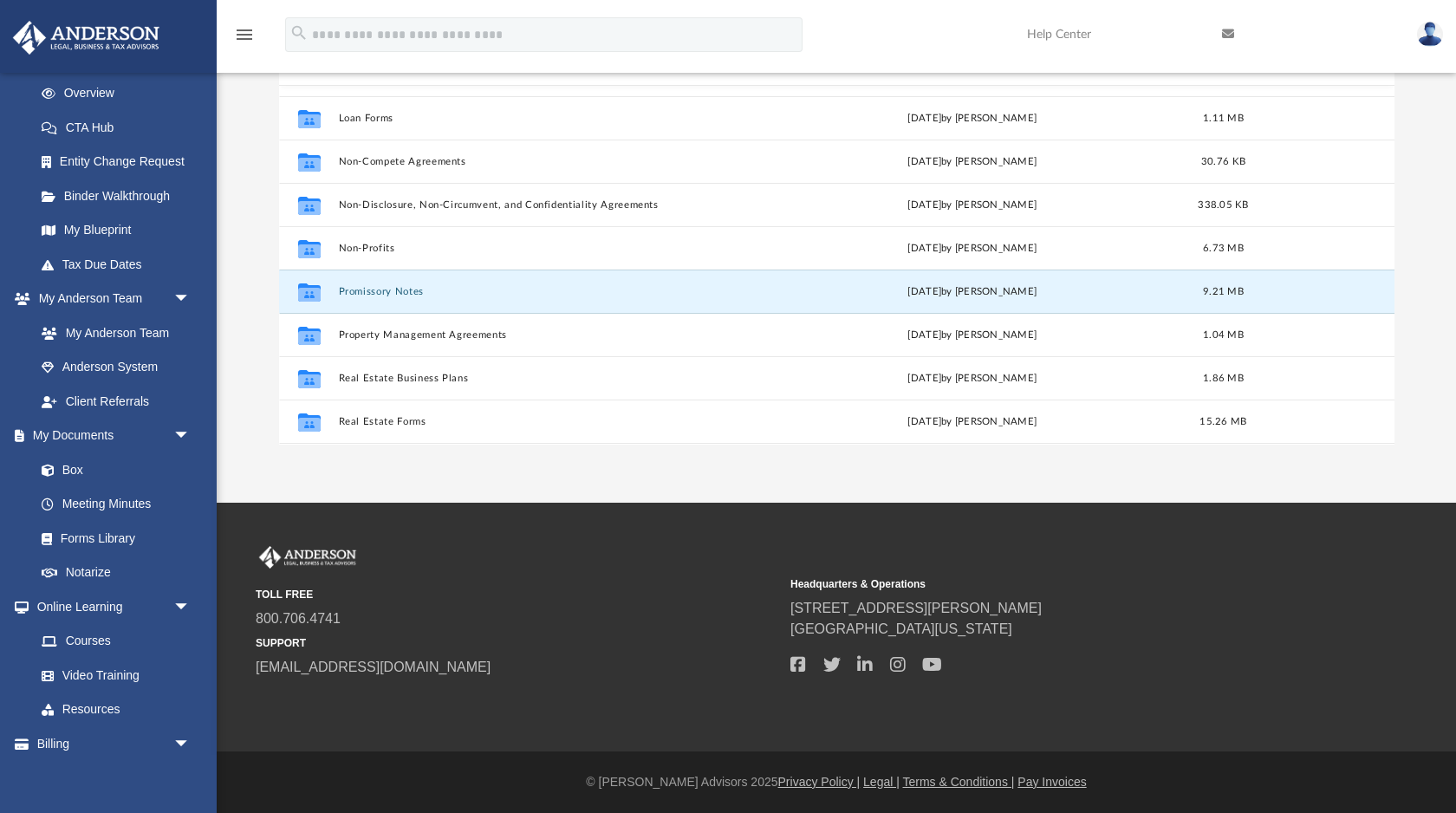
scroll to position [940, 0]
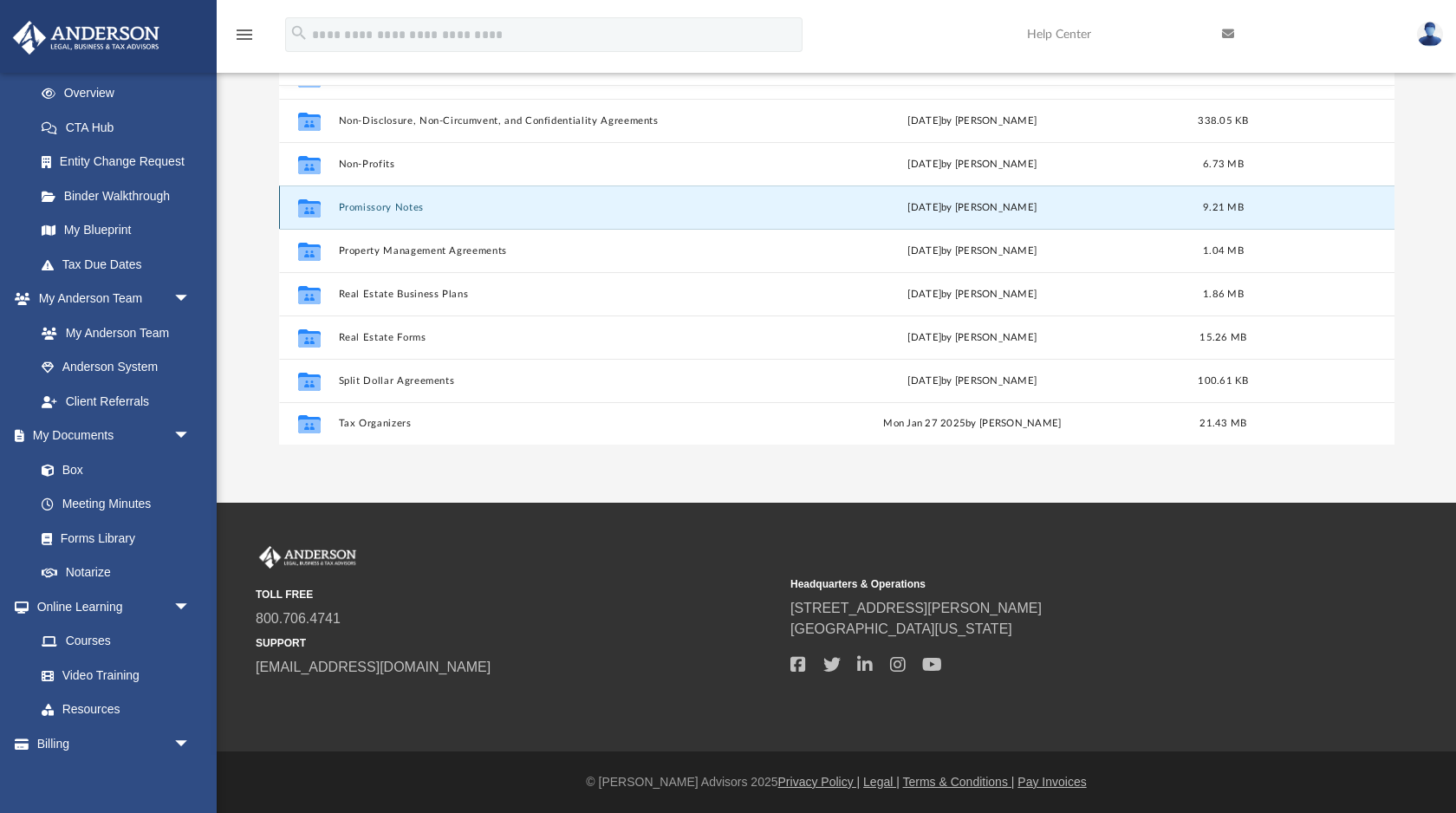
click at [366, 204] on button "Promissory Notes" at bounding box center [547, 207] width 418 height 11
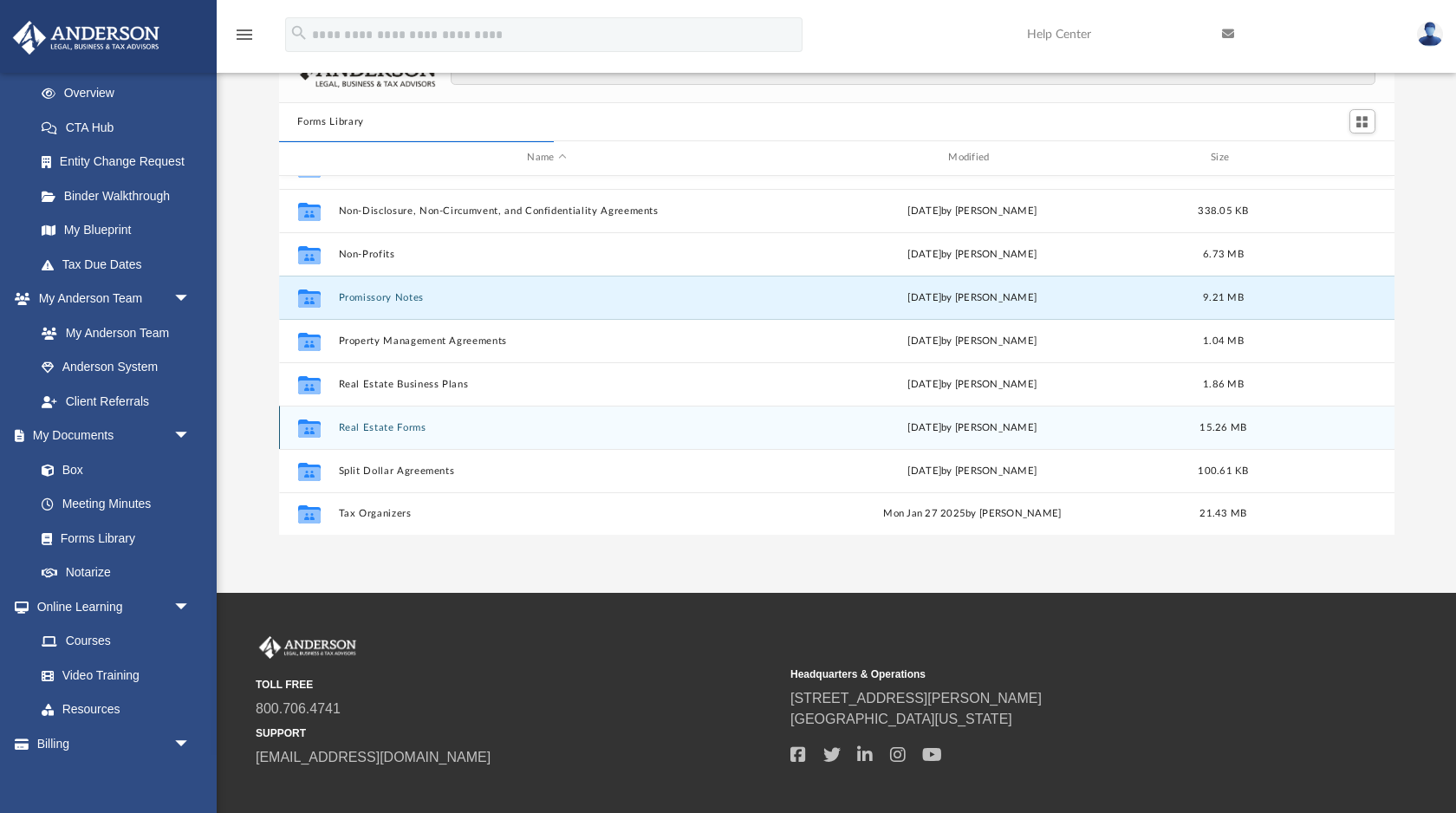
scroll to position [0, 0]
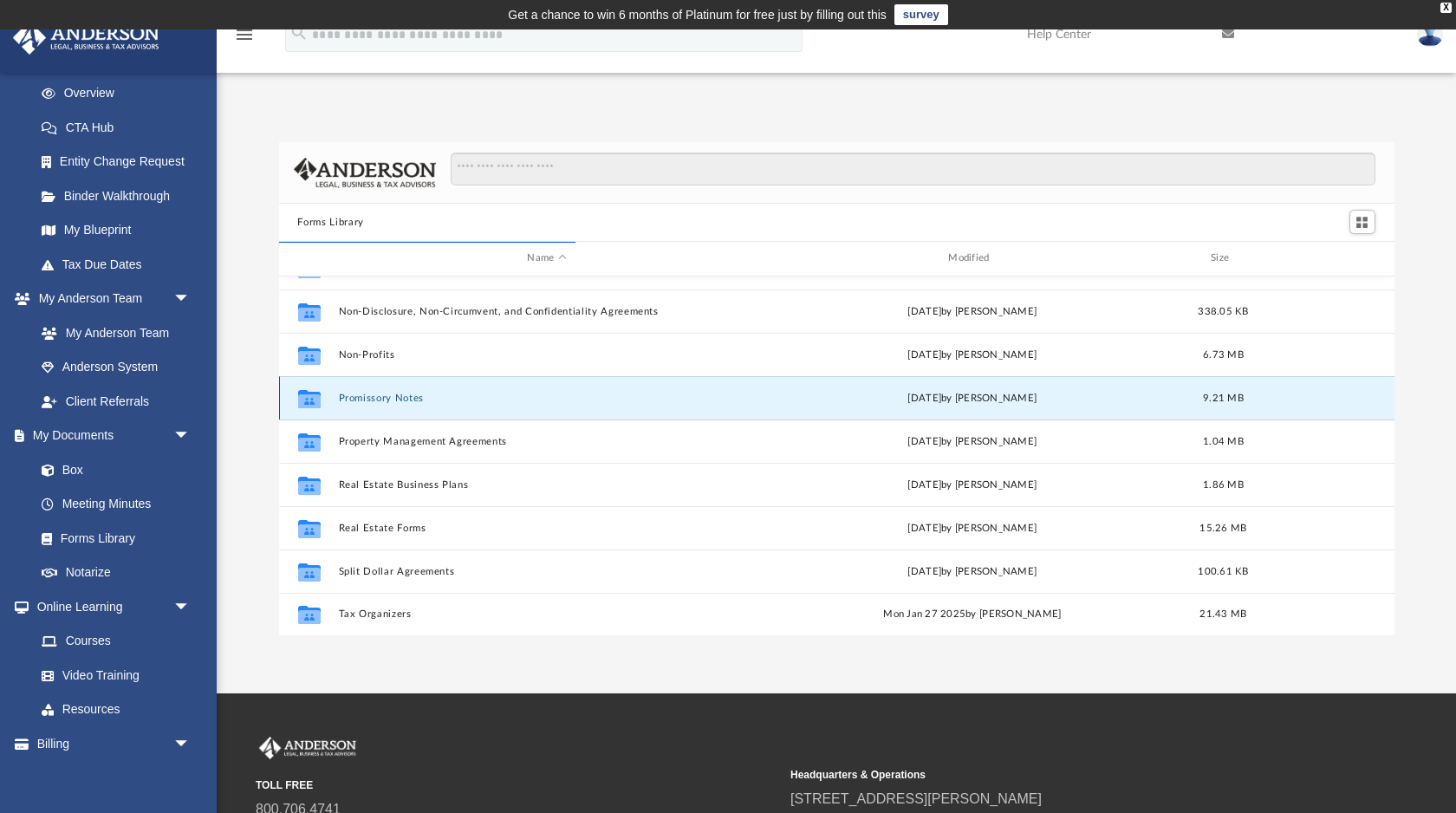
click at [370, 400] on button "Promissory Notes" at bounding box center [547, 397] width 418 height 11
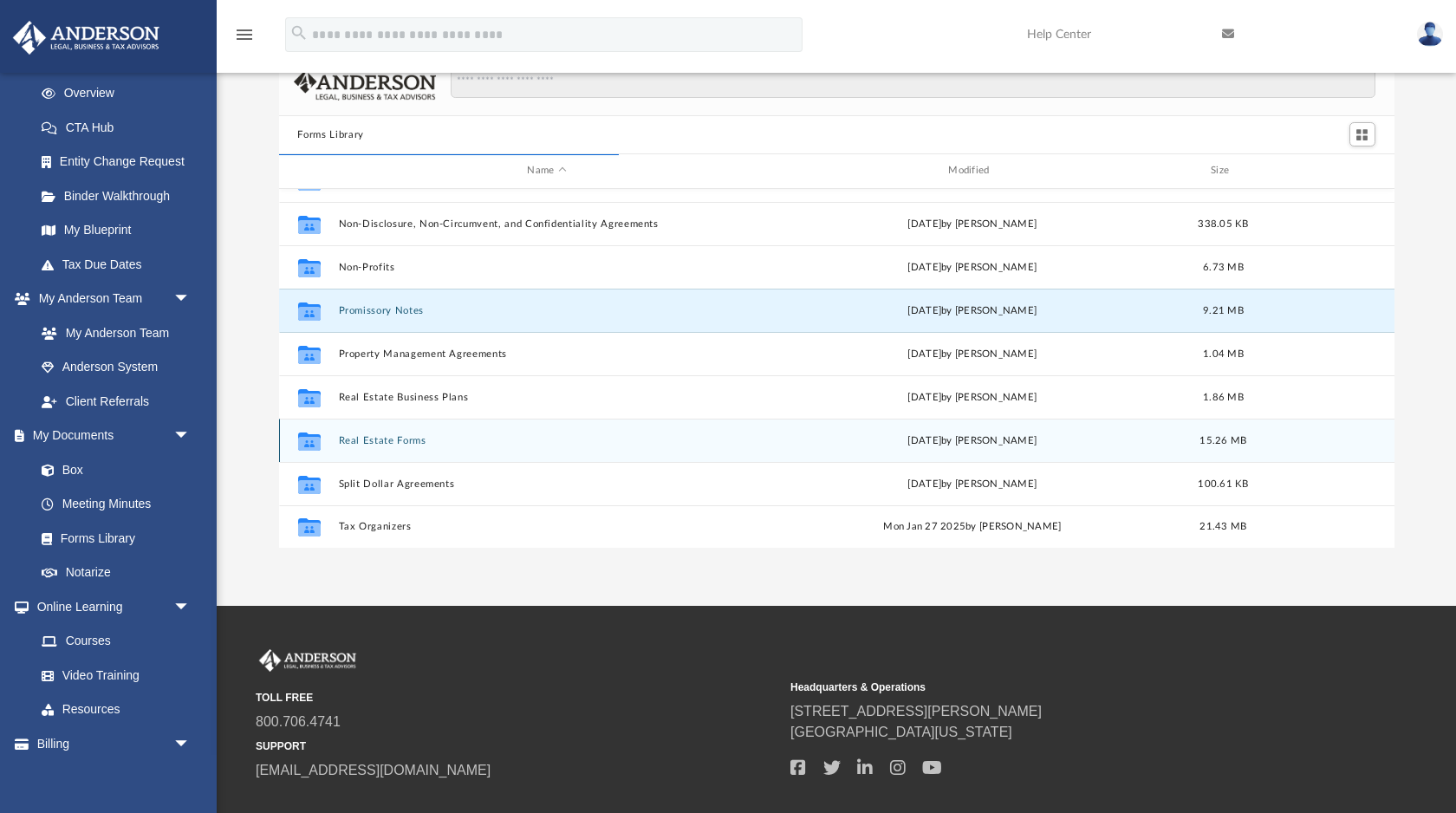
scroll to position [95, 0]
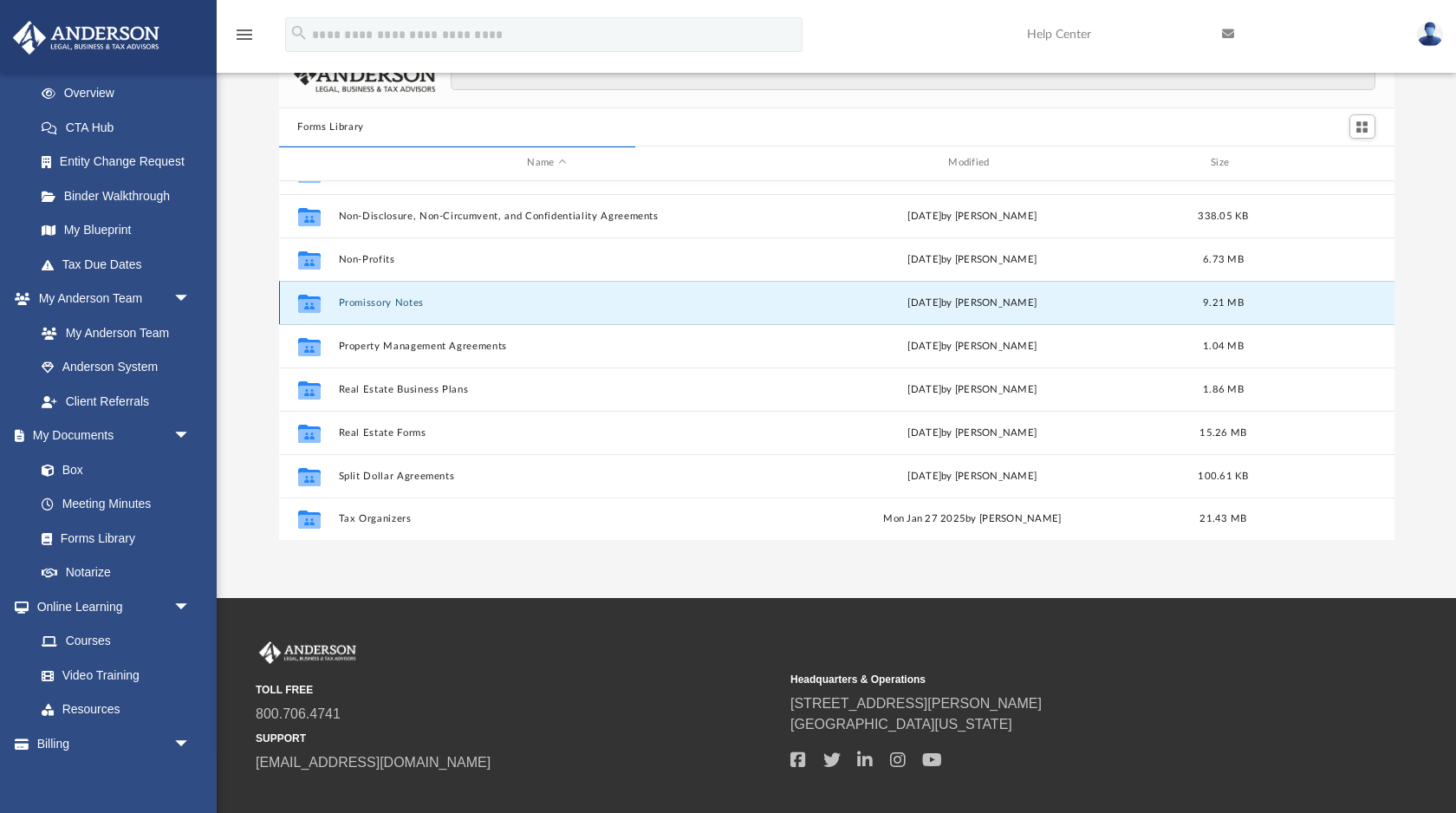
click at [361, 304] on button "Promissory Notes" at bounding box center [547, 302] width 418 height 11
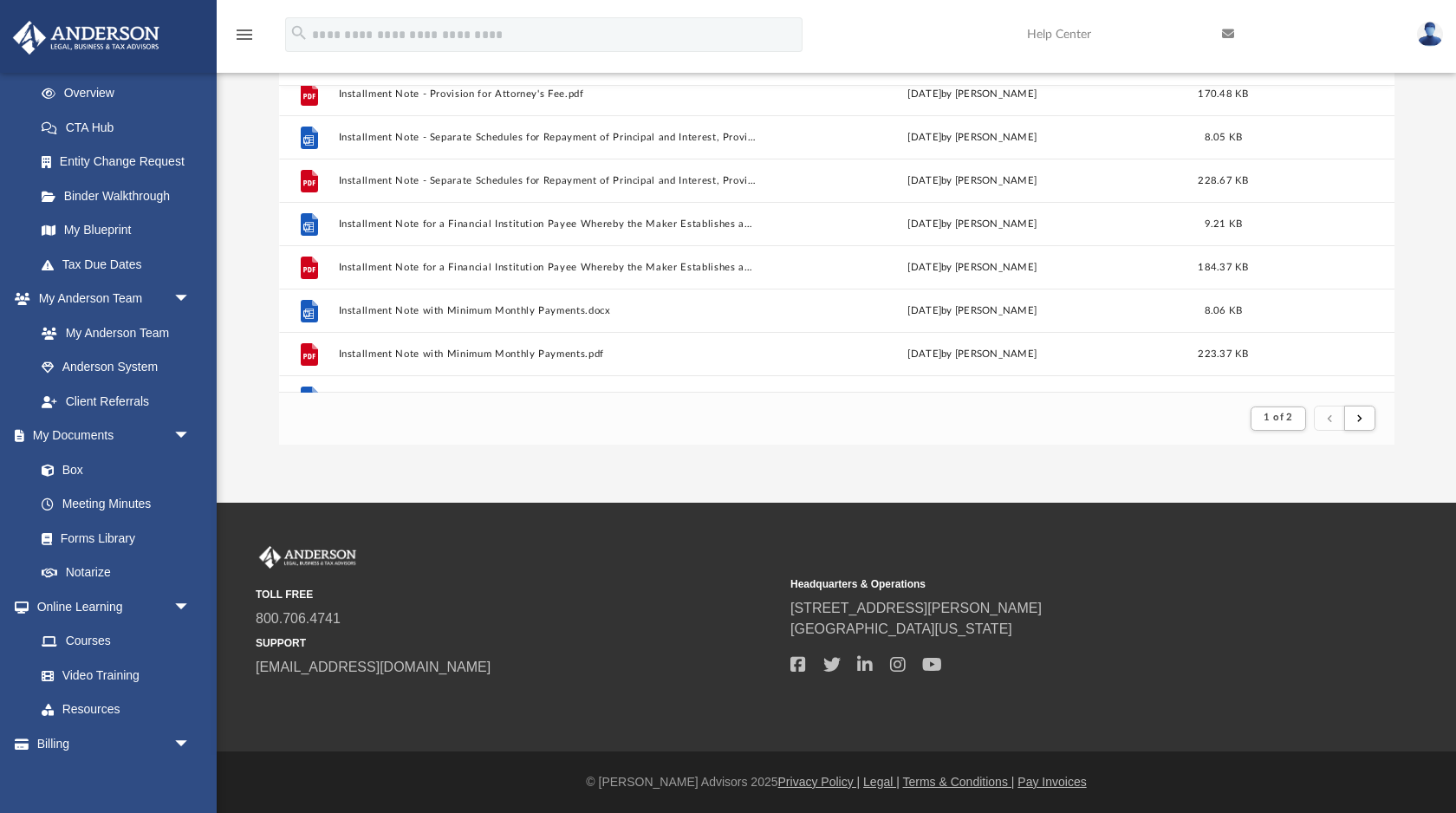
scroll to position [0, 0]
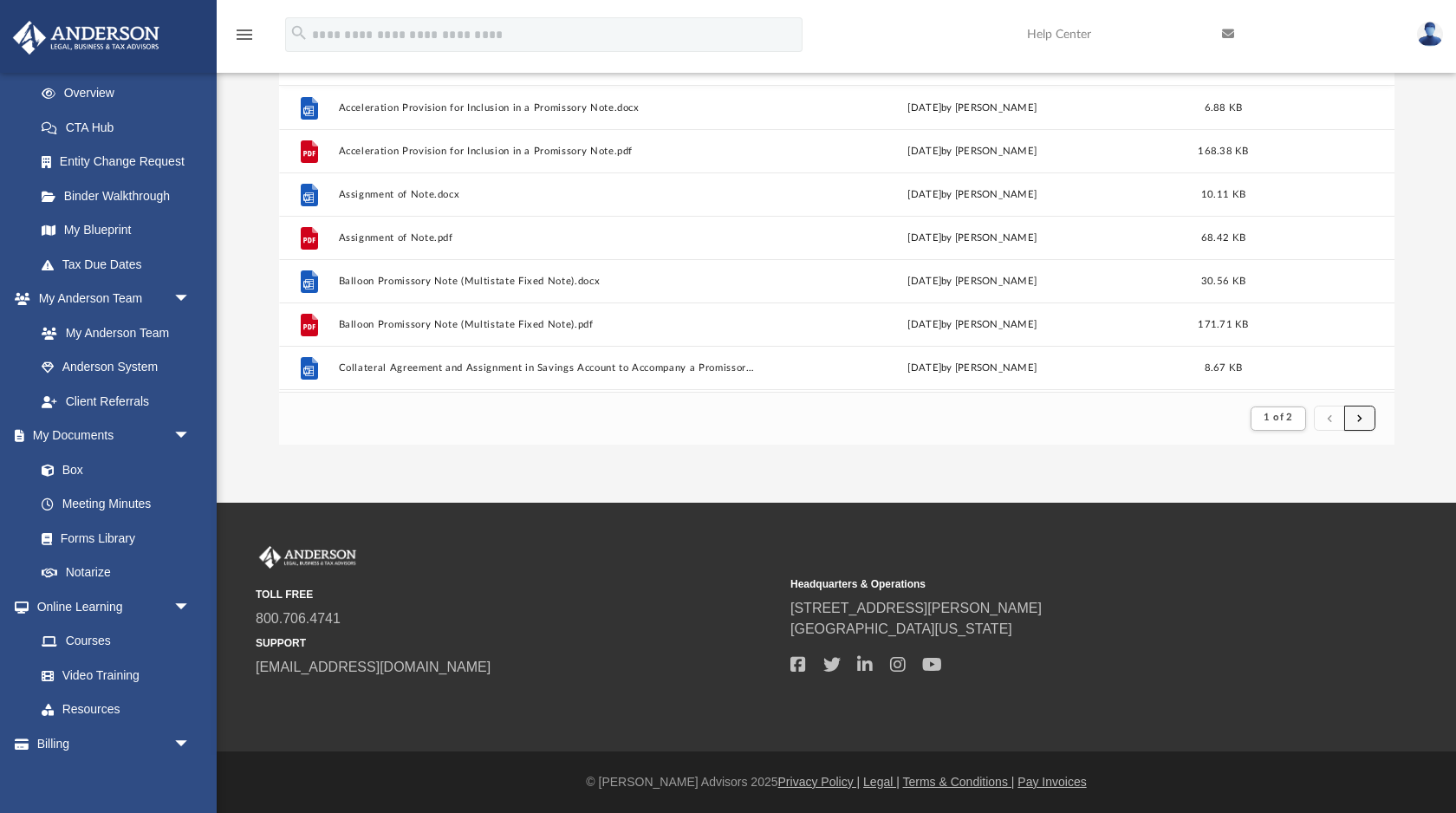
click at [1364, 421] on button "submit" at bounding box center [1360, 418] width 31 height 25
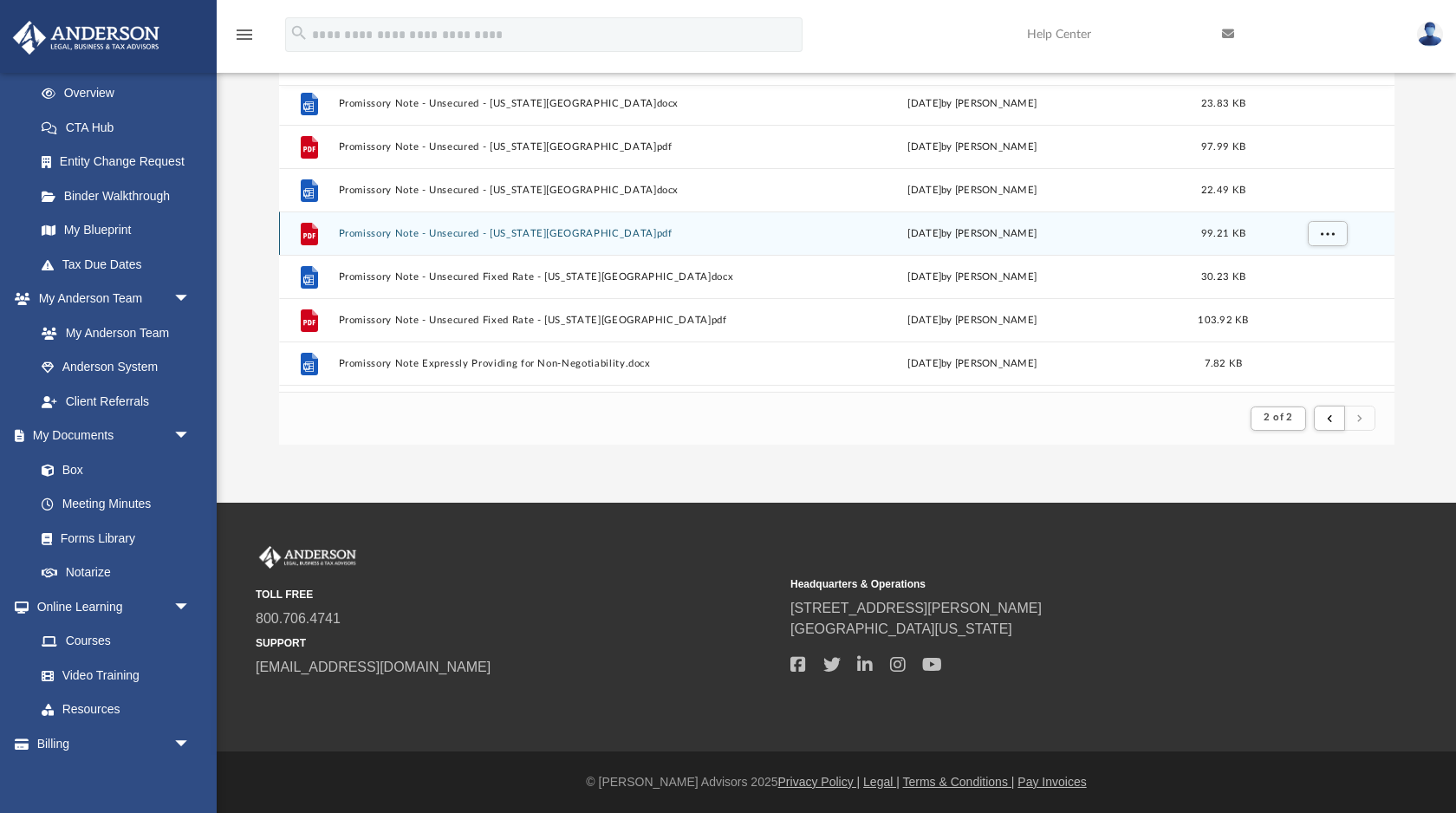
scroll to position [522, 0]
click at [483, 234] on button "Promissory Note - Unsecured - Washington.pdf" at bounding box center [547, 235] width 418 height 11
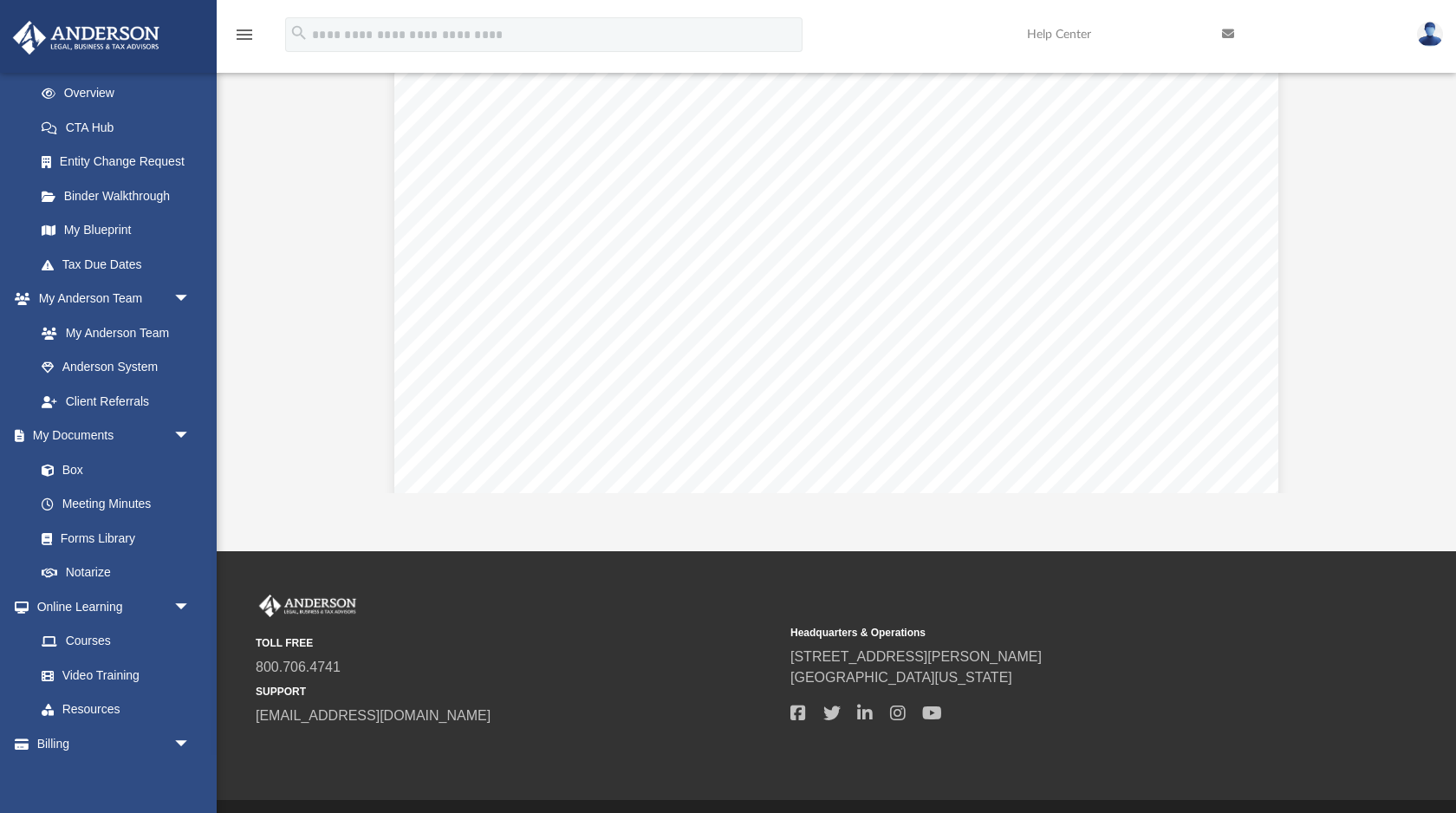
scroll to position [0, 0]
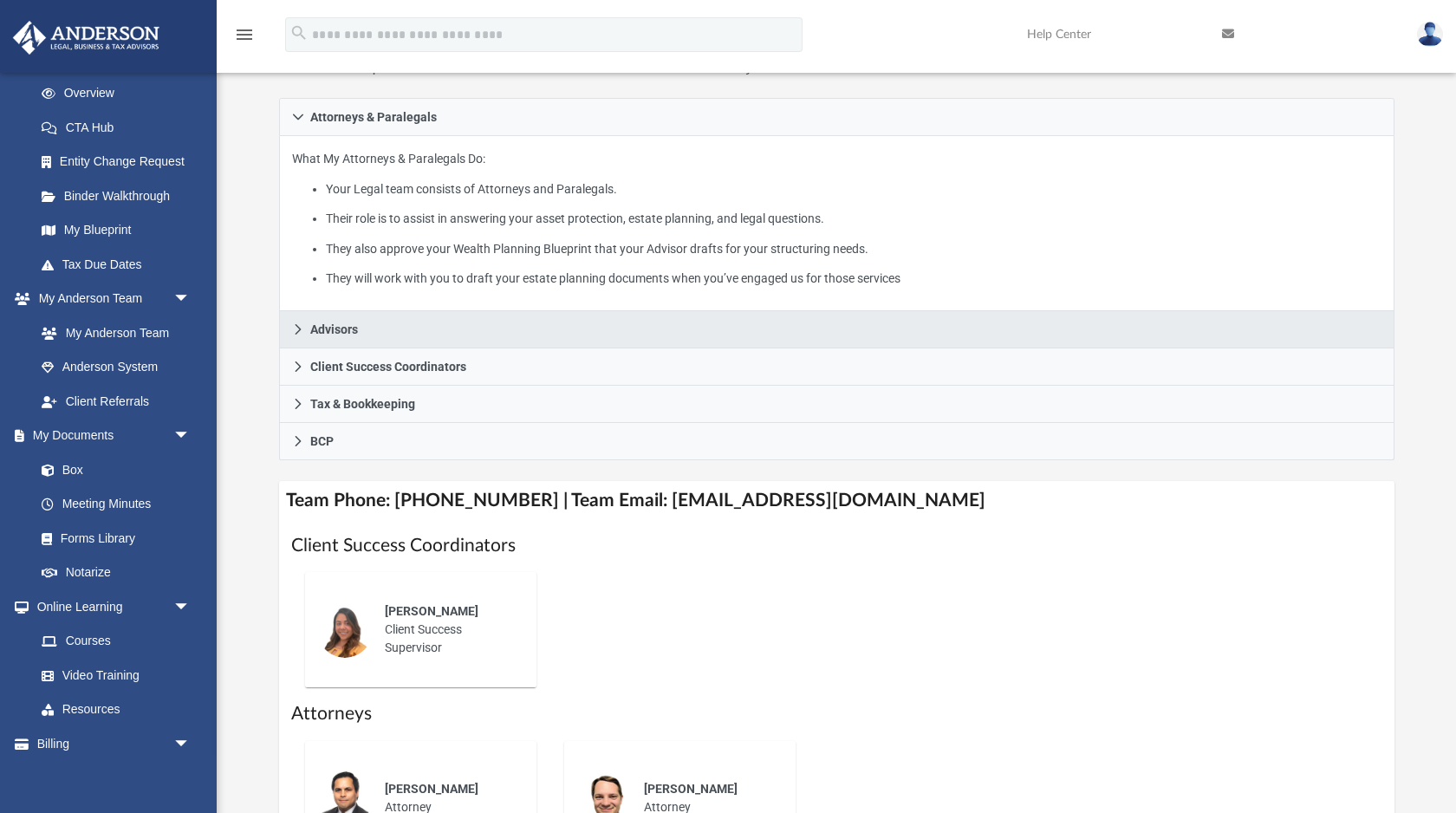
scroll to position [295, 0]
